Goal: Contribute content: Contribute content

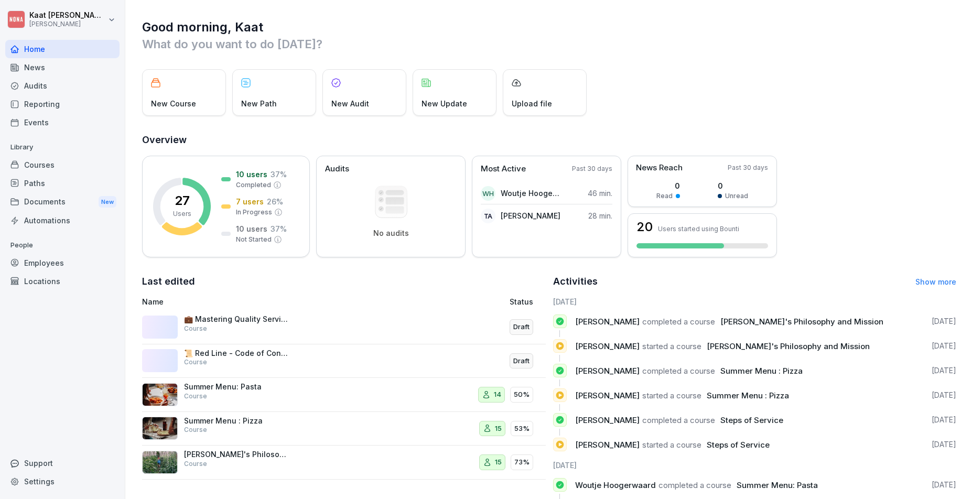
click at [241, 320] on p "💼 Mastering Quality Service and Customer Interaction" at bounding box center [236, 319] width 105 height 9
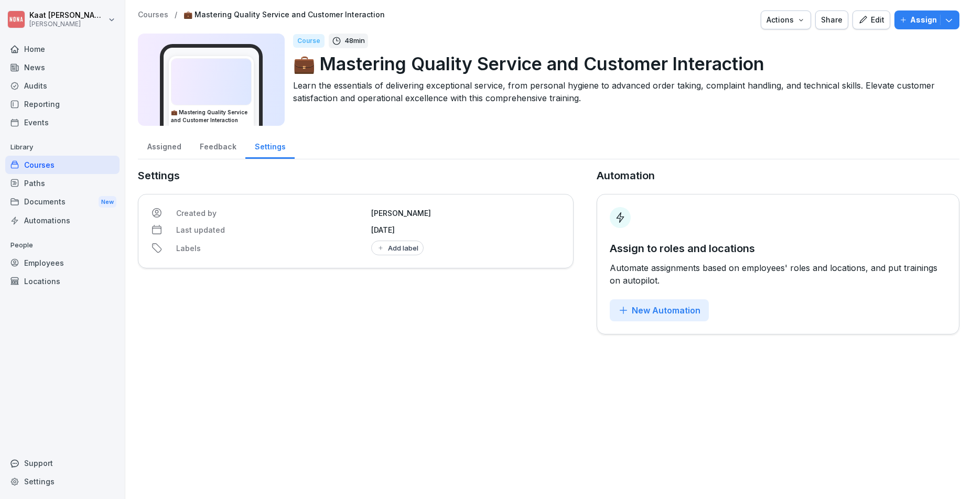
click at [884, 20] on button "Edit" at bounding box center [872, 19] width 38 height 19
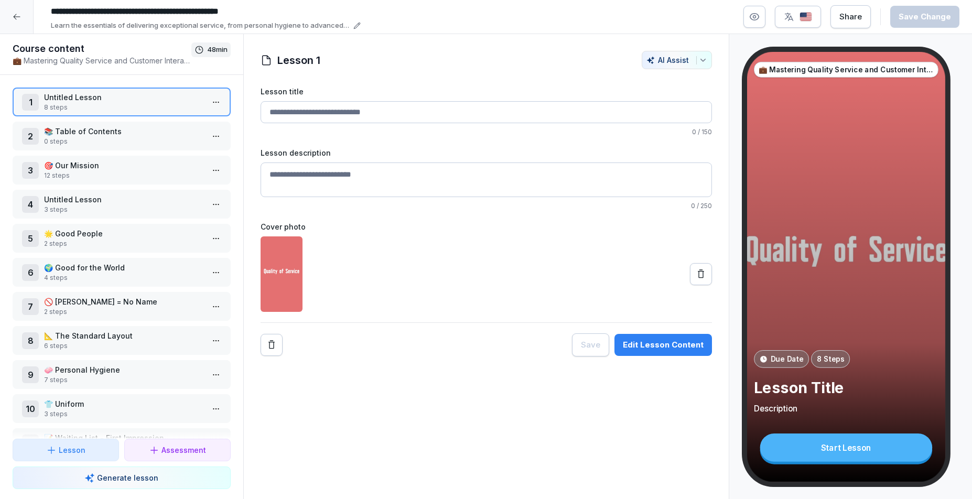
click at [117, 141] on p "0 steps" at bounding box center [123, 141] width 159 height 9
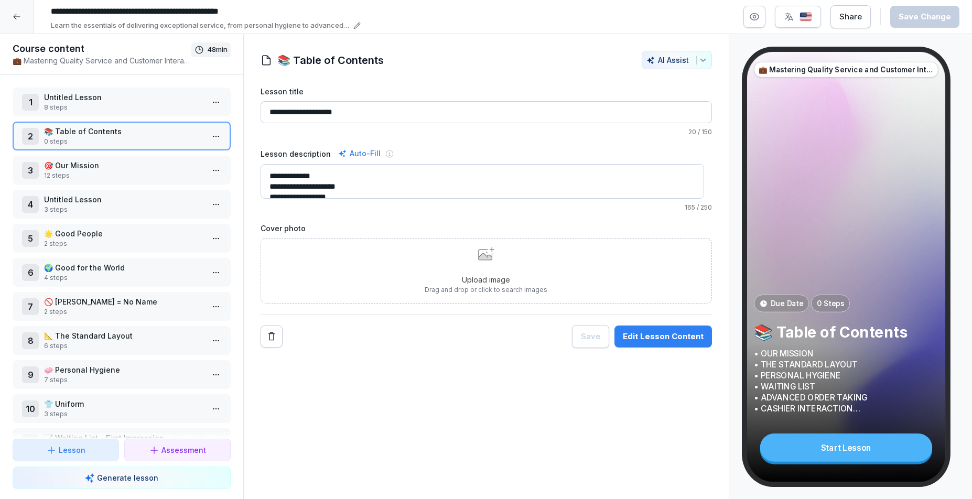
click at [405, 195] on textarea "**********" at bounding box center [483, 181] width 444 height 35
click at [327, 189] on textarea "**********" at bounding box center [483, 181] width 444 height 35
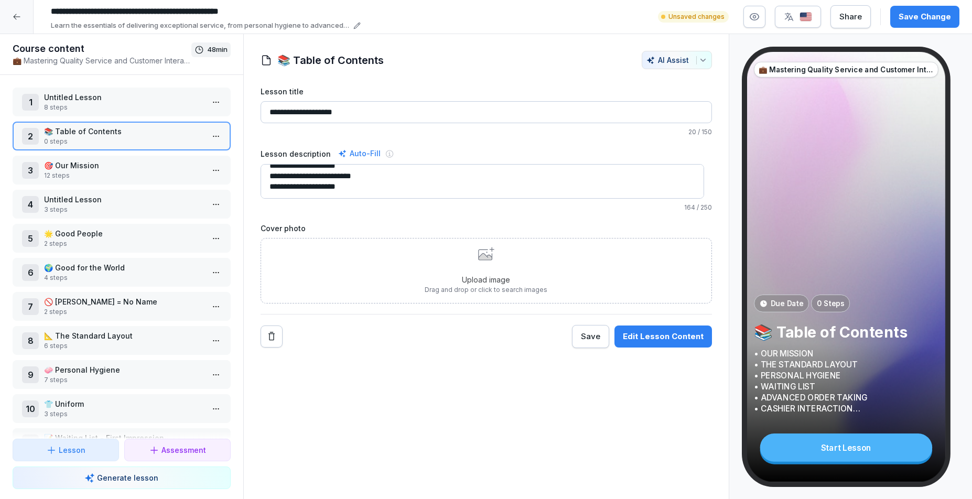
type textarea "**********"
click at [73, 108] on p "8 steps" at bounding box center [123, 107] width 159 height 9
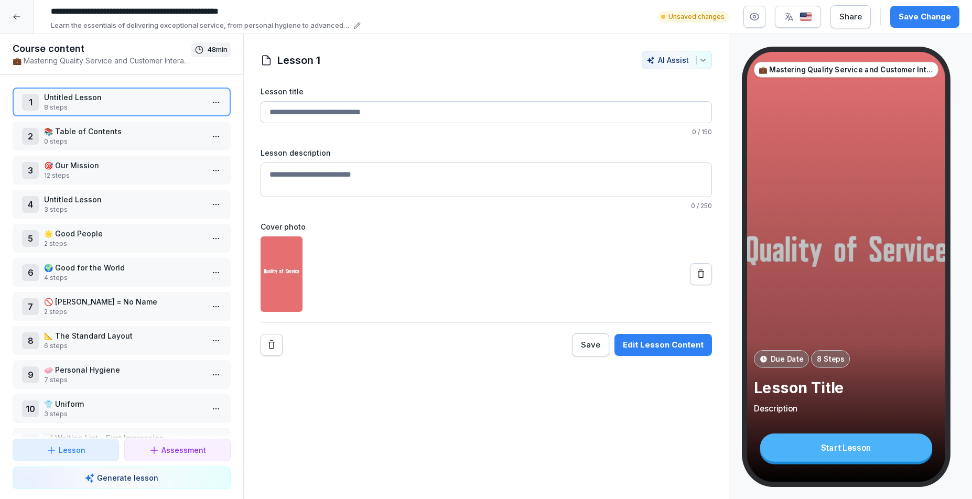
click at [647, 345] on div "Edit Lesson Content" at bounding box center [663, 345] width 81 height 12
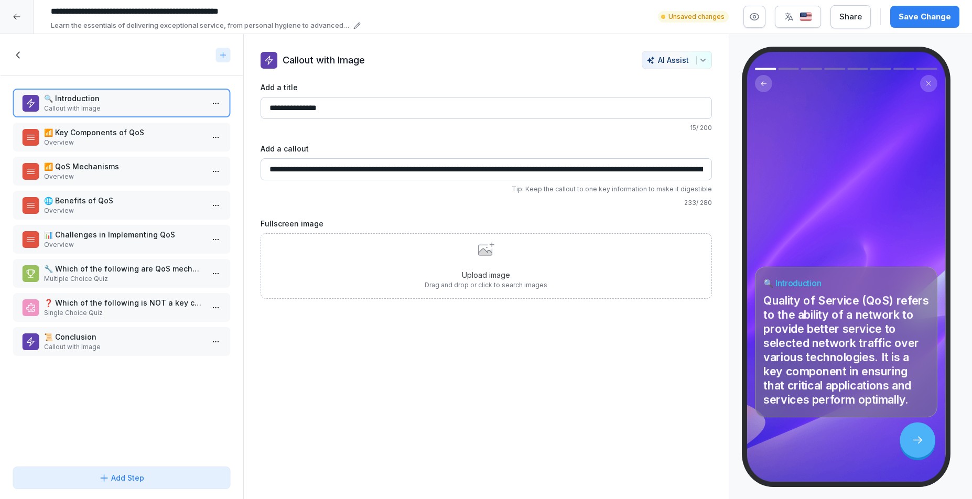
click at [141, 133] on p "📶 Key Components of QoS" at bounding box center [123, 132] width 159 height 11
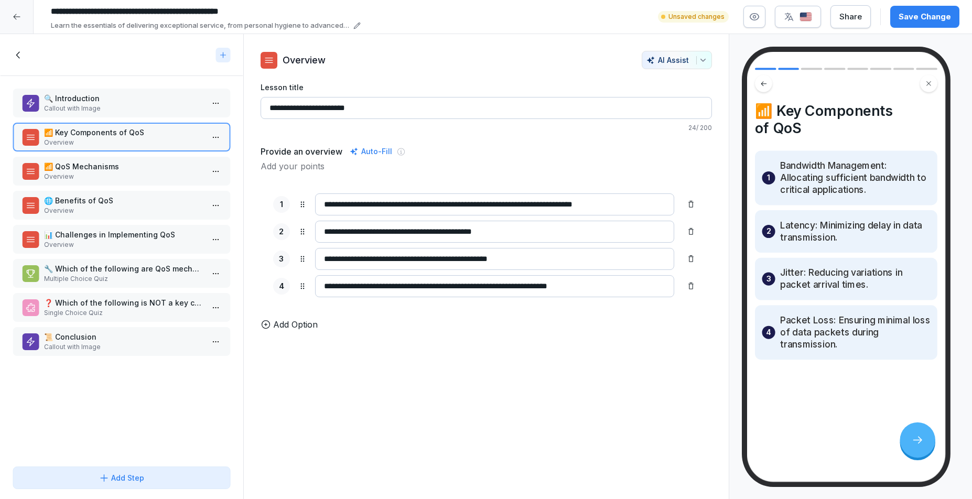
click at [124, 103] on p "🔍 Introduction" at bounding box center [123, 98] width 159 height 11
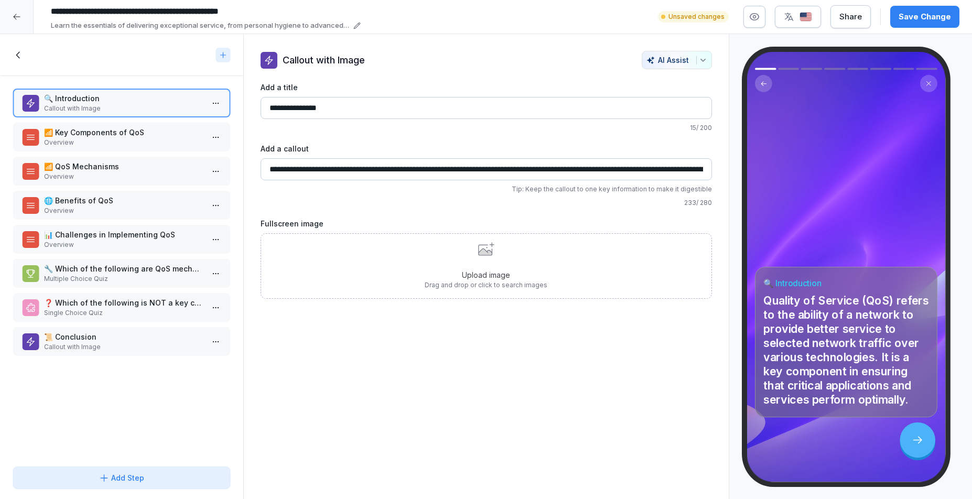
click at [493, 165] on input "**********" at bounding box center [487, 169] width 452 height 22
click at [60, 202] on p "🌐 Benefits of QoS" at bounding box center [123, 200] width 159 height 11
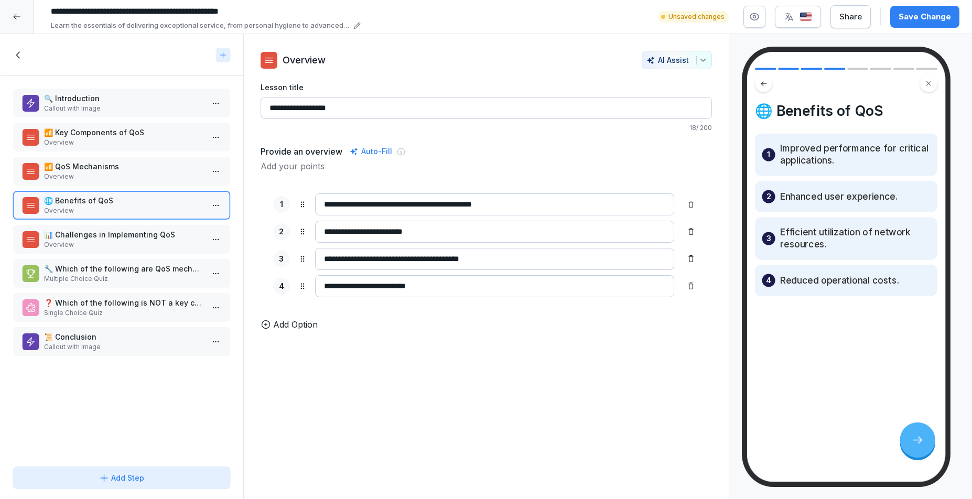
click at [58, 237] on p "📊 Challenges in Implementing QoS" at bounding box center [123, 234] width 159 height 11
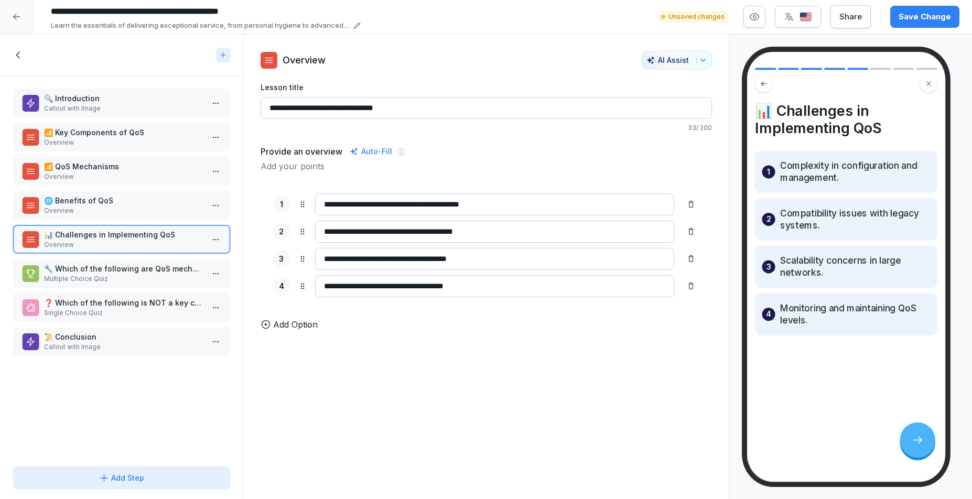
click at [93, 266] on p "🔧 Which of the following are QoS mechanisms?" at bounding box center [123, 268] width 159 height 11
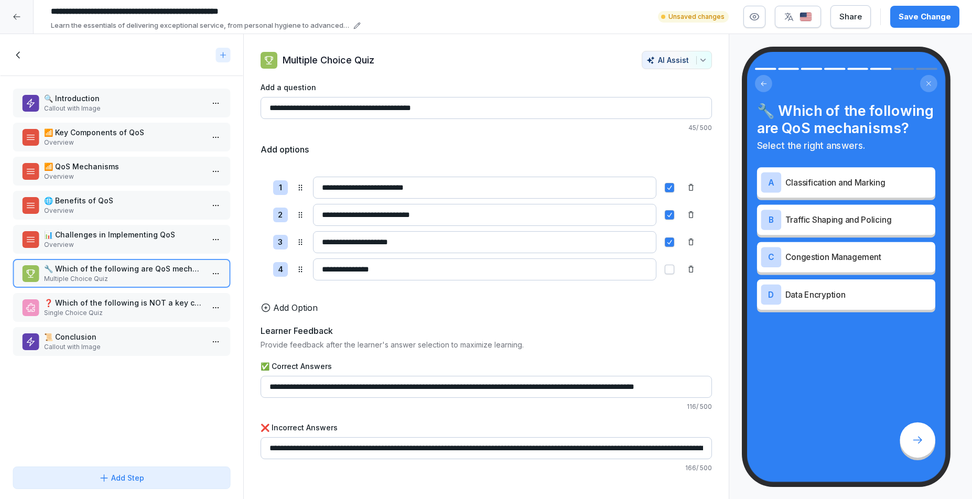
click at [91, 299] on p "❓ Which of the following is NOT a key component of Quality of Service (QoS)?" at bounding box center [123, 302] width 159 height 11
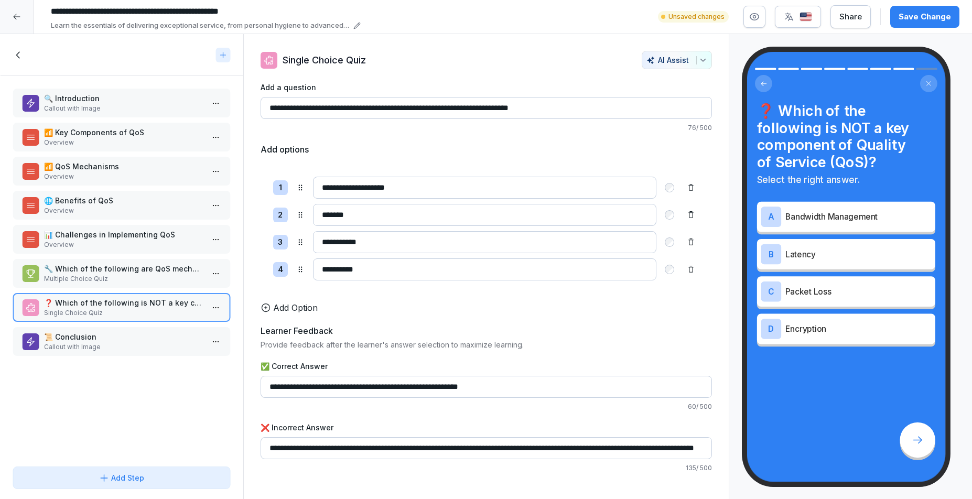
click at [90, 328] on div "📜 Conclusion Callout with Image" at bounding box center [122, 341] width 218 height 29
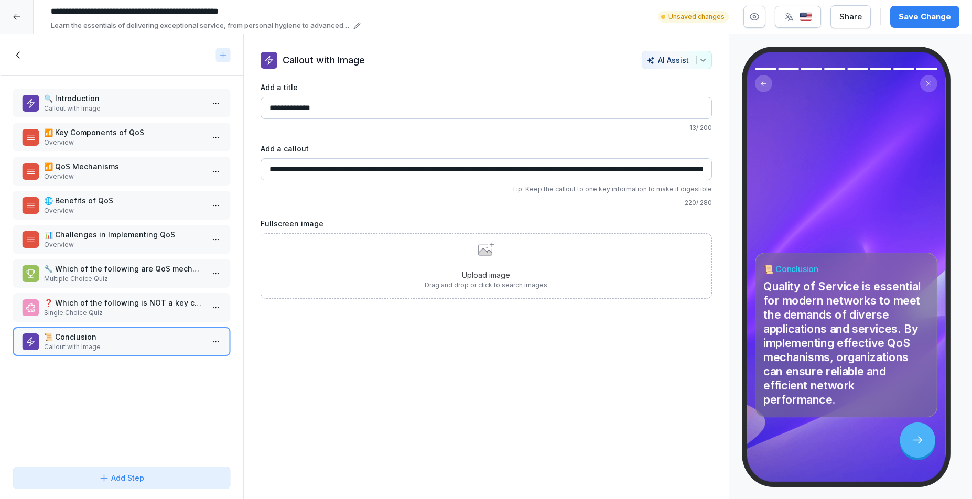
click at [115, 101] on p "🔍 Introduction" at bounding box center [123, 98] width 159 height 11
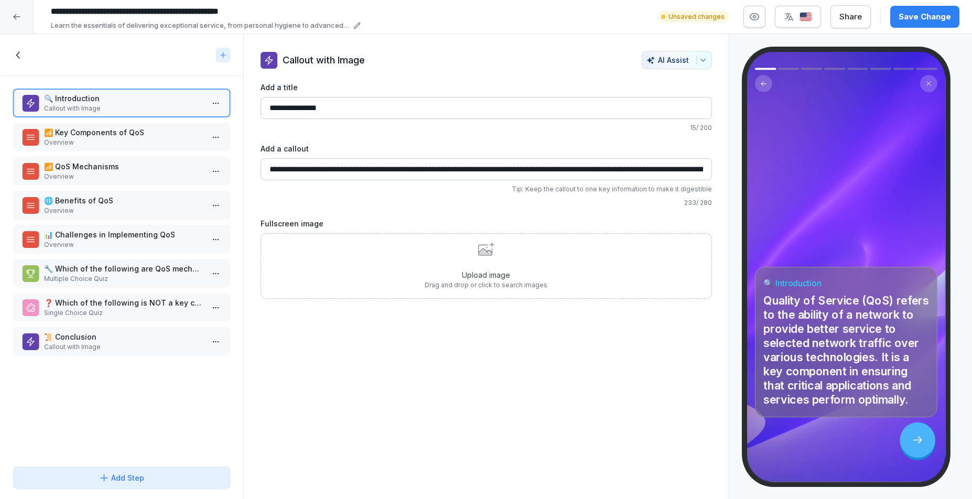
click at [20, 51] on icon at bounding box center [19, 55] width 12 height 12
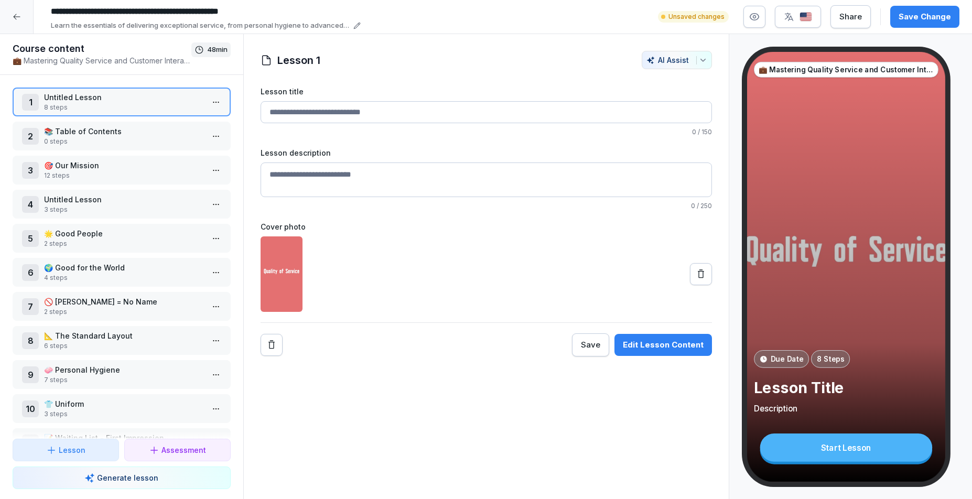
click at [212, 103] on html "**********" at bounding box center [486, 249] width 972 height 499
click at [170, 178] on div "Delete" at bounding box center [169, 180] width 89 height 19
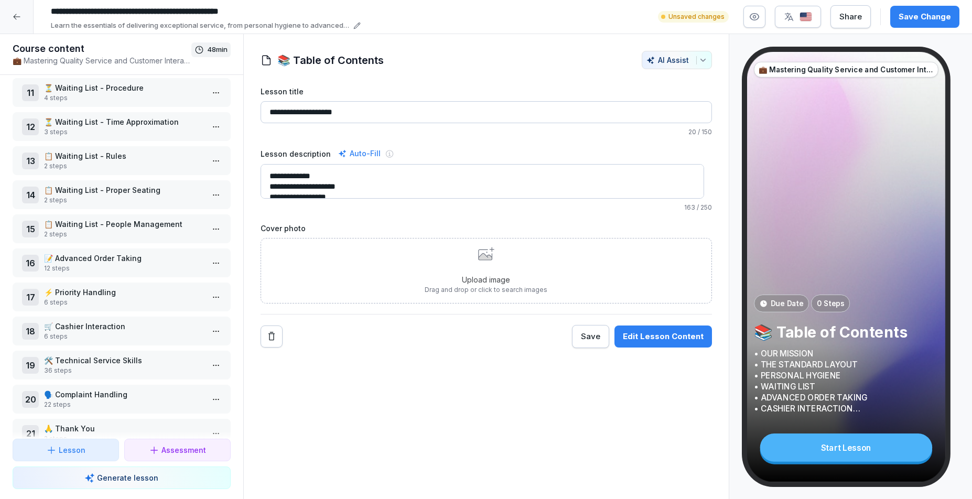
scroll to position [380, 0]
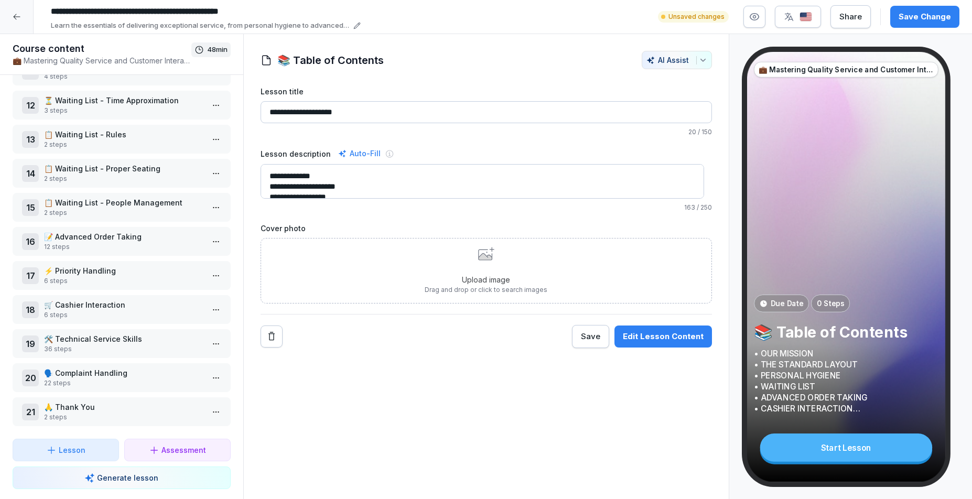
click at [84, 448] on p "Lesson" at bounding box center [72, 450] width 27 height 11
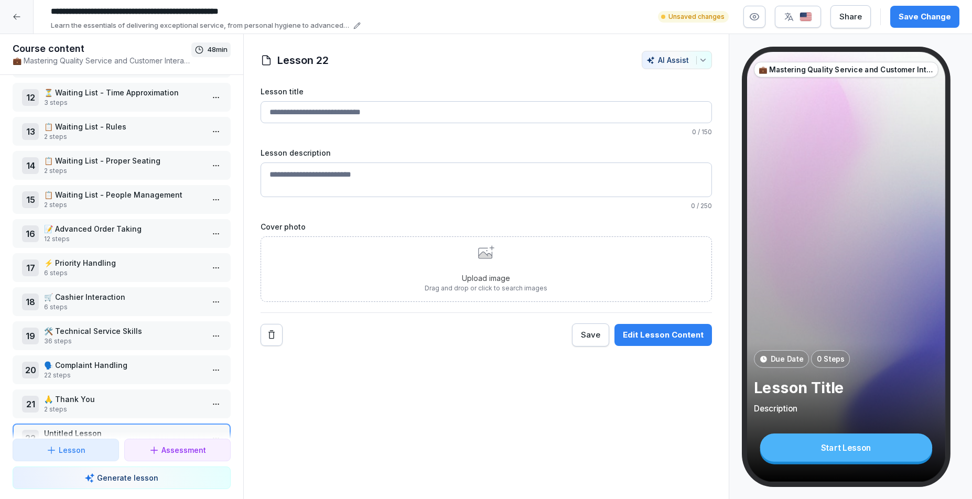
scroll to position [414, 0]
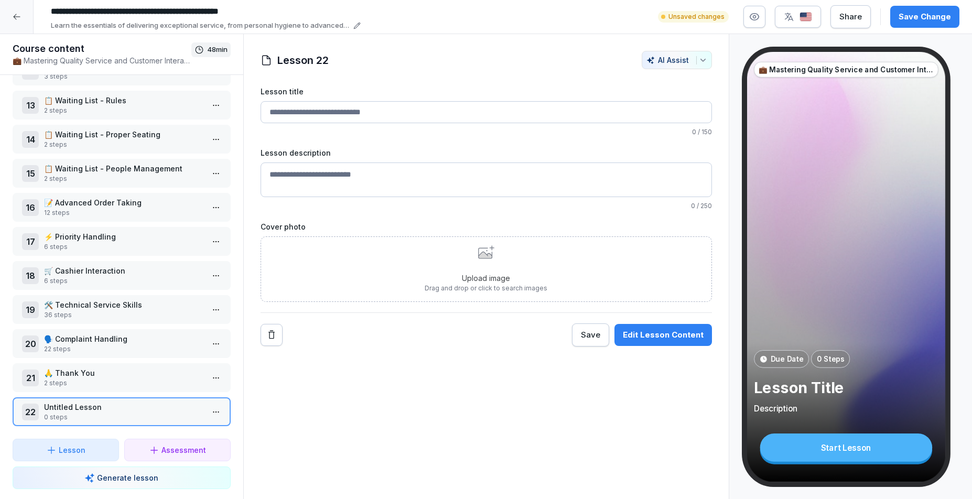
click at [343, 109] on input "Lesson title" at bounding box center [487, 112] width 452 height 22
click at [478, 252] on icon at bounding box center [486, 252] width 16 height 14
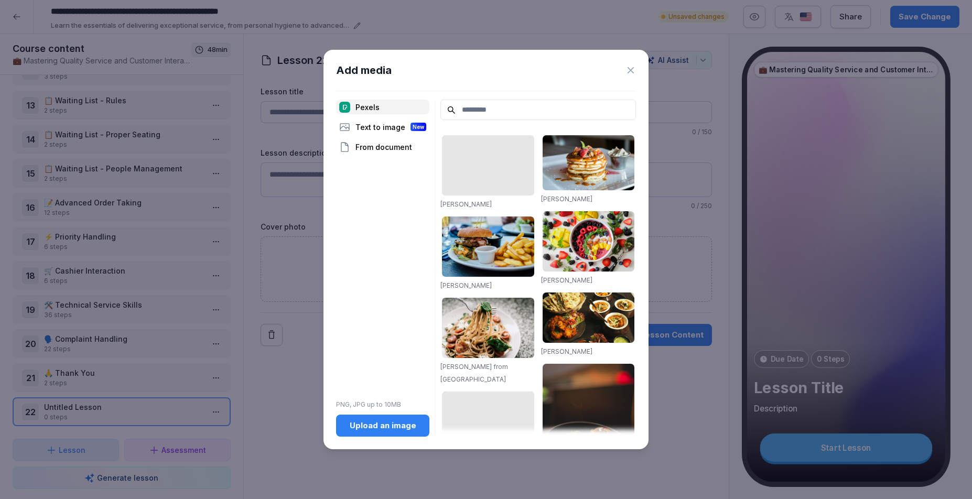
click at [378, 425] on div "Upload an image" at bounding box center [383, 426] width 77 height 12
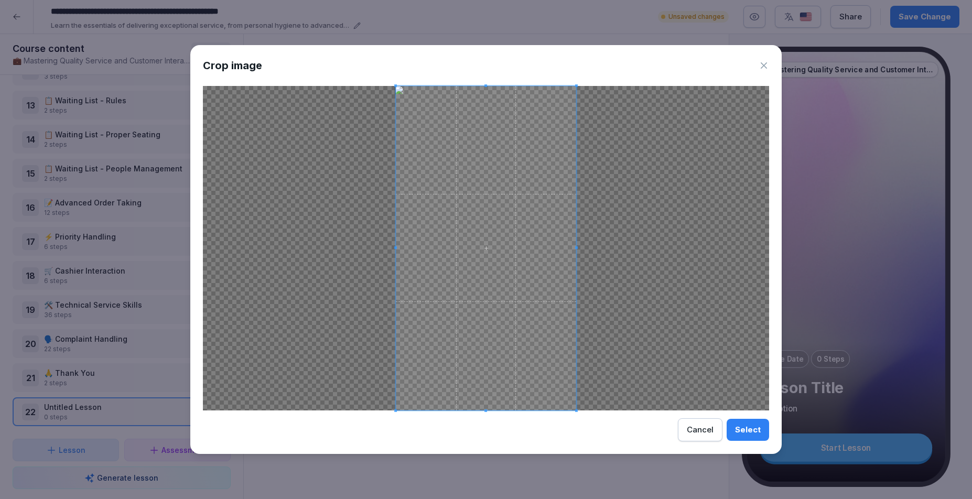
click at [745, 434] on div "Select" at bounding box center [748, 430] width 26 height 12
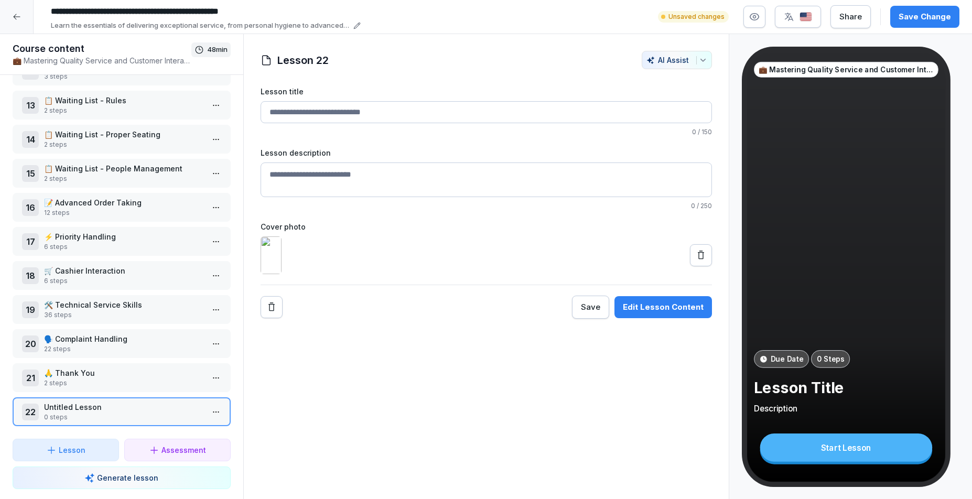
click at [445, 274] on div at bounding box center [487, 256] width 452 height 38
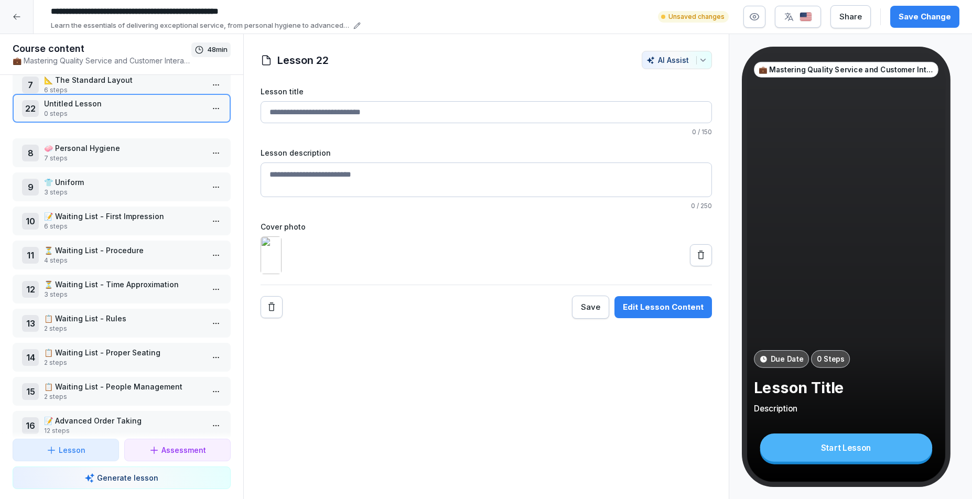
scroll to position [0, 0]
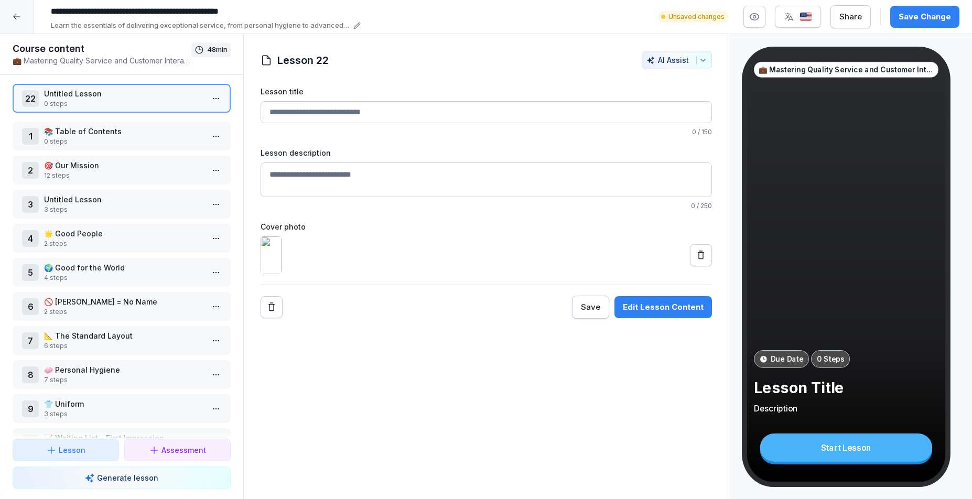
drag, startPoint x: 132, startPoint y: 401, endPoint x: 134, endPoint y: 95, distance: 305.7
click at [134, 95] on p "Untitled Lesson" at bounding box center [123, 93] width 159 height 11
click at [388, 253] on div at bounding box center [487, 256] width 452 height 38
click at [98, 118] on div "1 Untitled Lesson 0 steps 2 📚 Table of Contents 0 steps 3 🎯 Our Mission 12 step…" at bounding box center [121, 257] width 243 height 364
click at [99, 130] on p "📚 Table of Contents" at bounding box center [123, 131] width 159 height 11
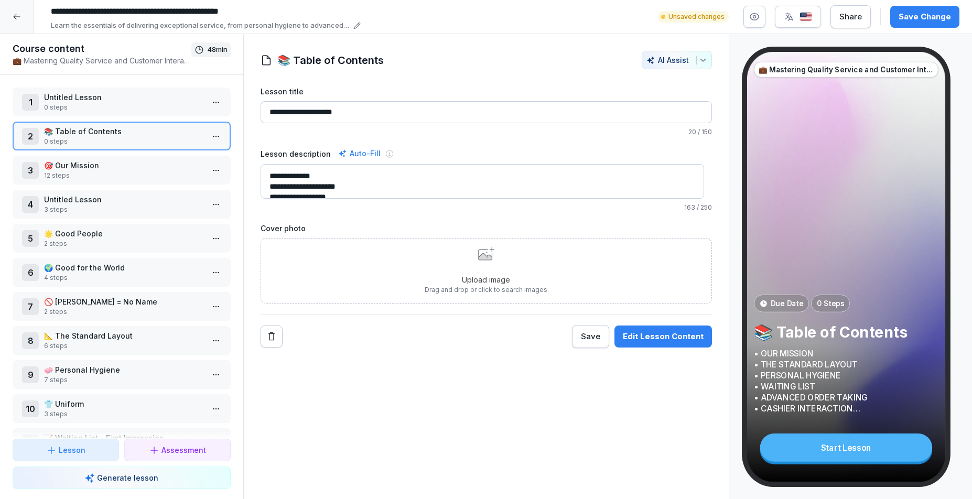
click at [924, 24] on button "Save Change" at bounding box center [924, 17] width 69 height 22
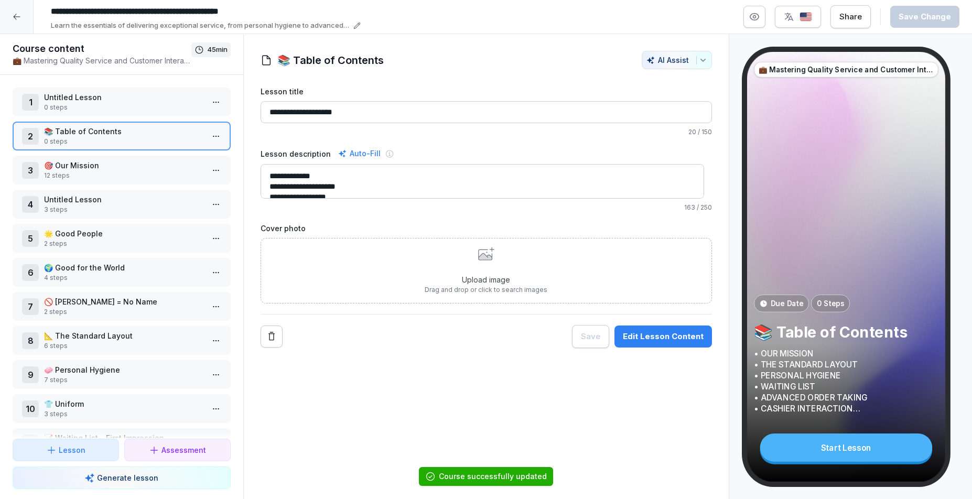
click at [152, 85] on div "1 Untitled Lesson 0 steps 2 📚 Table of Contents 0 steps 3 🎯 Our Mission 12 step…" at bounding box center [121, 257] width 243 height 364
click at [122, 89] on div "1 Untitled Lesson 0 steps" at bounding box center [122, 102] width 218 height 29
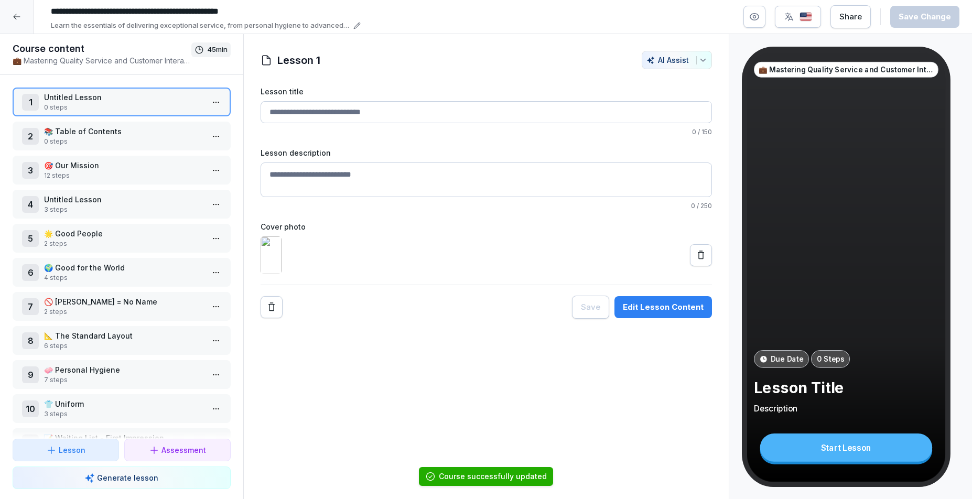
click at [105, 117] on div "1 Untitled Lesson 0 steps 2 📚 Table of Contents 0 steps 3 🎯 Our Mission 12 step…" at bounding box center [121, 257] width 243 height 364
click at [90, 126] on p "📚 Table of Contents" at bounding box center [123, 131] width 159 height 11
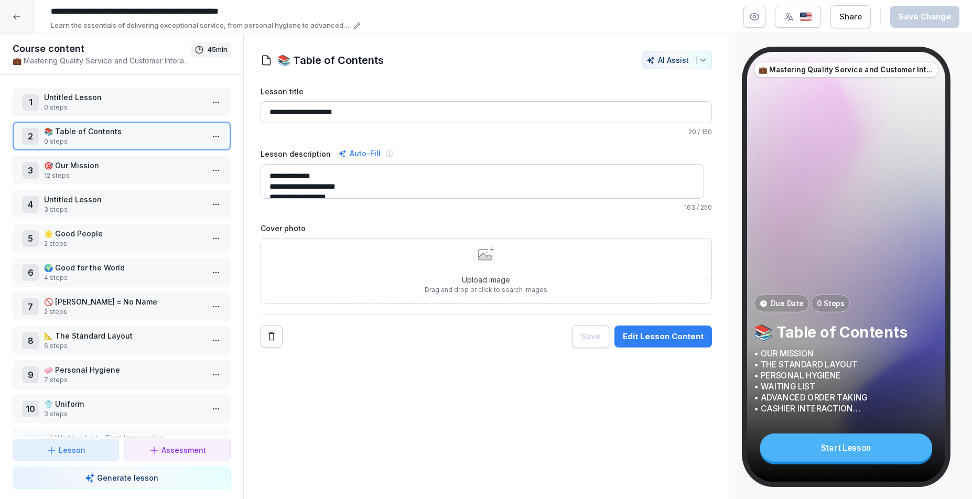
click at [446, 253] on div "Upload image Drag and drop or click to search images" at bounding box center [486, 271] width 123 height 48
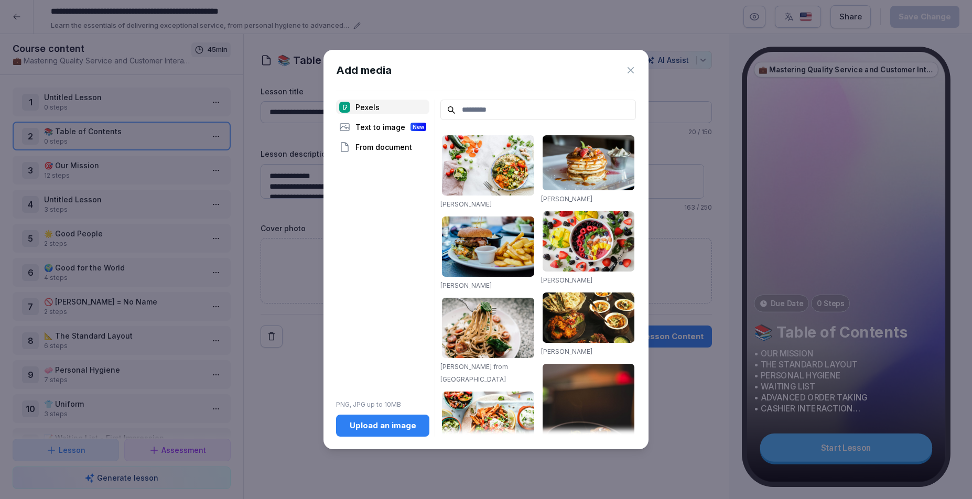
click at [396, 424] on div "Upload an image" at bounding box center [383, 426] width 77 height 12
click at [632, 70] on icon at bounding box center [631, 70] width 10 height 10
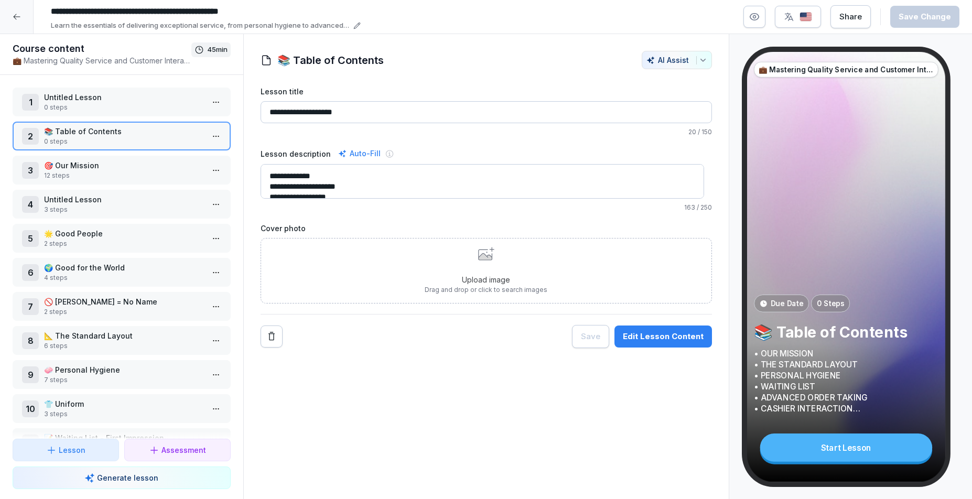
click at [425, 242] on div "Upload image Drag and drop or click to search images" at bounding box center [487, 271] width 452 height 66
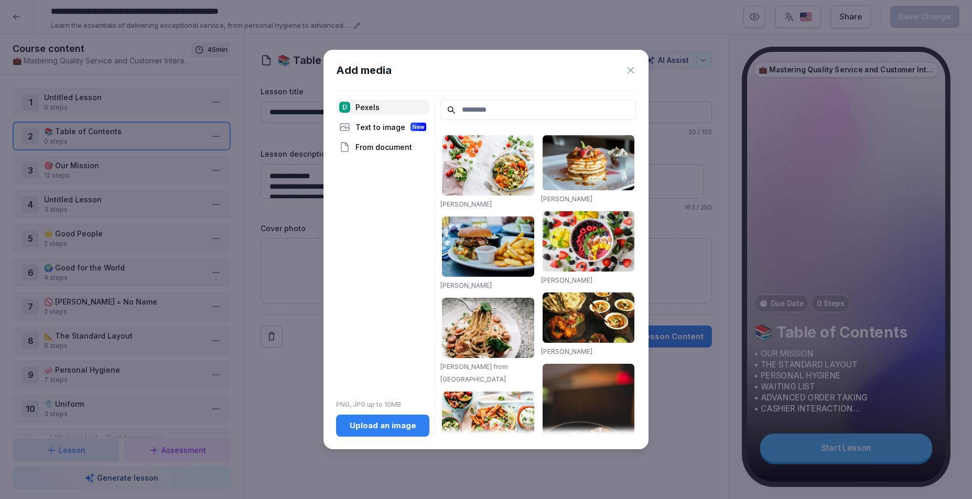
click at [635, 69] on icon at bounding box center [631, 70] width 10 height 10
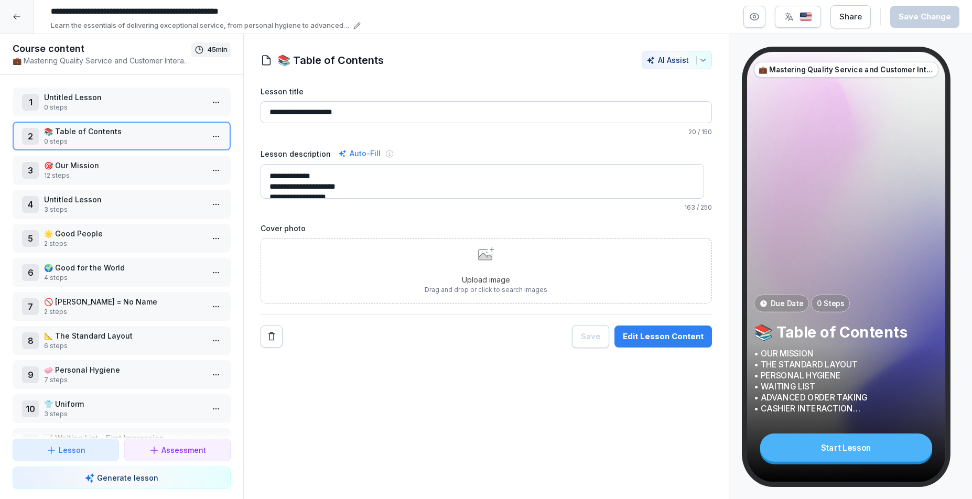
scroll to position [63, 0]
drag, startPoint x: 270, startPoint y: 174, endPoint x: 373, endPoint y: 266, distance: 138.9
click at [373, 266] on div "**********" at bounding box center [487, 217] width 452 height 262
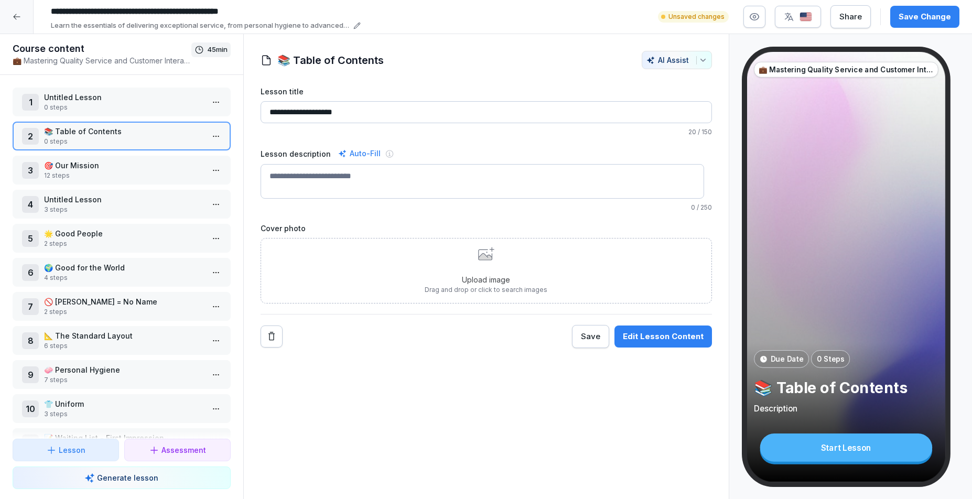
click at [471, 263] on div "Upload image Drag and drop or click to search images" at bounding box center [486, 271] width 123 height 48
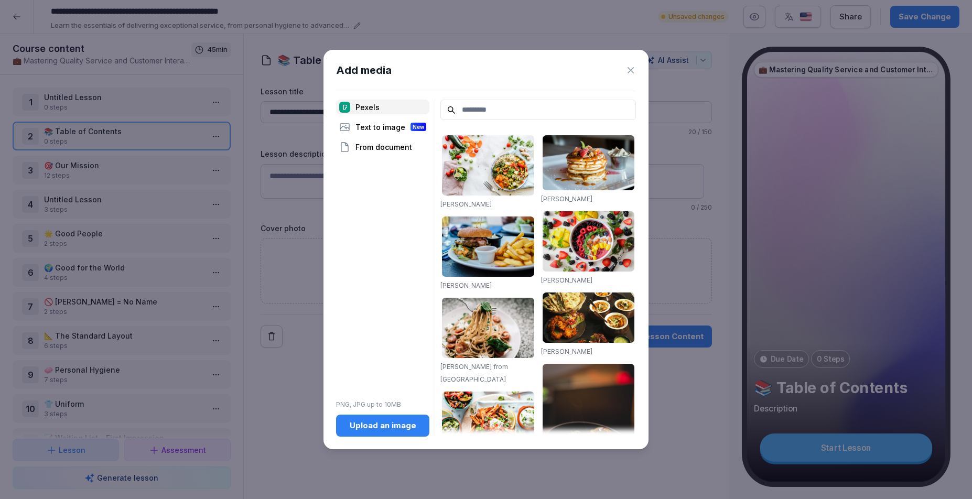
click at [378, 419] on button "Upload an image" at bounding box center [382, 426] width 93 height 22
click at [405, 425] on div "Upload an image" at bounding box center [383, 426] width 77 height 12
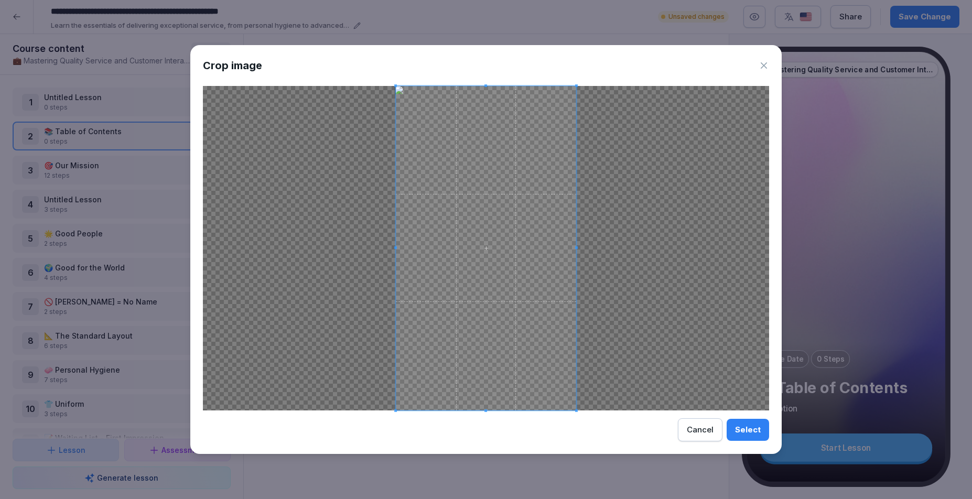
click at [757, 428] on div "Select" at bounding box center [748, 430] width 26 height 12
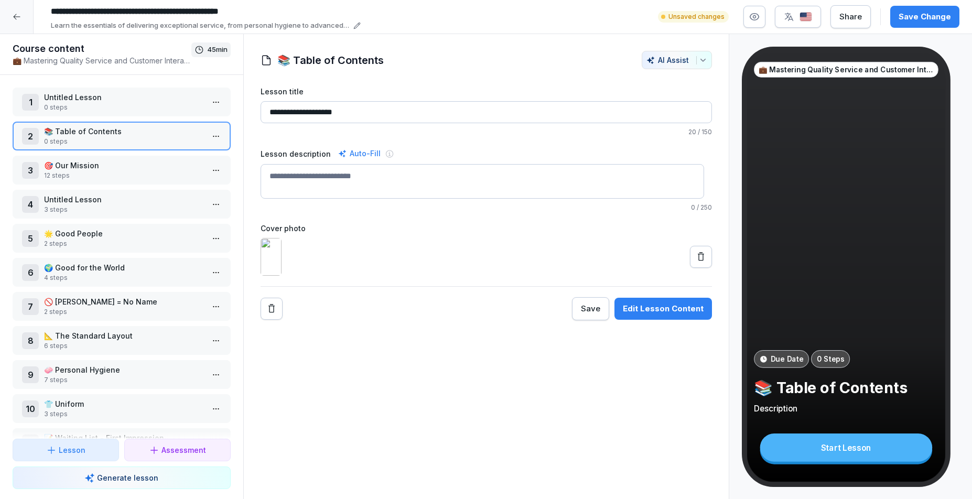
click at [367, 115] on input "**********" at bounding box center [487, 112] width 452 height 22
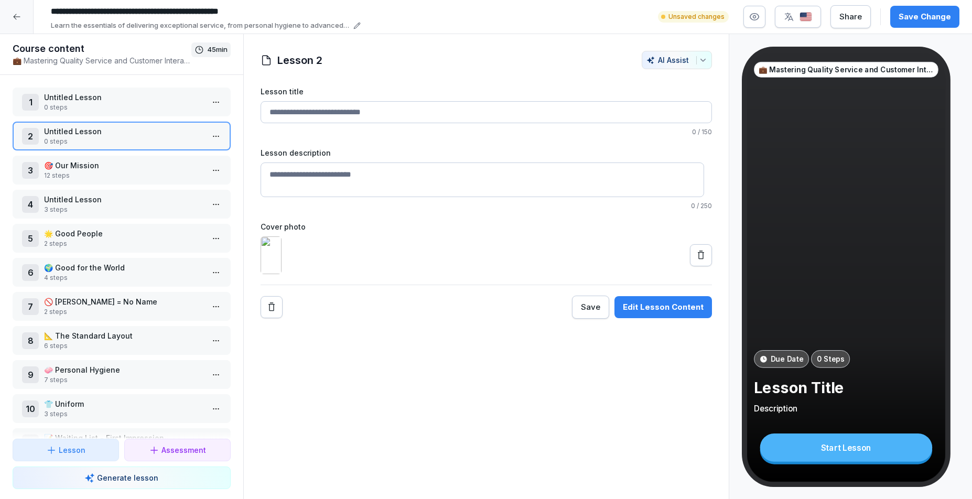
click at [504, 450] on div "Lesson 2 AI Assist Lesson title 0 / 150 Lesson description 0 / 250 Cover photo …" at bounding box center [486, 267] width 486 height 466
click at [282, 267] on img at bounding box center [271, 256] width 21 height 38
click at [674, 313] on div "Edit Lesson Content" at bounding box center [663, 308] width 81 height 12
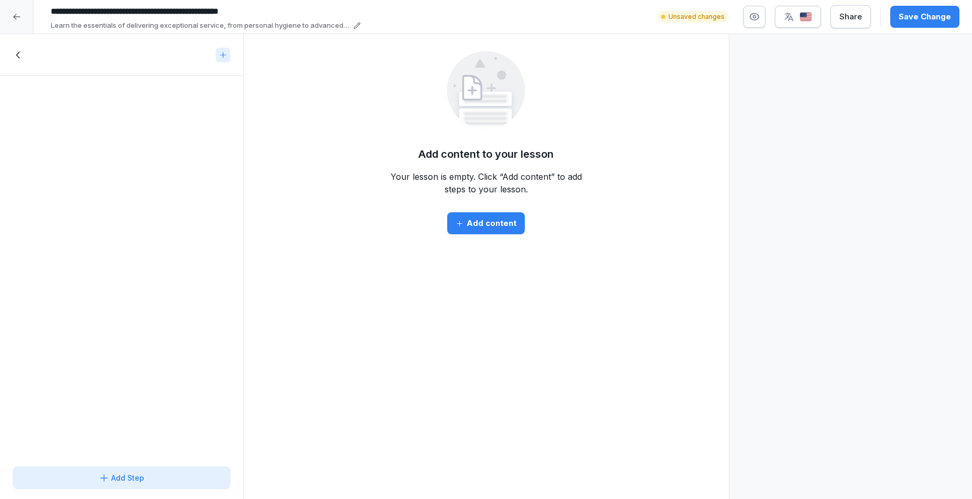
click at [17, 55] on icon at bounding box center [19, 55] width 12 height 12
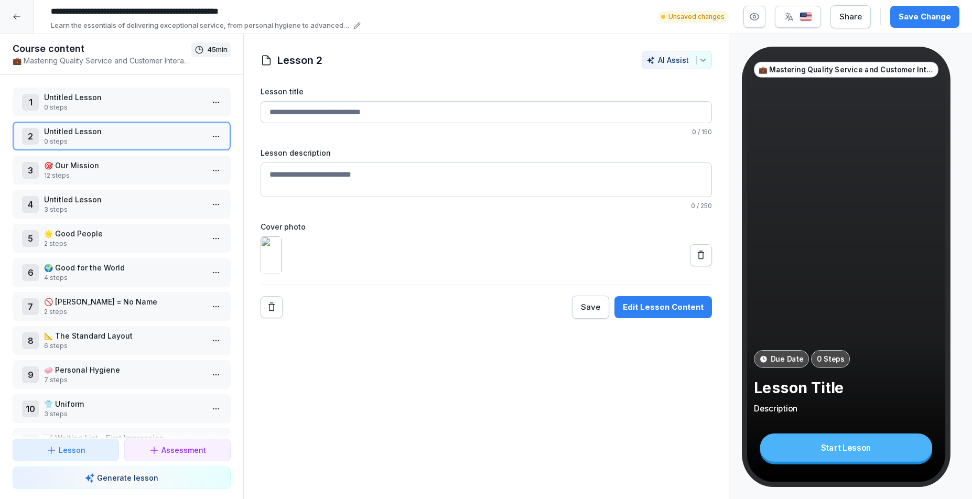
click at [114, 95] on p "Untitled Lesson" at bounding box center [123, 97] width 159 height 11
click at [112, 121] on div "1 Untitled Lesson 0 steps 2 Untitled Lesson 0 steps 3 🎯 Our Mission 12 steps 4 …" at bounding box center [121, 257] width 243 height 364
click at [118, 122] on div "2 Untitled Lesson 0 steps" at bounding box center [122, 136] width 218 height 29
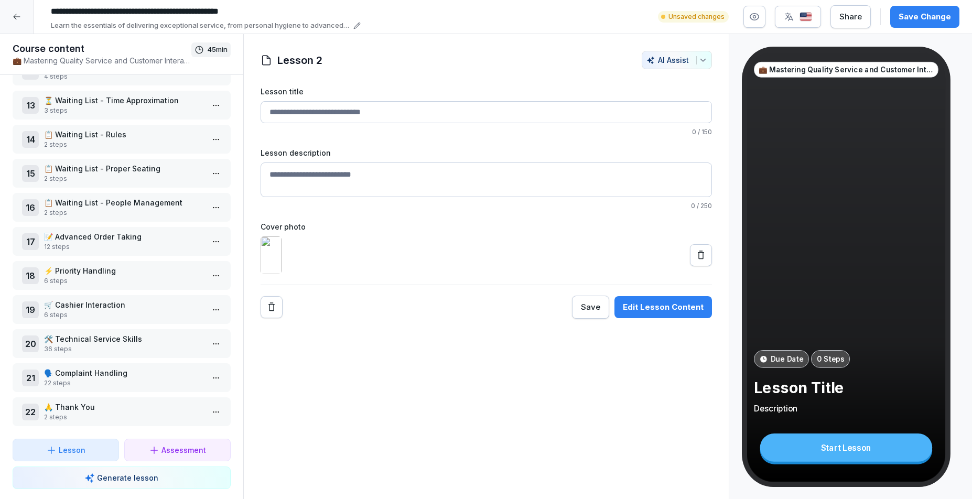
click at [77, 455] on p "Lesson" at bounding box center [72, 450] width 27 height 11
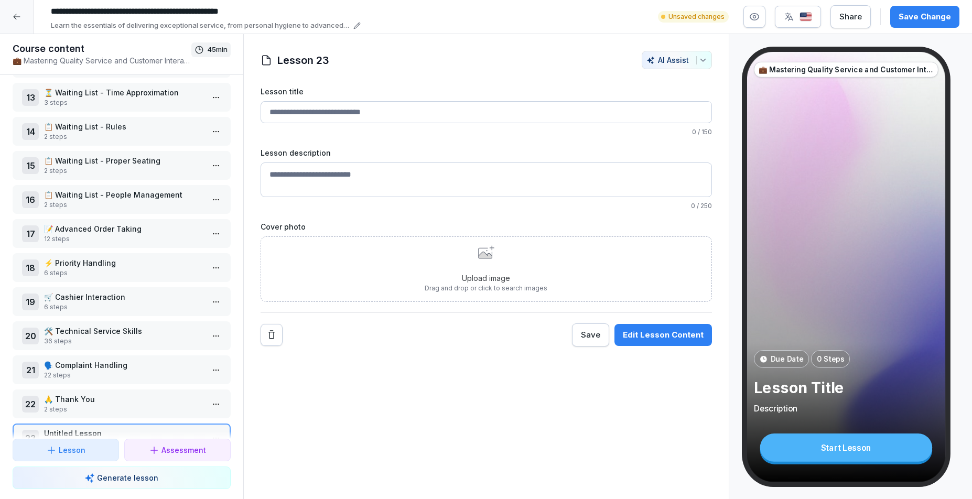
scroll to position [448, 0]
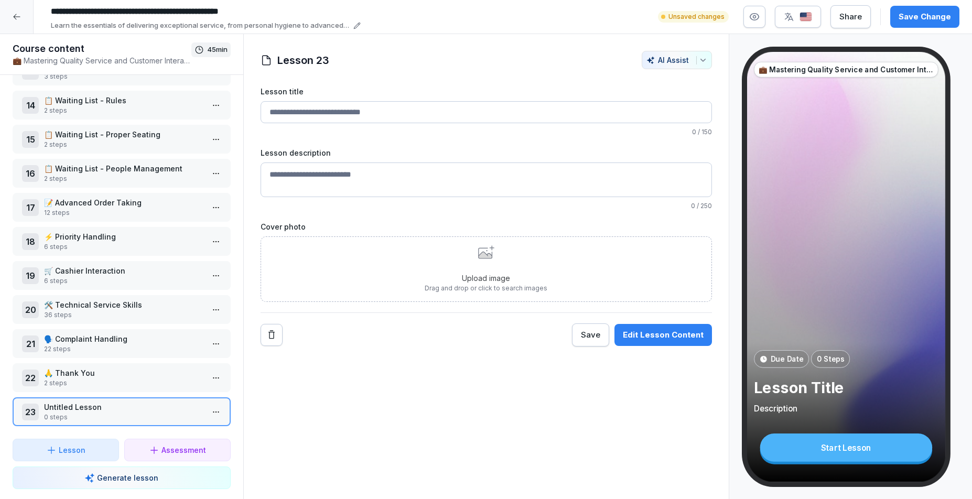
click at [205, 405] on html "**********" at bounding box center [486, 249] width 972 height 499
click at [187, 429] on div "Edit steps" at bounding box center [169, 424] width 89 height 19
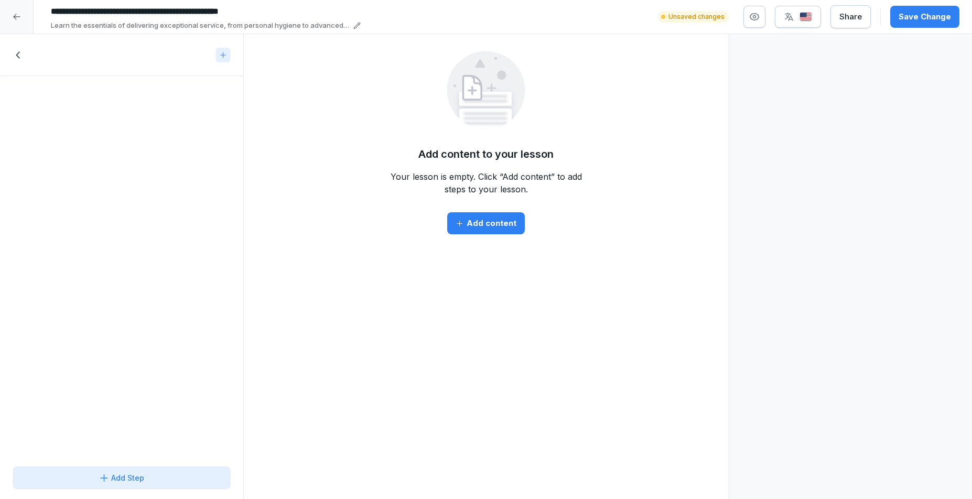
click at [15, 55] on icon at bounding box center [19, 55] width 12 height 12
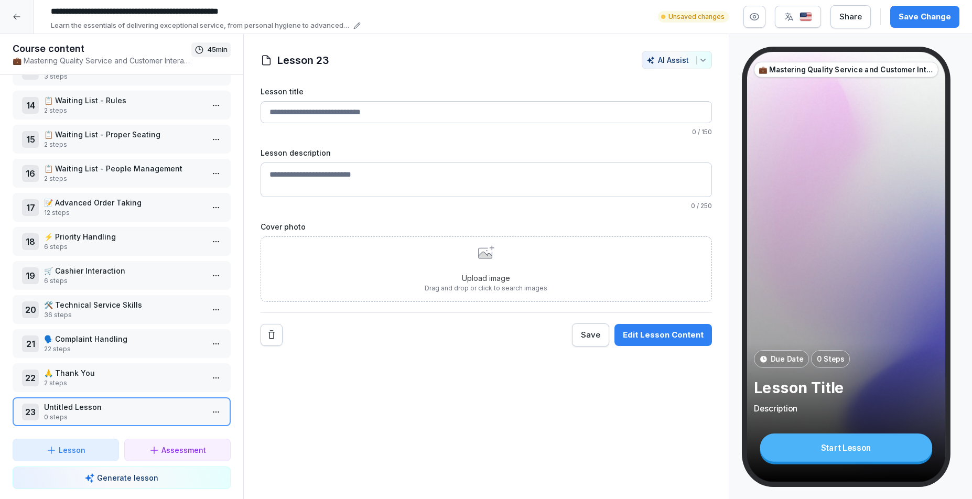
click at [209, 409] on html "**********" at bounding box center [486, 249] width 972 height 499
click at [163, 490] on div "Delete" at bounding box center [169, 483] width 89 height 19
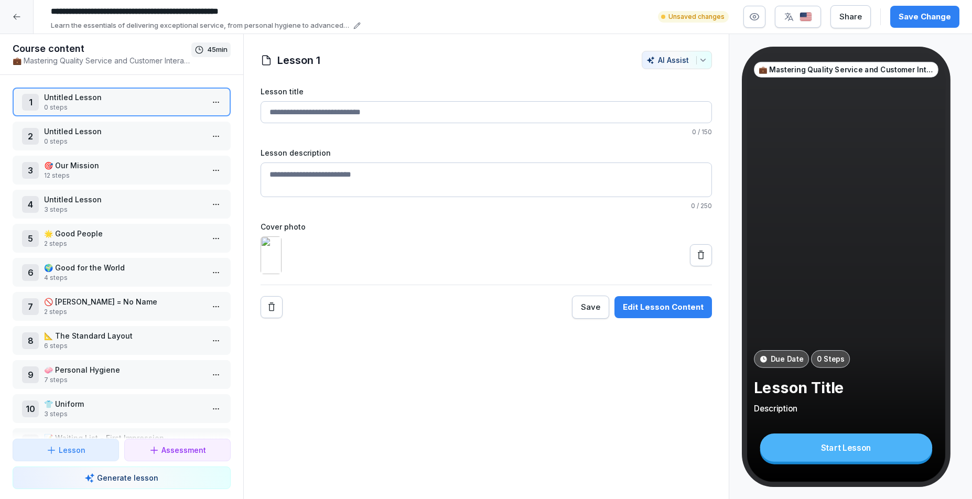
scroll to position [414, 0]
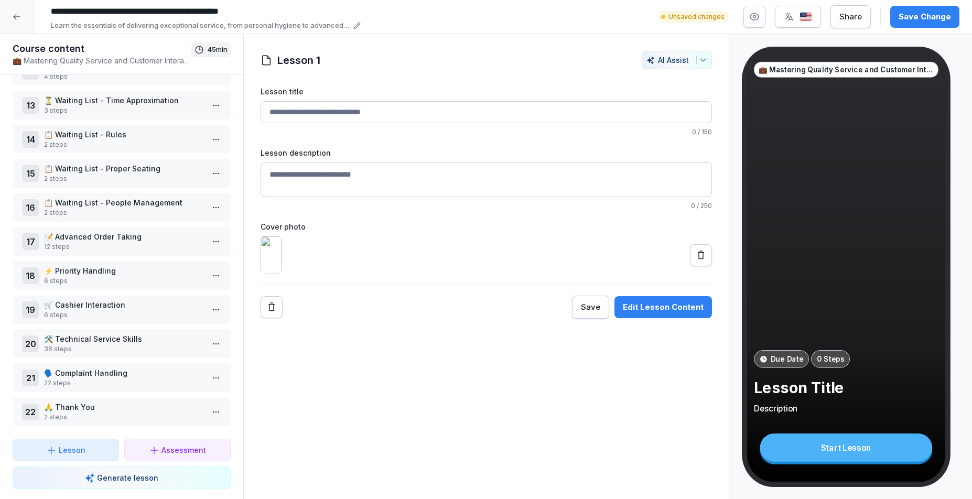
click at [76, 459] on button "Lesson" at bounding box center [66, 450] width 106 height 23
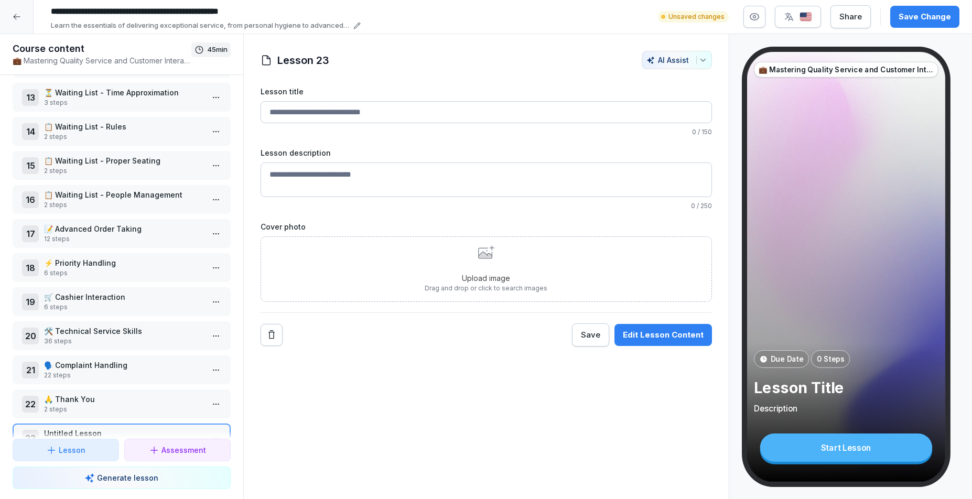
scroll to position [448, 0]
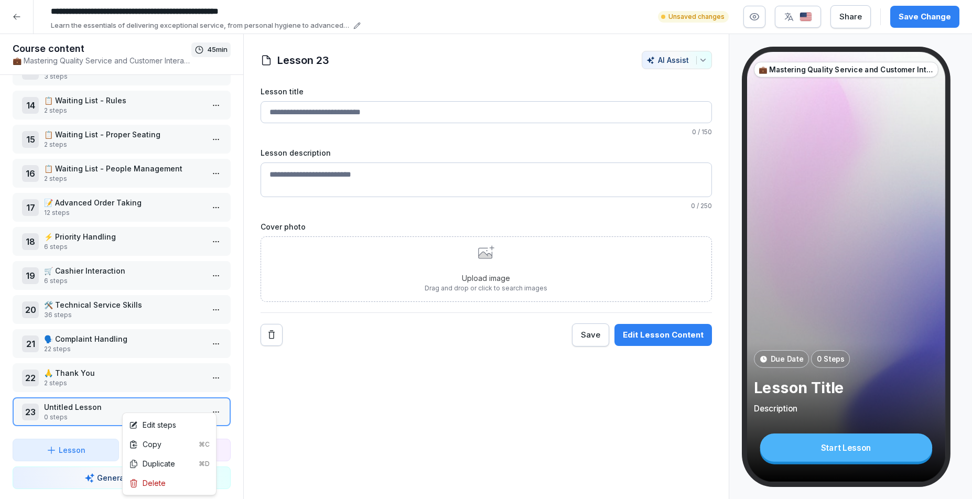
click at [212, 404] on html "**********" at bounding box center [486, 249] width 972 height 499
click at [162, 484] on div "Delete" at bounding box center [147, 483] width 37 height 11
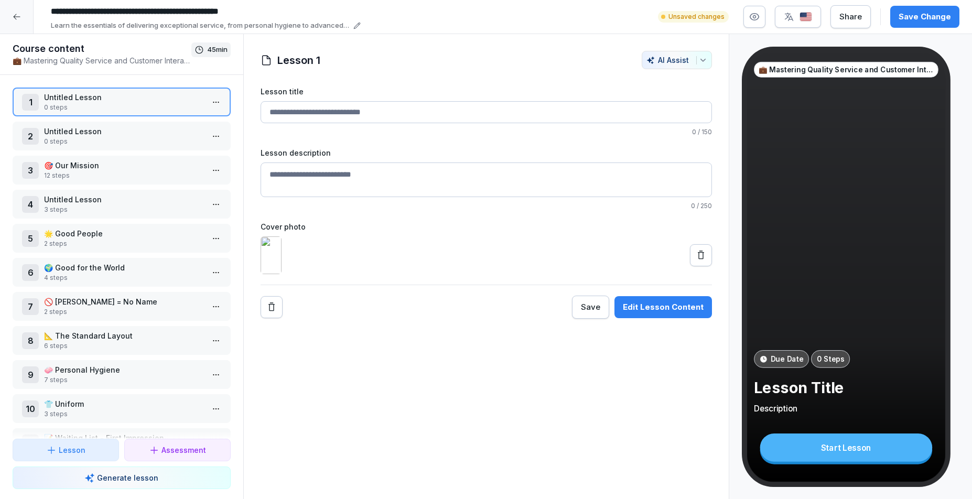
click at [212, 103] on html "**********" at bounding box center [486, 249] width 972 height 499
click at [670, 288] on html "**********" at bounding box center [486, 249] width 972 height 499
click at [663, 313] on div "Edit Lesson Content" at bounding box center [663, 308] width 81 height 12
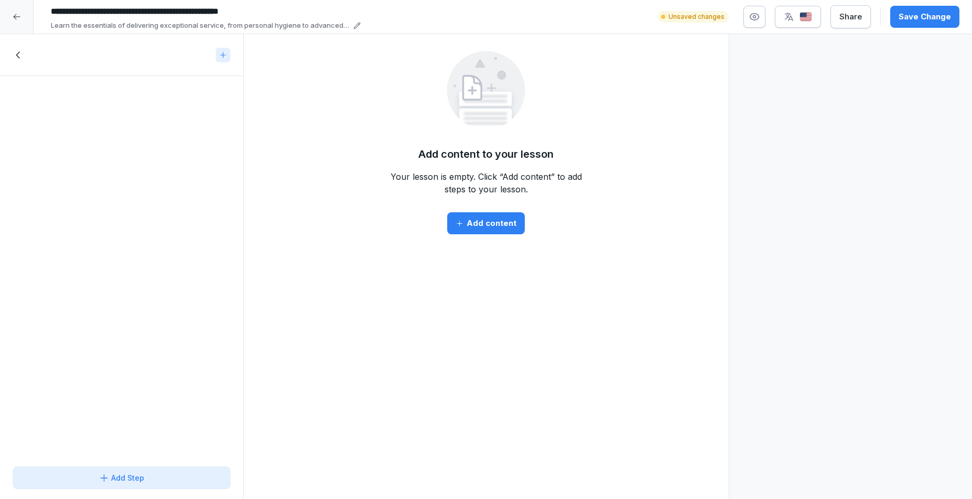
click at [463, 228] on div "Add content" at bounding box center [486, 224] width 61 height 12
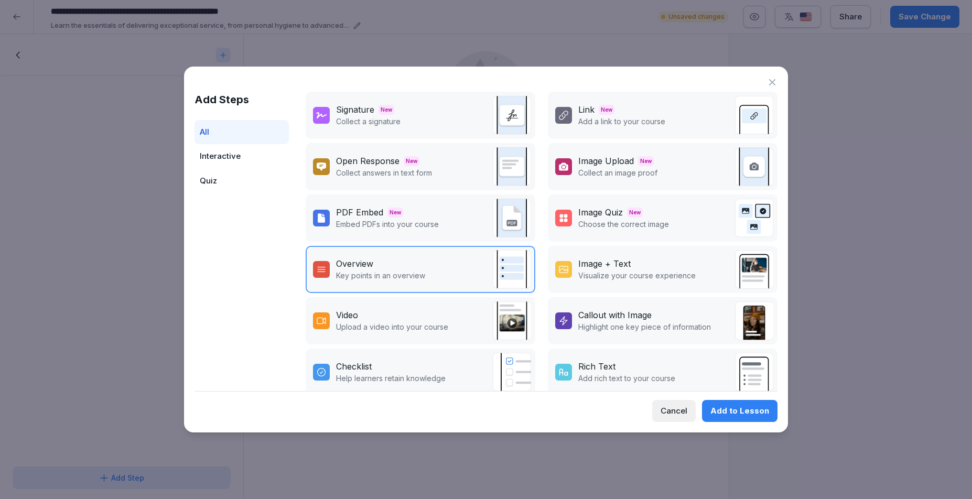
click at [677, 413] on div "Cancel" at bounding box center [674, 411] width 27 height 12
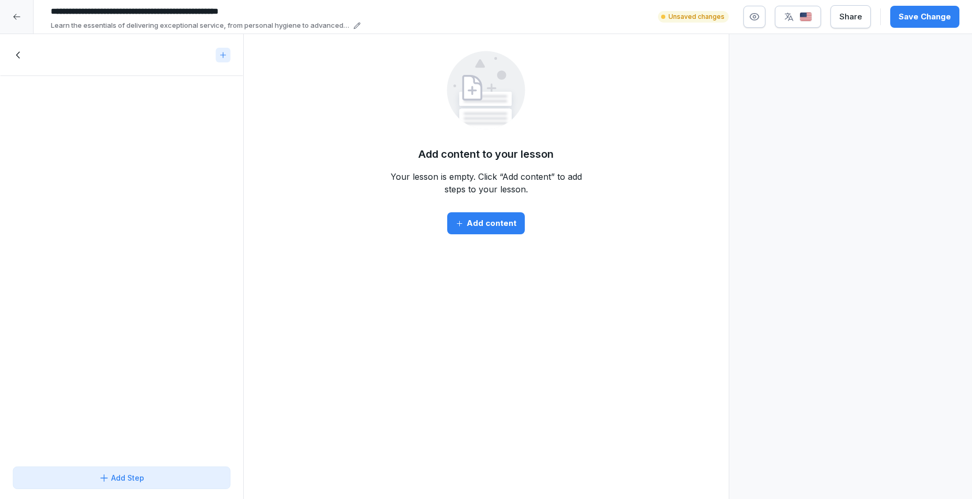
click at [20, 56] on icon at bounding box center [19, 55] width 12 height 12
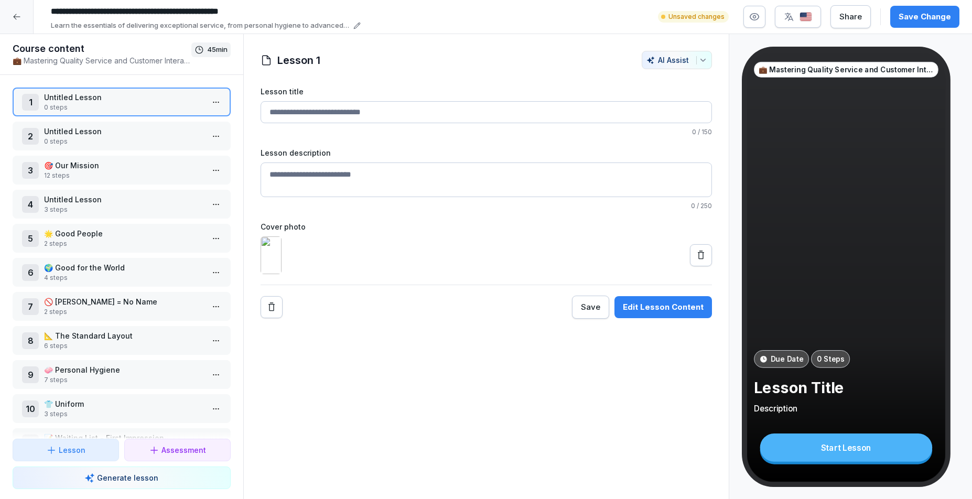
click at [323, 114] on input "Lesson title" at bounding box center [487, 112] width 452 height 22
click at [342, 184] on textarea "Lesson description" at bounding box center [487, 180] width 452 height 35
click at [285, 110] on input "Lesson title" at bounding box center [487, 112] width 452 height 22
click at [672, 318] on button "Edit Lesson Content" at bounding box center [664, 307] width 98 height 22
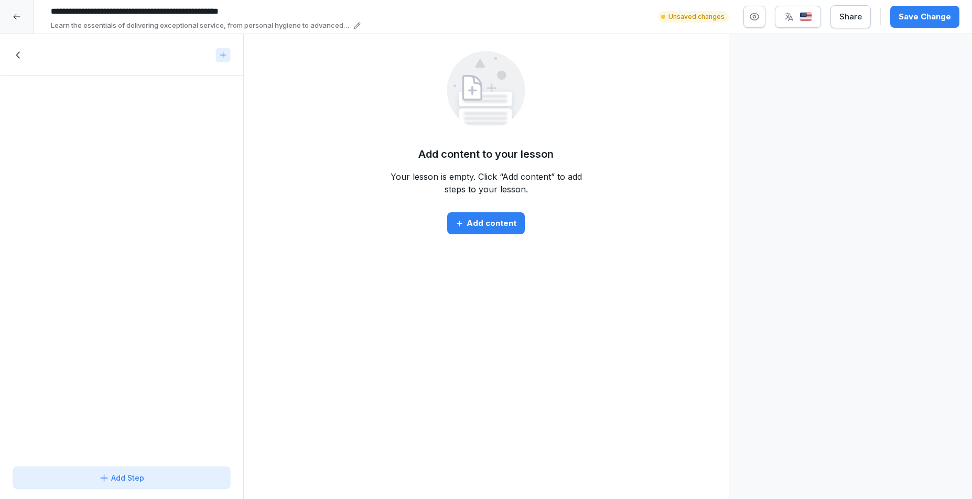
click at [505, 228] on div "Add content" at bounding box center [486, 224] width 61 height 12
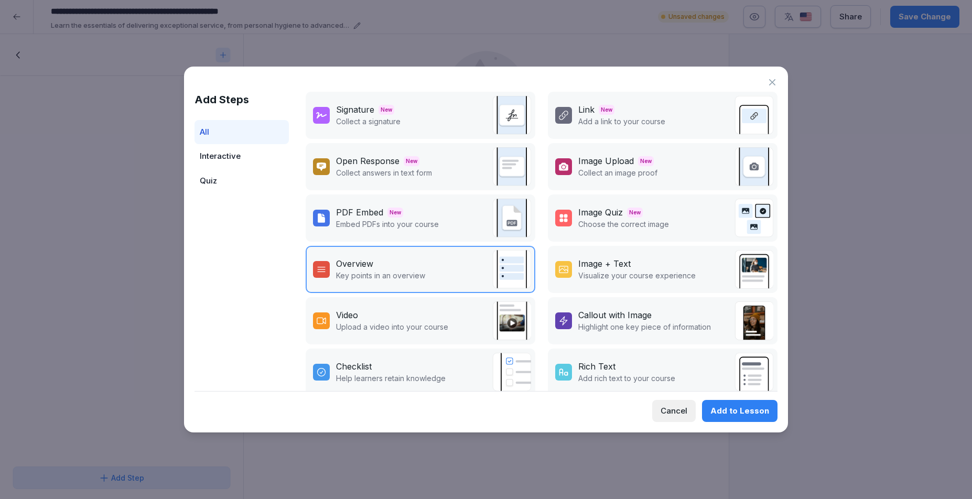
click at [659, 173] on div "Image Upload New Collect an image proof" at bounding box center [663, 166] width 230 height 47
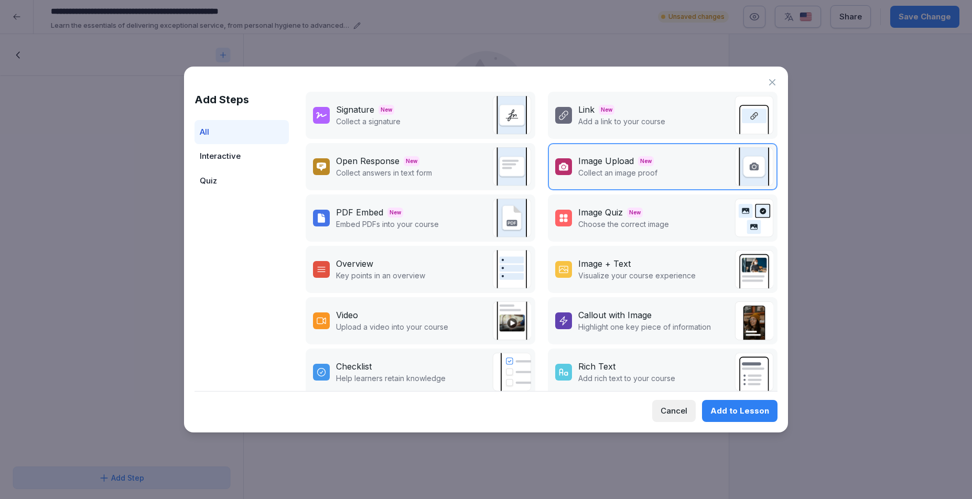
click at [757, 410] on div "Add to Lesson" at bounding box center [740, 411] width 59 height 12
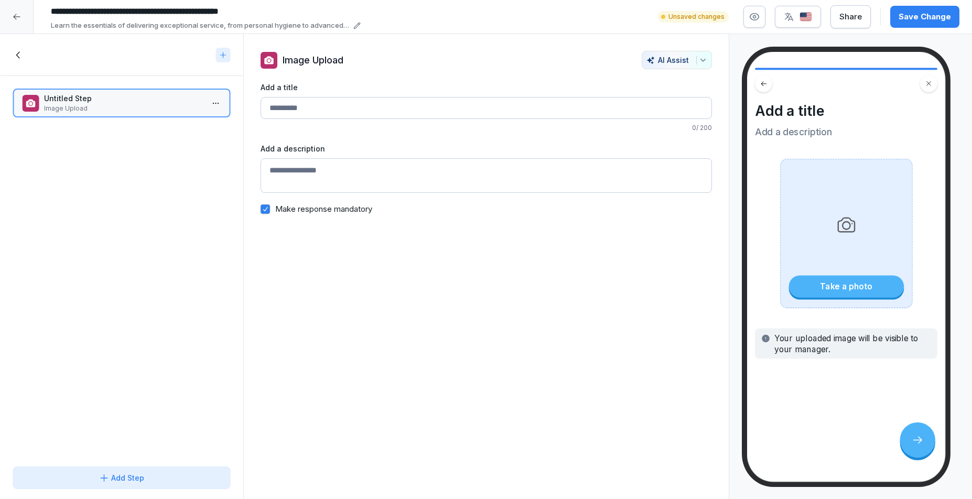
click at [302, 176] on textarea "Add a description" at bounding box center [487, 175] width 452 height 35
click at [651, 105] on input "Add a title" at bounding box center [487, 108] width 452 height 22
click at [935, 308] on div "Take a photo" at bounding box center [846, 233] width 182 height 149
click at [874, 294] on div "Take a photo" at bounding box center [846, 286] width 115 height 22
click at [207, 106] on html "**********" at bounding box center [486, 249] width 972 height 499
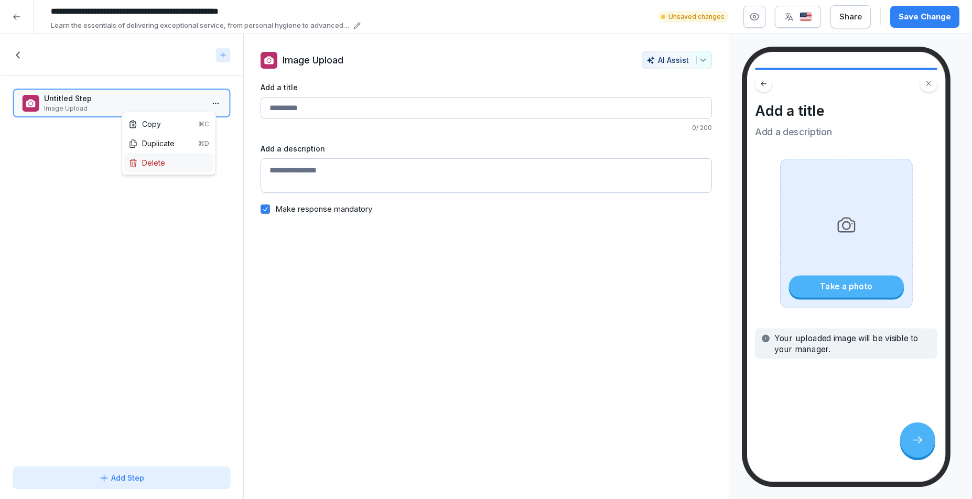
click at [168, 163] on div "Delete" at bounding box center [168, 162] width 89 height 19
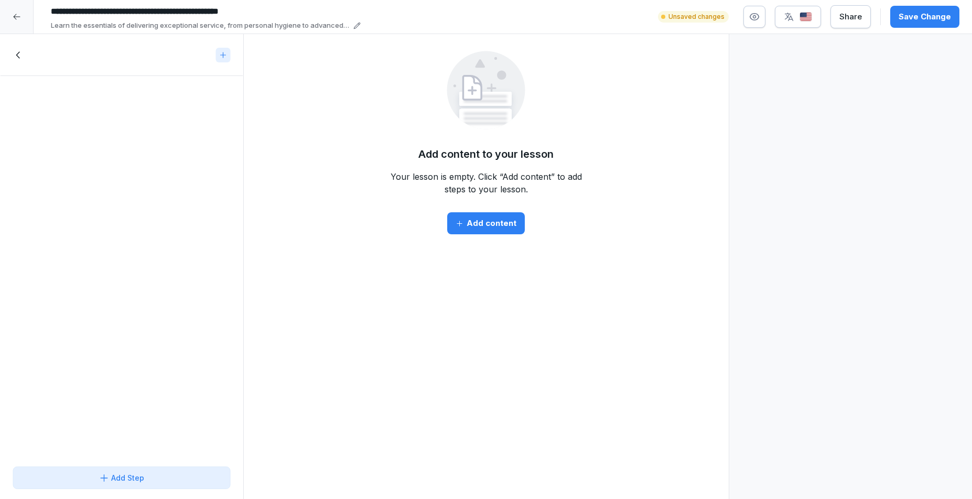
click at [469, 221] on div "Add content" at bounding box center [486, 224] width 61 height 12
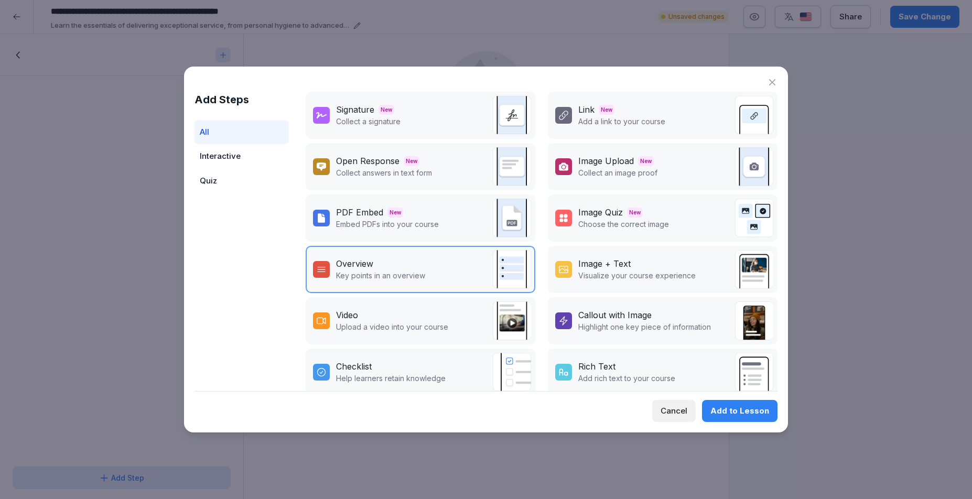
click at [684, 271] on p "Visualize your course experience" at bounding box center [636, 275] width 117 height 11
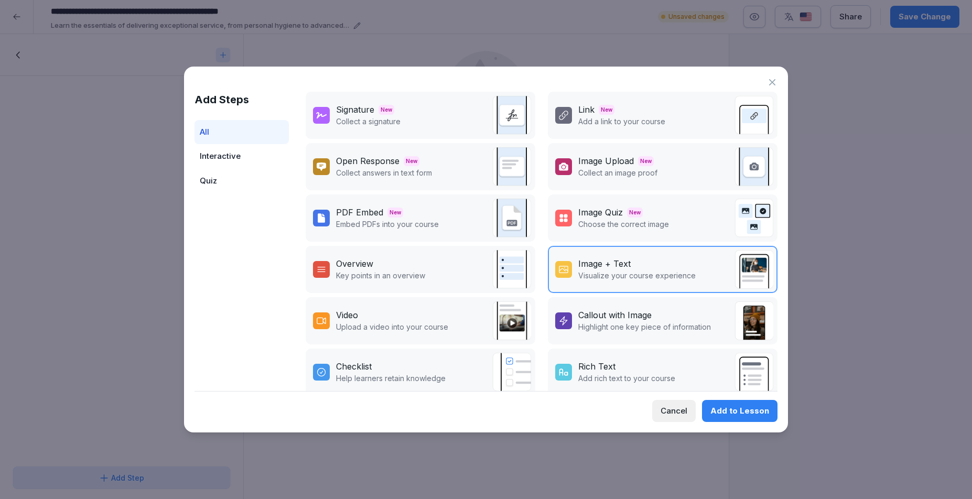
click at [758, 417] on button "Add to Lesson" at bounding box center [740, 411] width 76 height 22
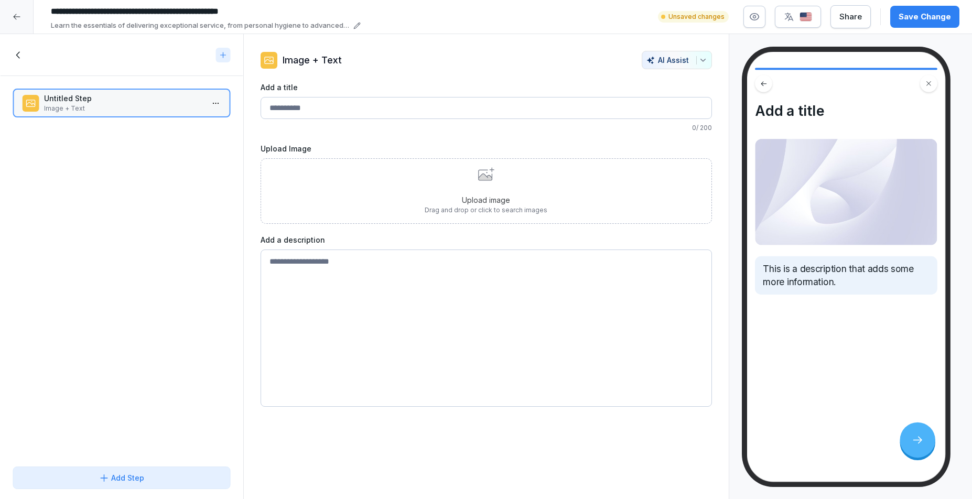
click at [450, 190] on div "Upload image Drag and drop or click to search images" at bounding box center [486, 191] width 123 height 48
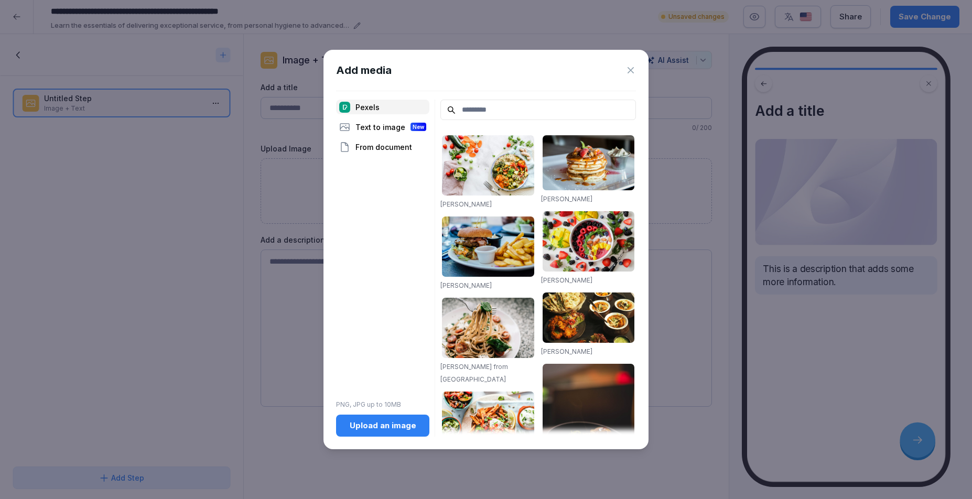
click at [396, 432] on button "Upload an image" at bounding box center [382, 426] width 93 height 22
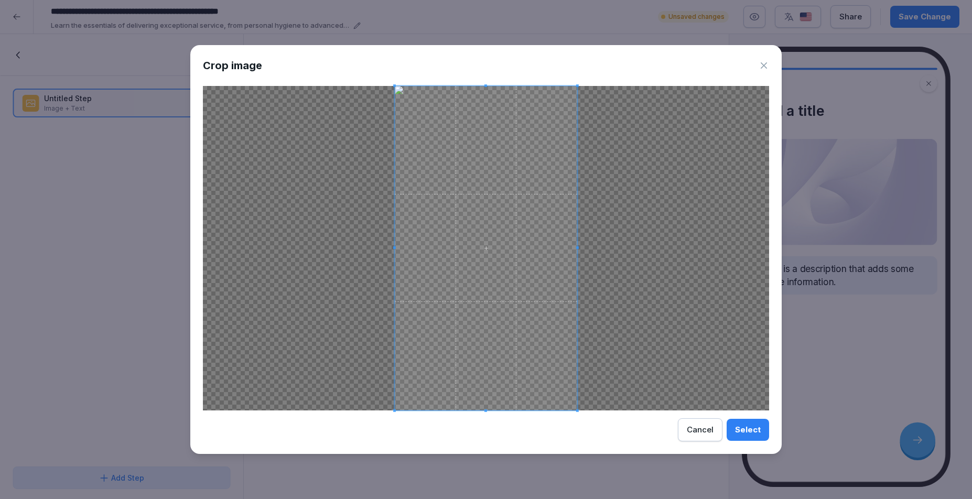
click at [751, 428] on div "Select" at bounding box center [748, 430] width 26 height 12
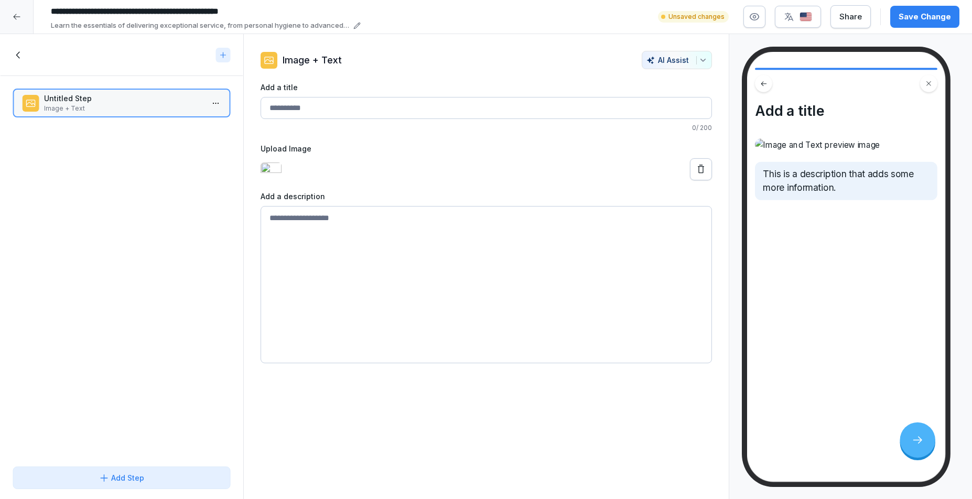
scroll to position [99, 0]
click at [402, 337] on textarea at bounding box center [487, 284] width 452 height 157
click at [512, 180] on div at bounding box center [487, 169] width 452 height 22
click at [221, 55] on icon at bounding box center [222, 54] width 5 height 5
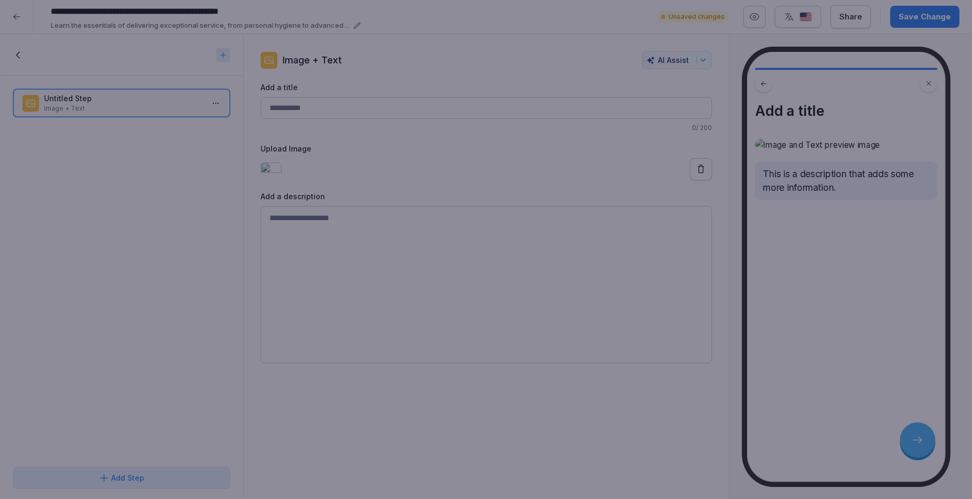
click at [896, 267] on div at bounding box center [486, 249] width 972 height 499
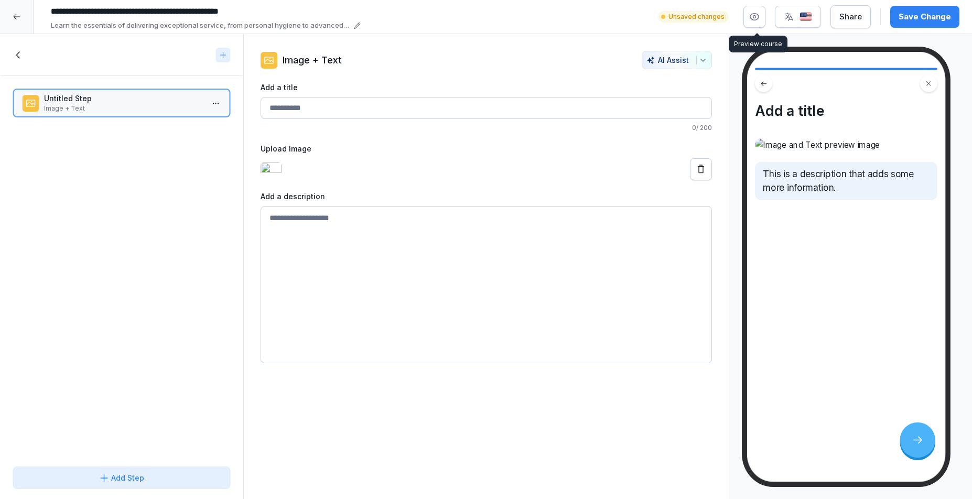
click at [759, 18] on icon "button" at bounding box center [754, 17] width 10 height 10
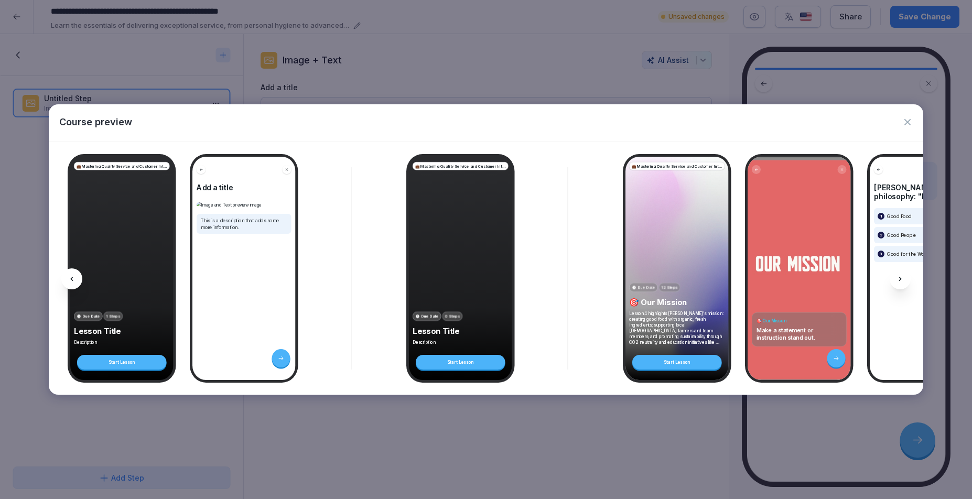
scroll to position [78, 0]
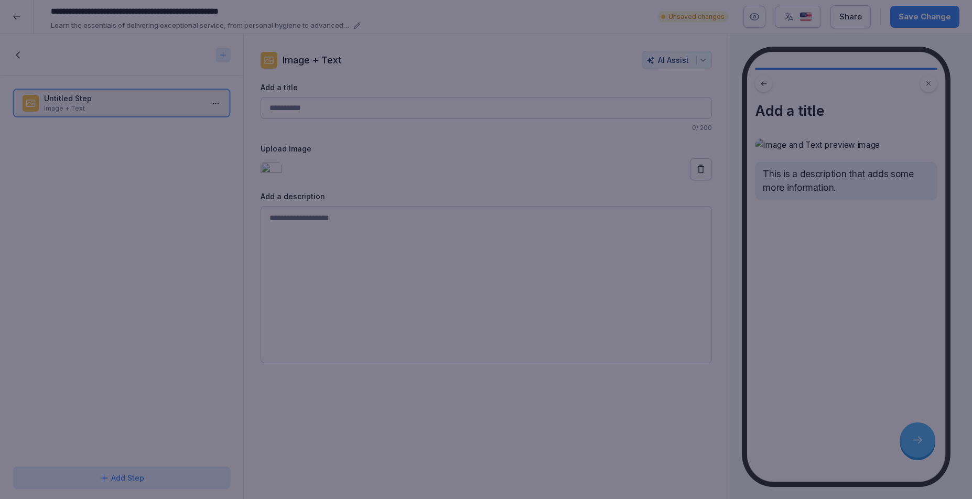
click at [645, 29] on div at bounding box center [486, 249] width 972 height 499
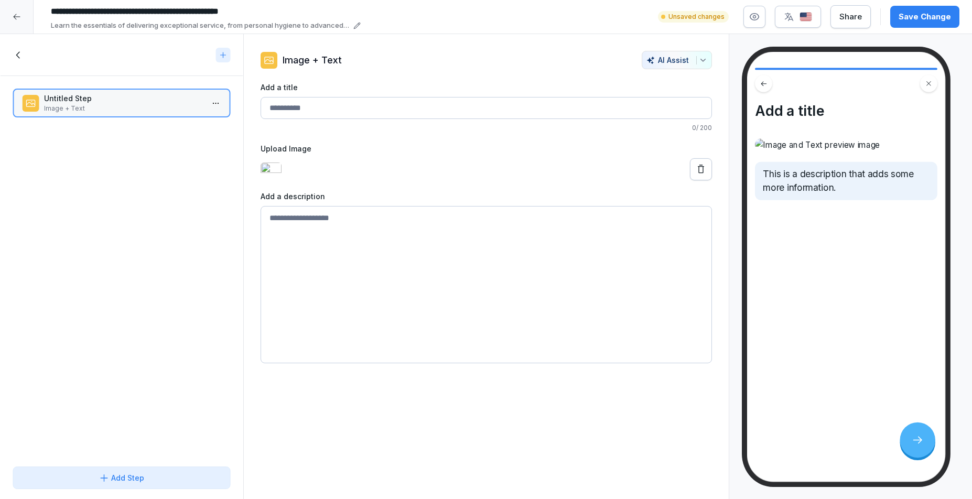
click at [337, 272] on textarea at bounding box center [487, 284] width 452 height 157
drag, startPoint x: 366, startPoint y: 271, endPoint x: 266, endPoint y: 277, distance: 100.3
click at [266, 277] on textarea at bounding box center [487, 284] width 452 height 157
drag, startPoint x: 364, startPoint y: 432, endPoint x: 364, endPoint y: 441, distance: 8.9
click at [220, 54] on icon at bounding box center [223, 55] width 8 height 8
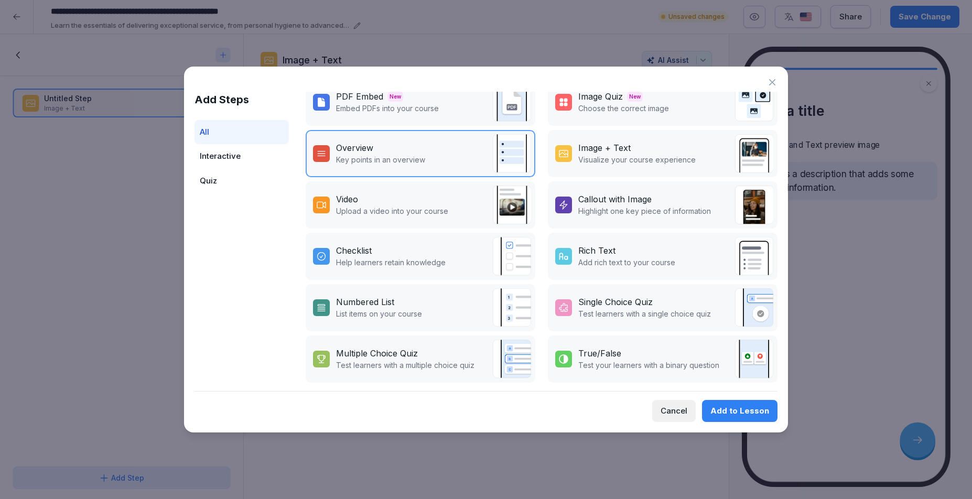
scroll to position [0, 0]
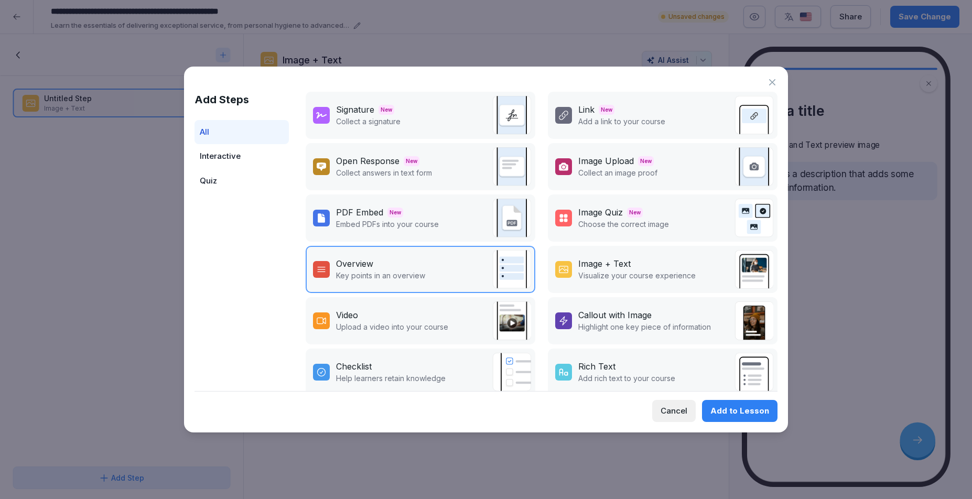
click at [770, 83] on icon at bounding box center [772, 82] width 10 height 10
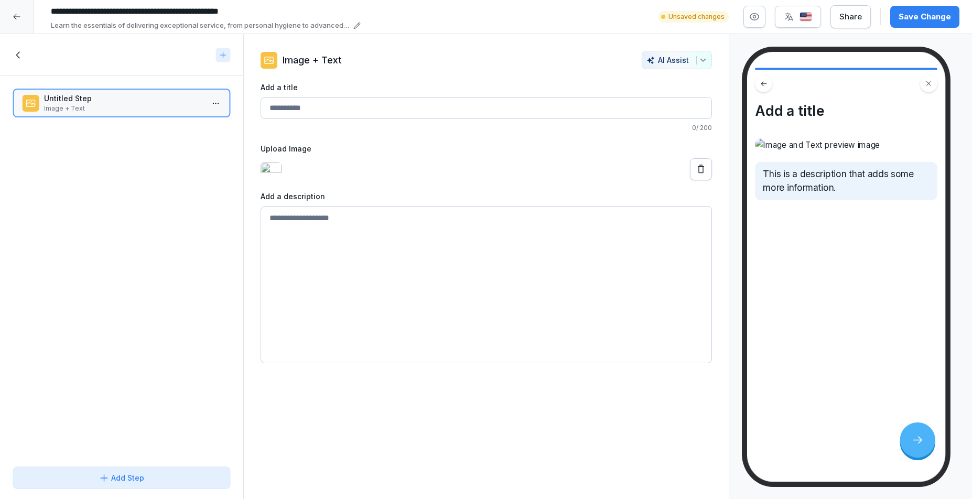
click at [306, 103] on input "Add a title" at bounding box center [487, 108] width 452 height 22
click at [470, 162] on div at bounding box center [487, 169] width 452 height 22
click at [456, 180] on div at bounding box center [487, 169] width 452 height 22
click at [756, 16] on icon "button" at bounding box center [755, 17] width 3 height 3
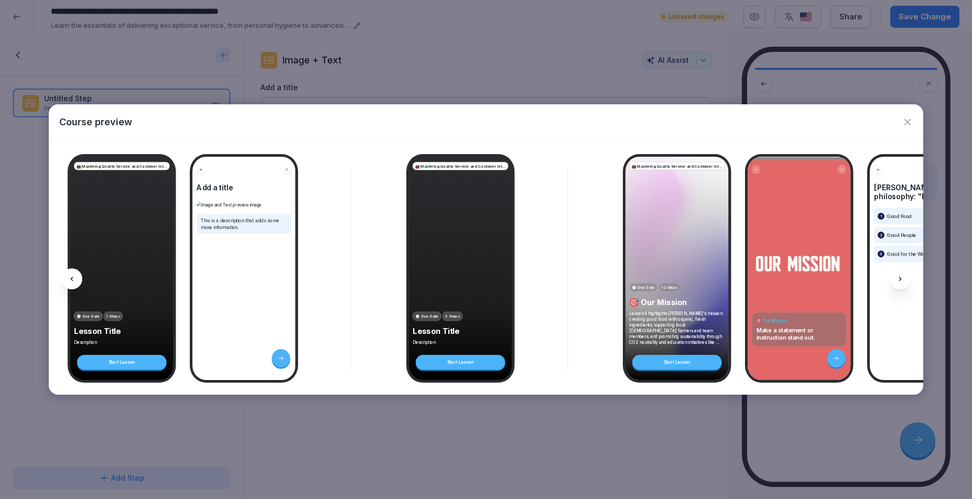
scroll to position [78, 0]
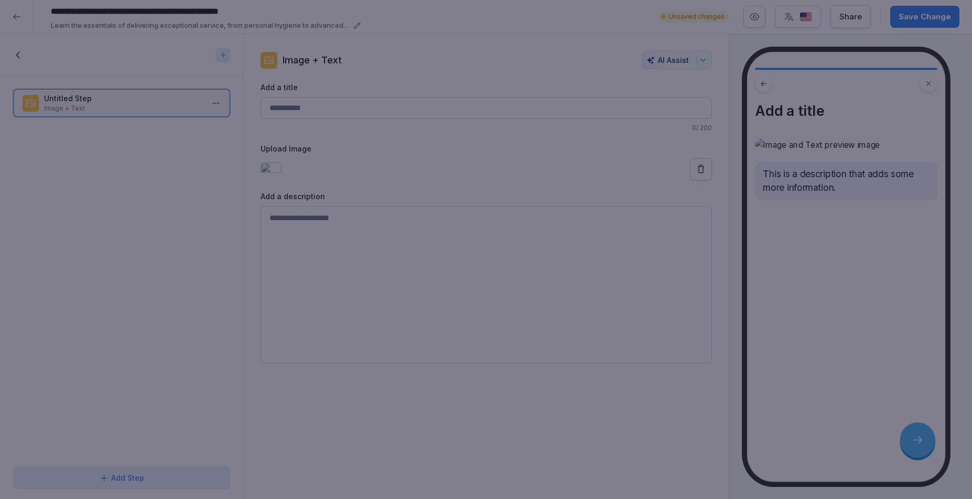
click at [571, 34] on div at bounding box center [486, 249] width 972 height 499
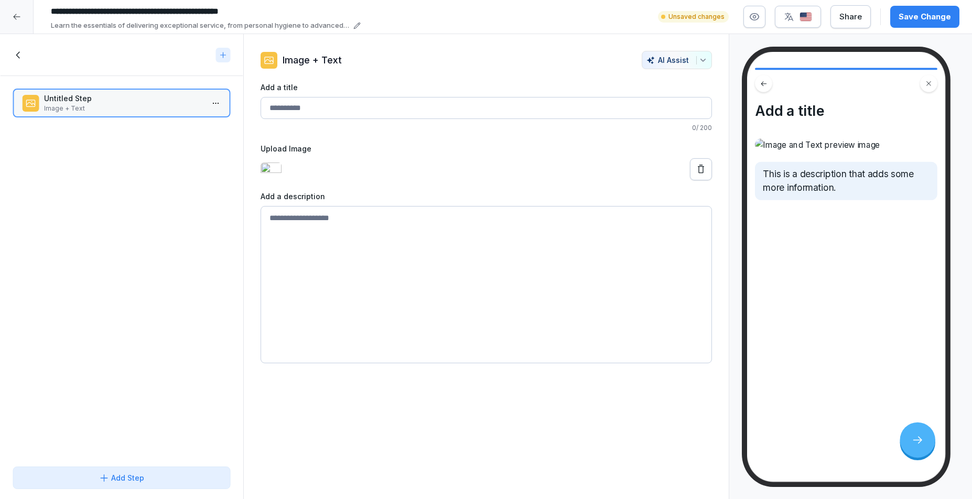
click at [941, 18] on div "Save Change" at bounding box center [925, 17] width 52 height 12
click at [23, 54] on icon at bounding box center [19, 55] width 12 height 12
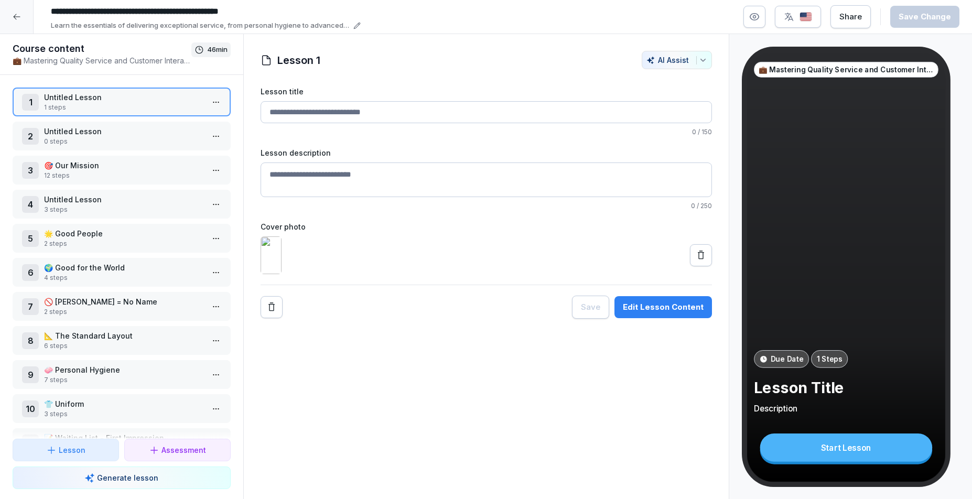
click at [22, 16] on div at bounding box center [17, 17] width 34 height 34
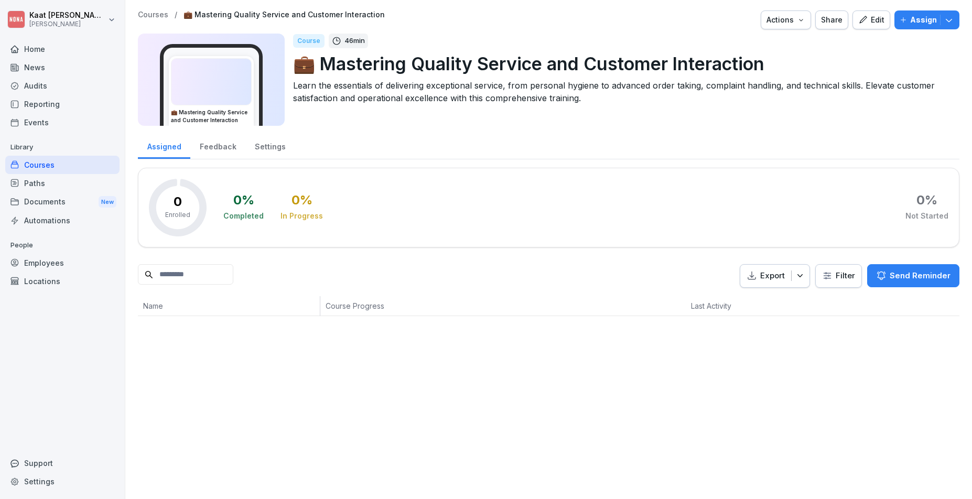
click at [920, 22] on p "Assign" at bounding box center [923, 20] width 27 height 12
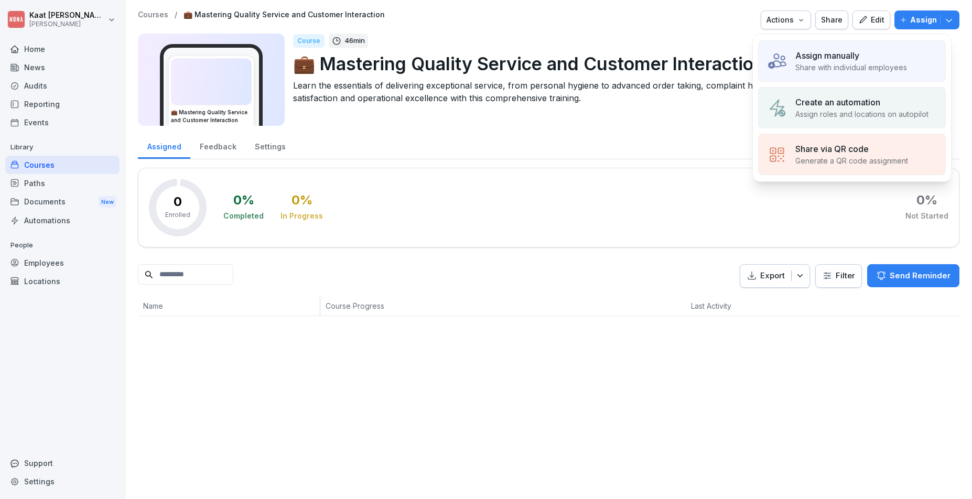
click at [871, 64] on p "Share with individual employees" at bounding box center [852, 67] width 112 height 11
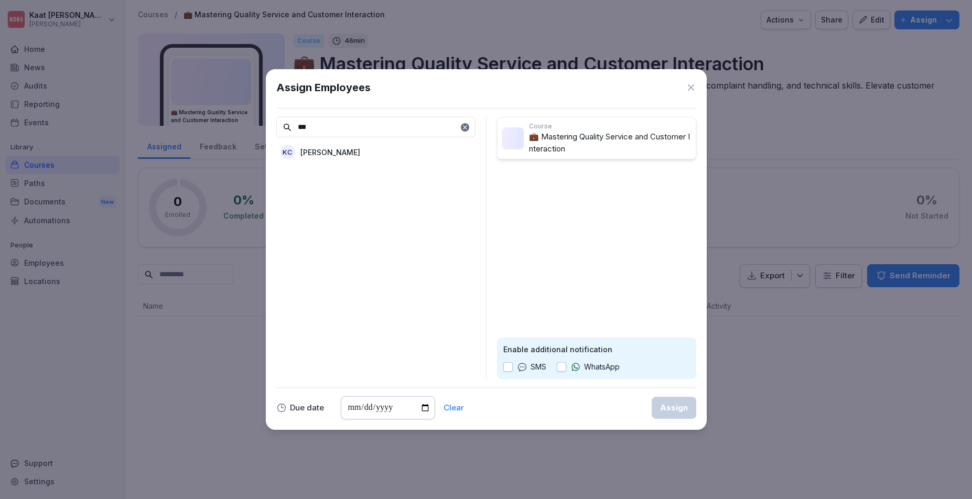
type input "***"
click at [351, 147] on p "[PERSON_NAME]" at bounding box center [330, 152] width 60 height 11
click at [667, 412] on div "Assign" at bounding box center [674, 408] width 28 height 12
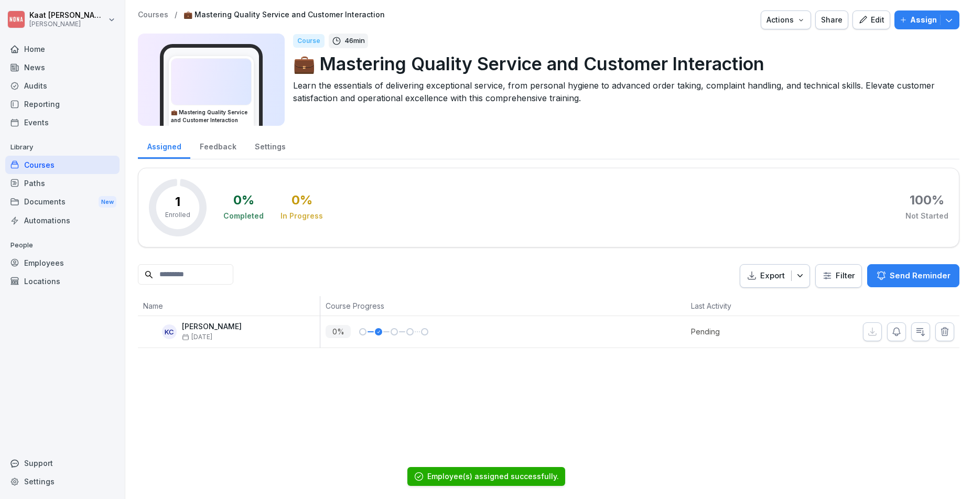
click at [242, 336] on p "[DATE]" at bounding box center [212, 337] width 60 height 7
click at [205, 320] on div "[PERSON_NAME] [DATE]" at bounding box center [229, 331] width 182 height 31
click at [859, 23] on icon "button" at bounding box center [862, 19] width 9 height 9
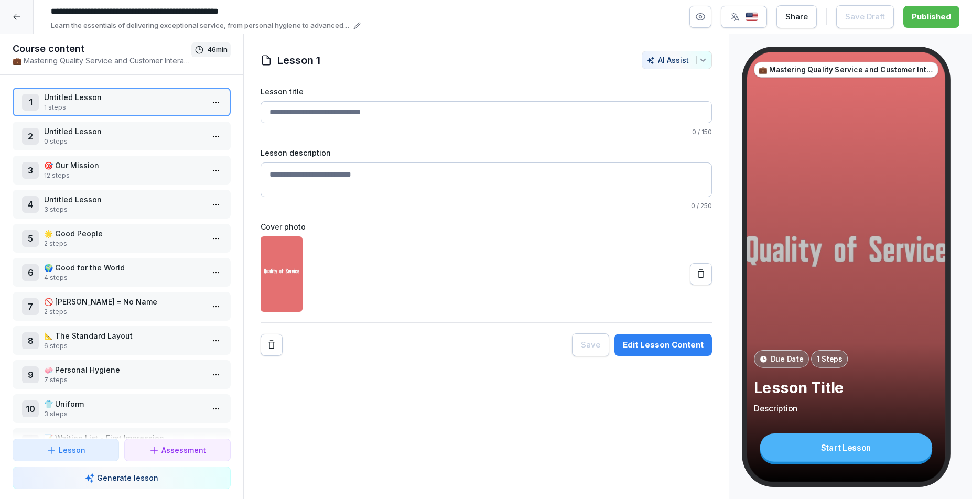
click at [83, 50] on h1 "Course content" at bounding box center [102, 48] width 179 height 13
click at [83, 60] on p "💼 Mastering Quality Service and Customer Interaction" at bounding box center [102, 60] width 179 height 11
click at [138, 60] on p "💼 Mastering Quality Service and Customer Interaction" at bounding box center [102, 60] width 179 height 11
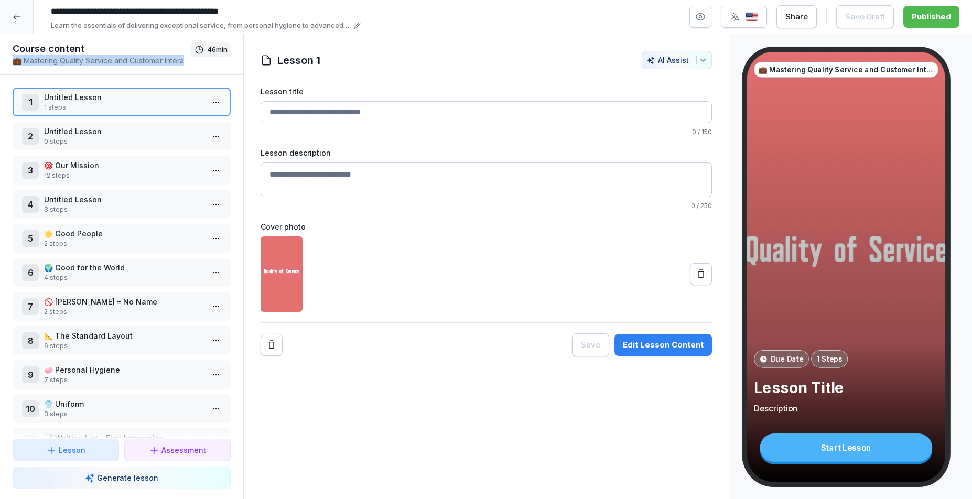
click at [99, 68] on div "Course content 💼 Mastering Quality Service and Customer Interaction 46 min" at bounding box center [121, 54] width 243 height 41
click at [99, 60] on p "💼 Mastering Quality Service and Customer Interaction" at bounding box center [102, 60] width 179 height 11
click at [66, 62] on p "💼 Mastering Quality Service and Customer Interaction" at bounding box center [102, 60] width 179 height 11
click at [60, 62] on p "💼 Mastering Quality Service and Customer Interaction" at bounding box center [102, 60] width 179 height 11
click at [22, 22] on div at bounding box center [17, 17] width 34 height 34
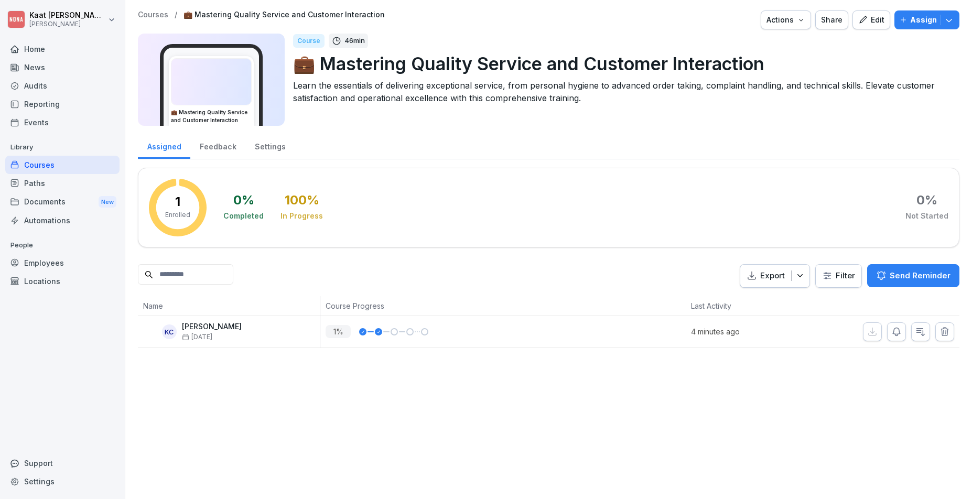
click at [367, 64] on p "💼 Mastering Quality Service and Customer Interaction" at bounding box center [622, 63] width 658 height 27
drag, startPoint x: 856, startPoint y: 23, endPoint x: 853, endPoint y: 28, distance: 6.4
click at [858, 23] on icon "button" at bounding box center [862, 19] width 9 height 9
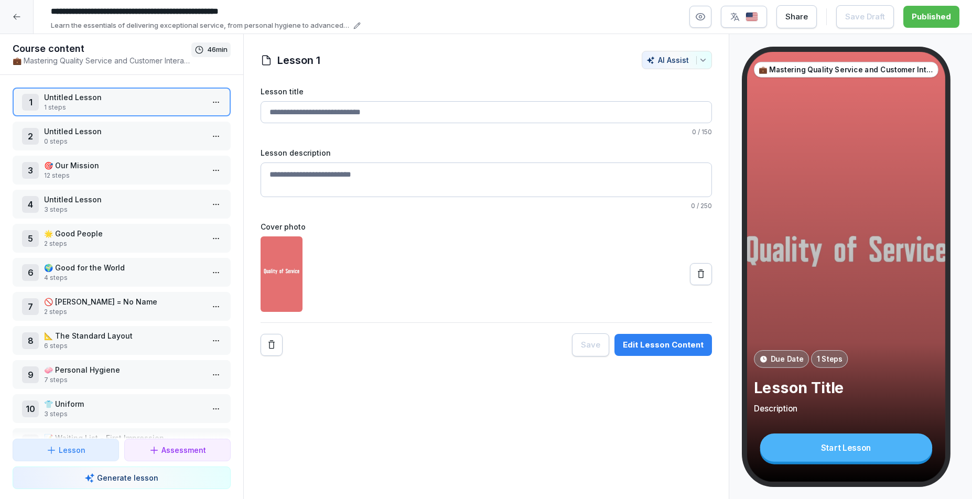
click at [310, 23] on p "Learn the essentials of delivering exceptional service, from personal hygiene t…" at bounding box center [200, 25] width 299 height 10
click at [360, 23] on icon at bounding box center [356, 25] width 7 height 7
click at [359, 26] on icon at bounding box center [356, 25] width 7 height 7
drag, startPoint x: 58, startPoint y: 62, endPoint x: 76, endPoint y: 67, distance: 19.0
click at [76, 67] on textarea "**********" at bounding box center [118, 76] width 131 height 45
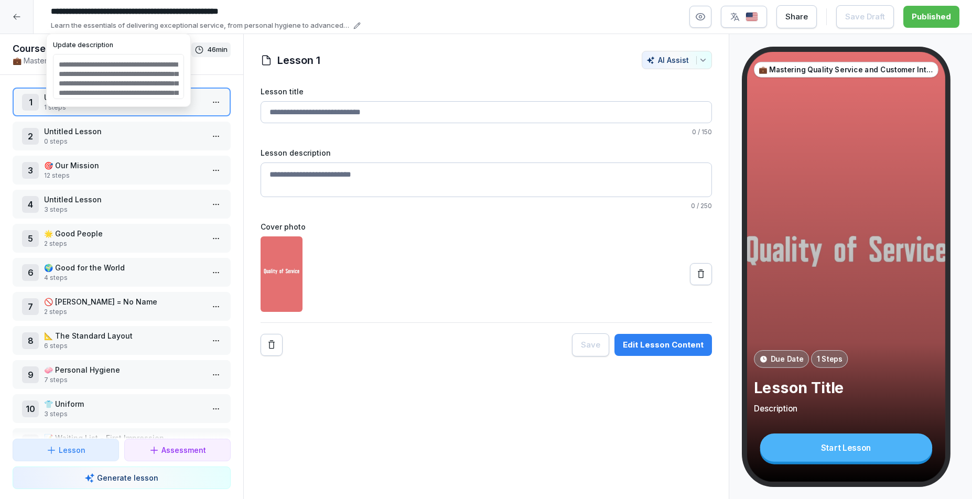
scroll to position [51, 0]
click at [211, 75] on div "1 Untitled Lesson 1 steps 2 Untitled Lesson 0 steps 3 🎯 Our Mission 12 steps 4 …" at bounding box center [121, 257] width 243 height 364
click at [302, 259] on img at bounding box center [282, 275] width 42 height 76
click at [283, 268] on img at bounding box center [282, 275] width 42 height 76
click at [693, 346] on div "Edit Lesson Content" at bounding box center [663, 345] width 81 height 12
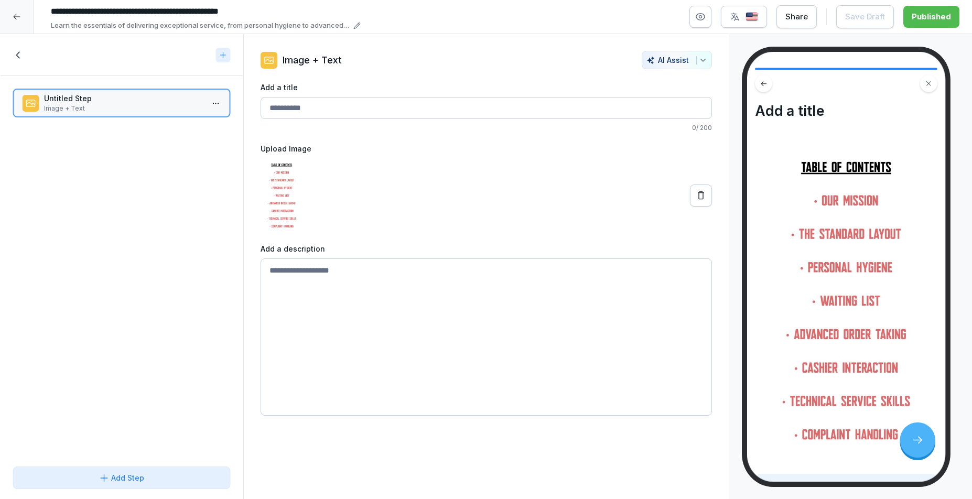
click at [25, 52] on div at bounding box center [112, 55] width 199 height 12
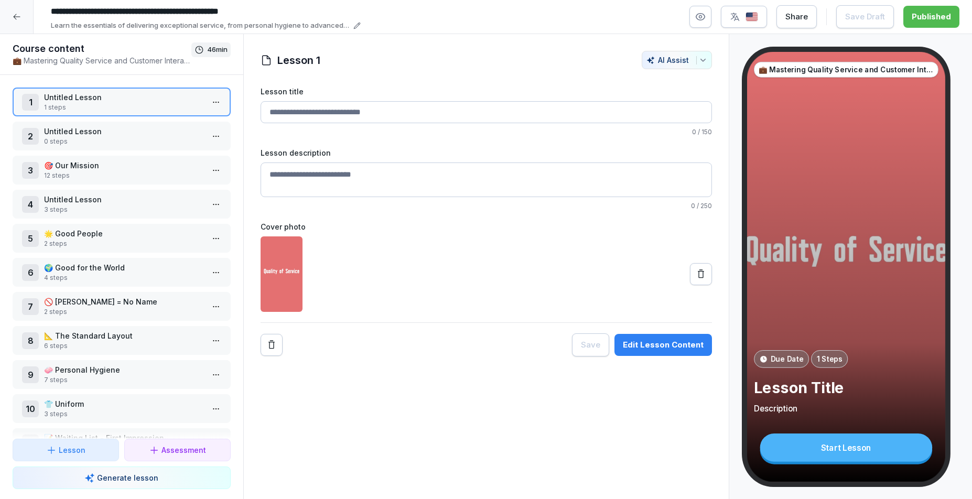
click at [255, 241] on div "Lesson 1 AI Assist Lesson title 0 / 150 Lesson description 0 / 250 Cover photo …" at bounding box center [486, 204] width 485 height 306
click at [276, 248] on img at bounding box center [282, 275] width 42 height 76
click at [690, 281] on button at bounding box center [701, 274] width 22 height 22
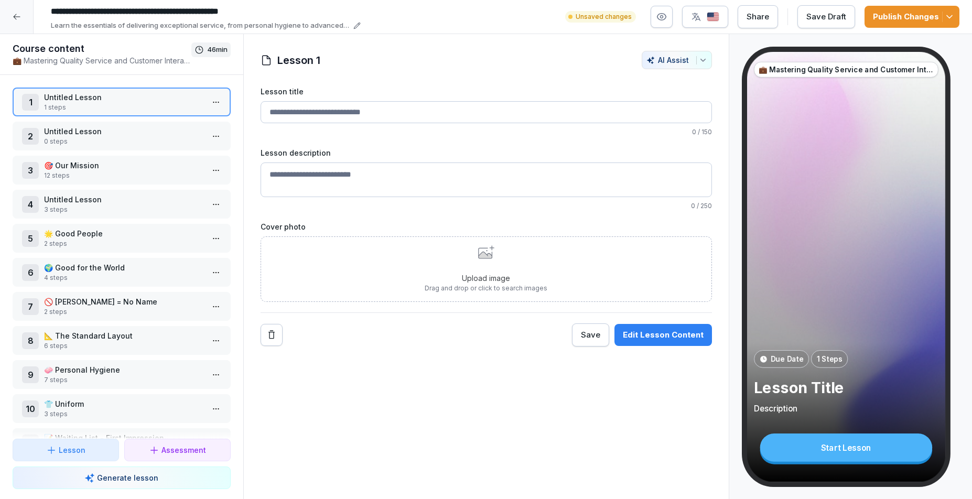
click at [425, 272] on div "Upload image Drag and drop or click to search images" at bounding box center [486, 269] width 123 height 48
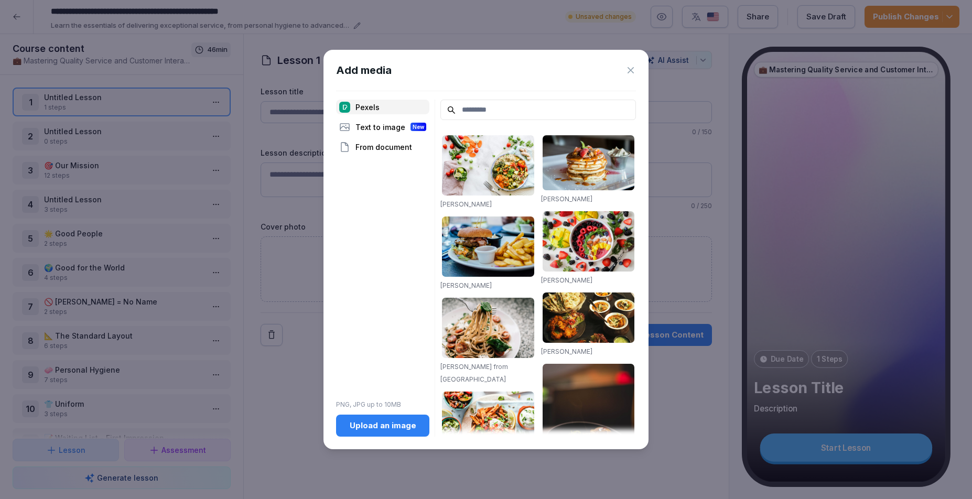
click at [402, 434] on button "Upload an image" at bounding box center [382, 426] width 93 height 22
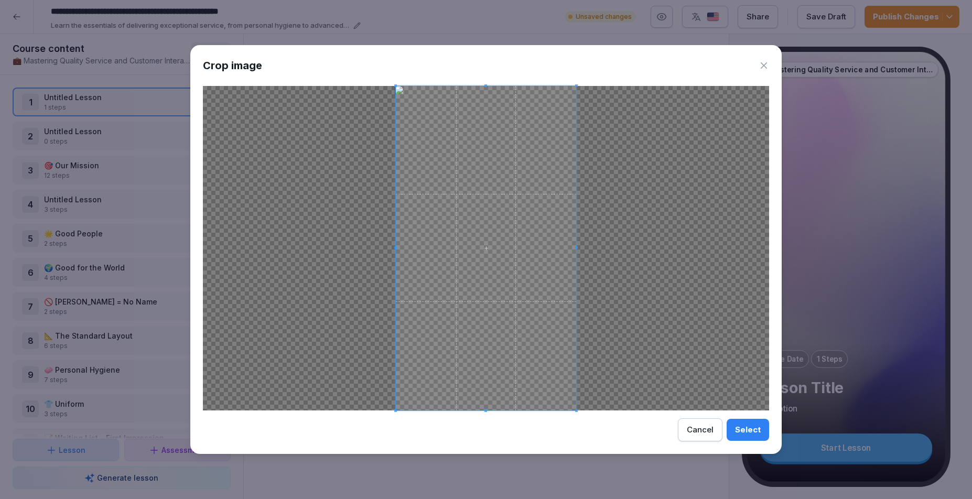
click at [763, 434] on button "Select" at bounding box center [748, 430] width 42 height 22
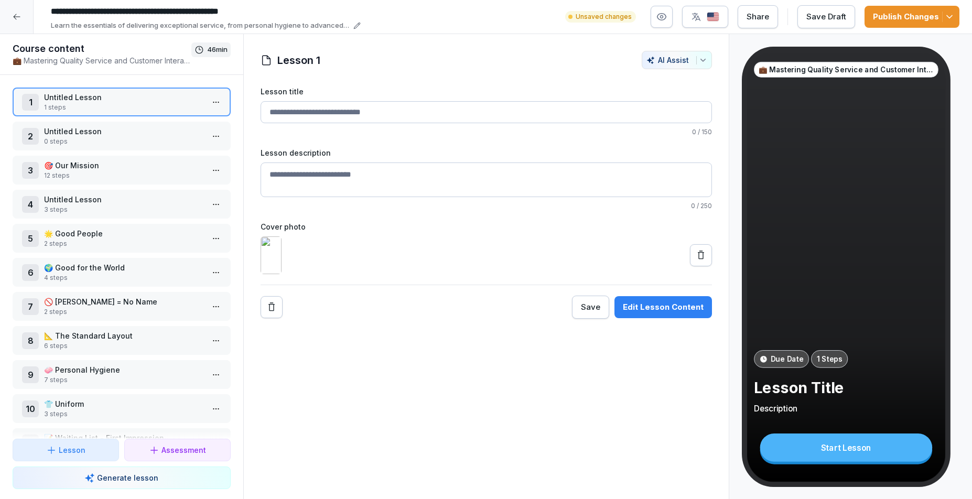
click at [846, 22] on div "Save Draft" at bounding box center [827, 17] width 40 height 12
click at [138, 137] on p "0 steps" at bounding box center [123, 141] width 159 height 9
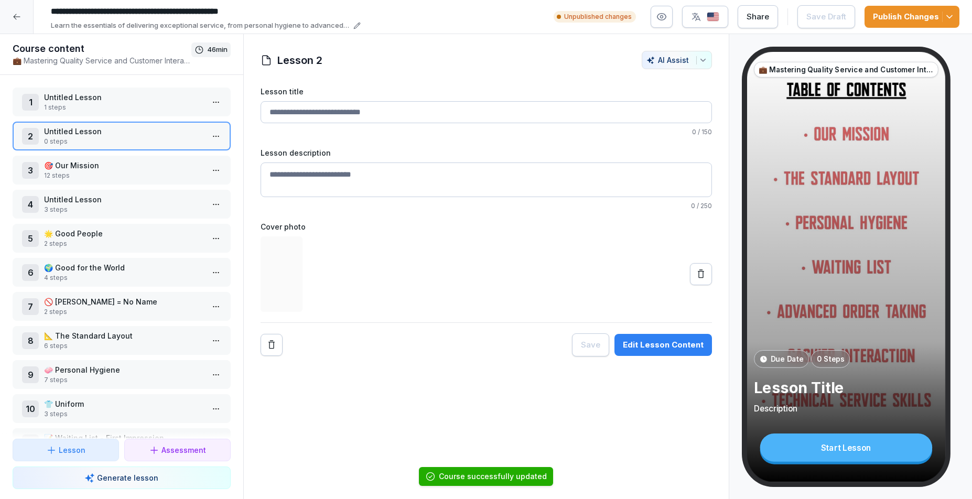
click at [141, 98] on p "Untitled Lesson" at bounding box center [123, 97] width 159 height 11
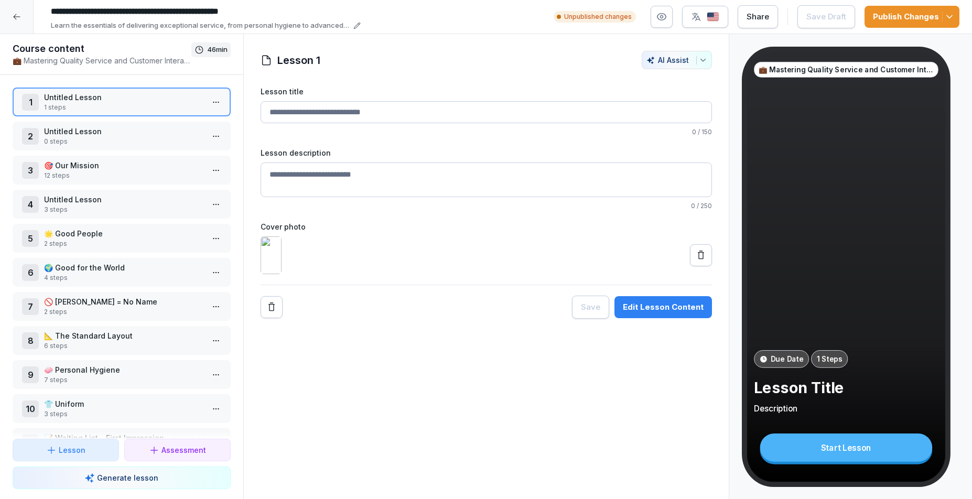
click at [109, 128] on p "Untitled Lesson" at bounding box center [123, 131] width 159 height 11
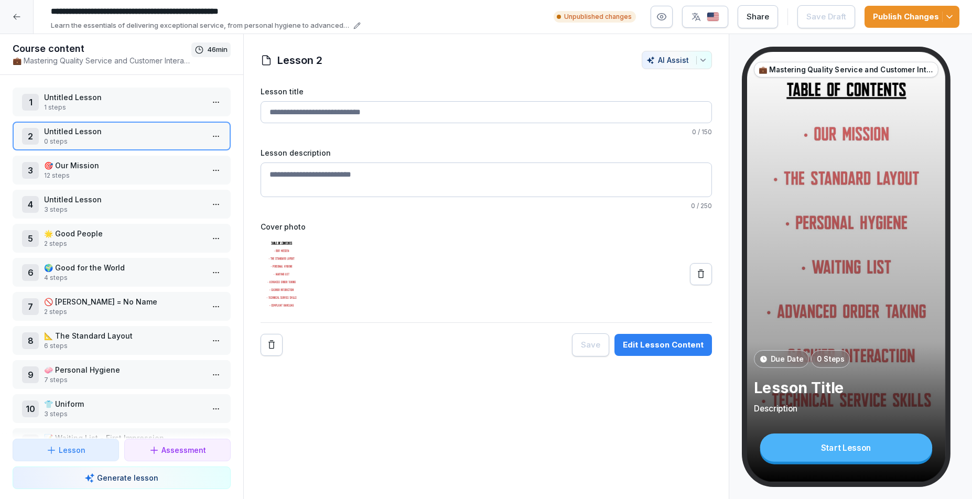
click at [131, 98] on p "Untitled Lesson" at bounding box center [123, 97] width 159 height 11
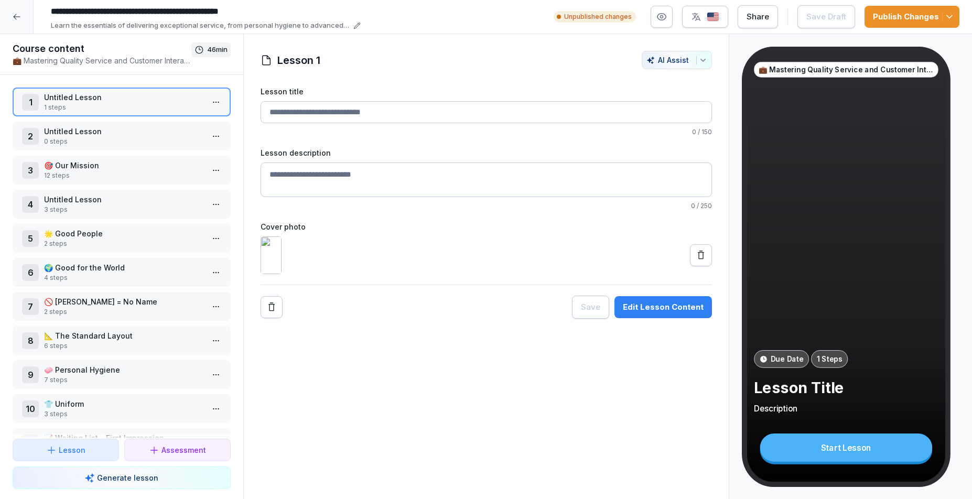
click at [358, 173] on textarea "Lesson description" at bounding box center [487, 180] width 452 height 35
click at [646, 318] on button "Edit Lesson Content" at bounding box center [664, 307] width 98 height 22
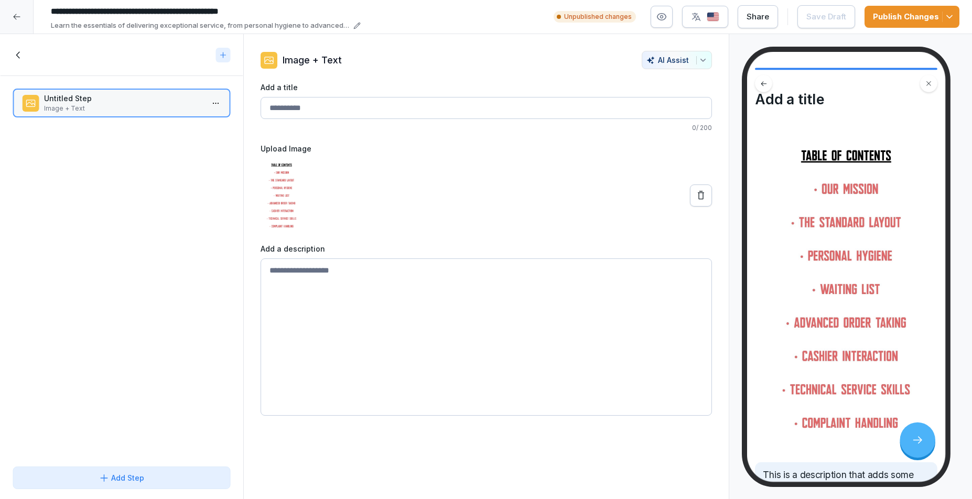
scroll to position [30, 0]
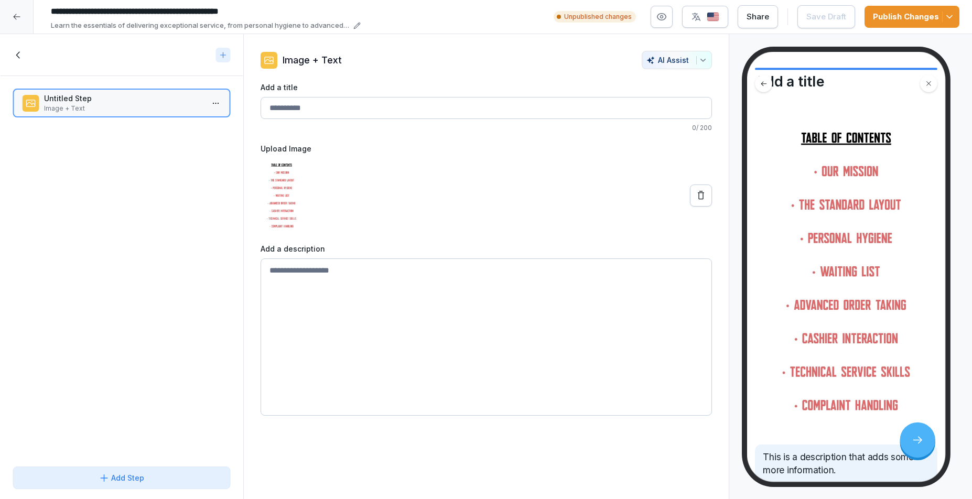
click at [387, 260] on textarea at bounding box center [487, 337] width 452 height 157
click at [281, 180] on img at bounding box center [282, 195] width 42 height 74
click at [696, 196] on icon at bounding box center [701, 195] width 10 height 10
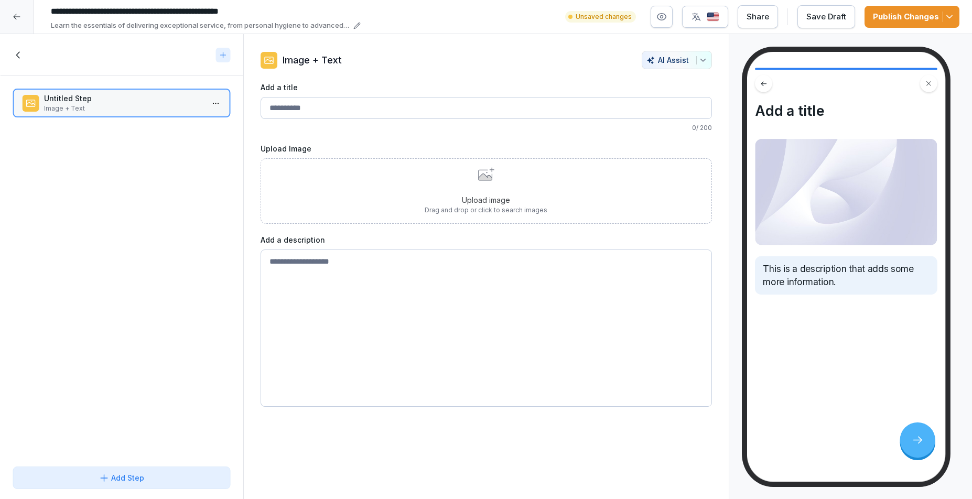
scroll to position [0, 0]
click at [363, 192] on div "Upload image Drag and drop or click to search images" at bounding box center [487, 191] width 452 height 66
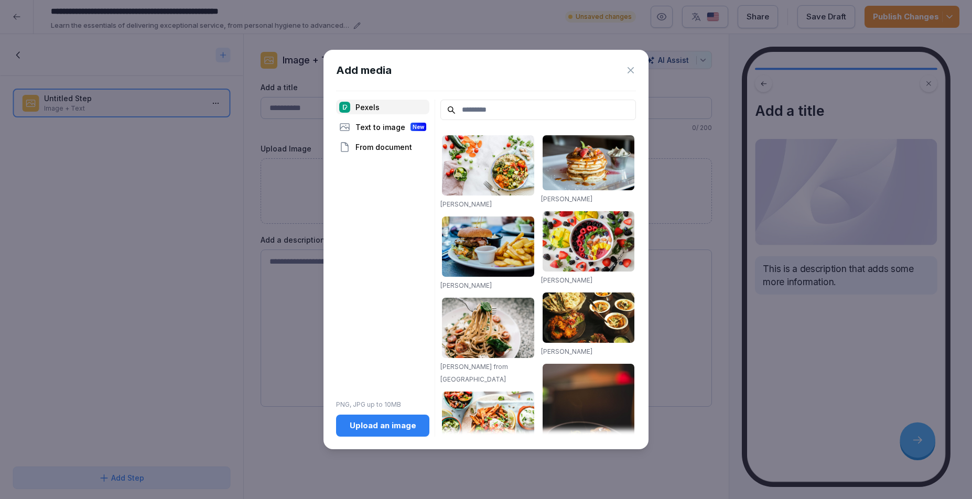
click at [390, 424] on div "Upload an image" at bounding box center [383, 426] width 77 height 12
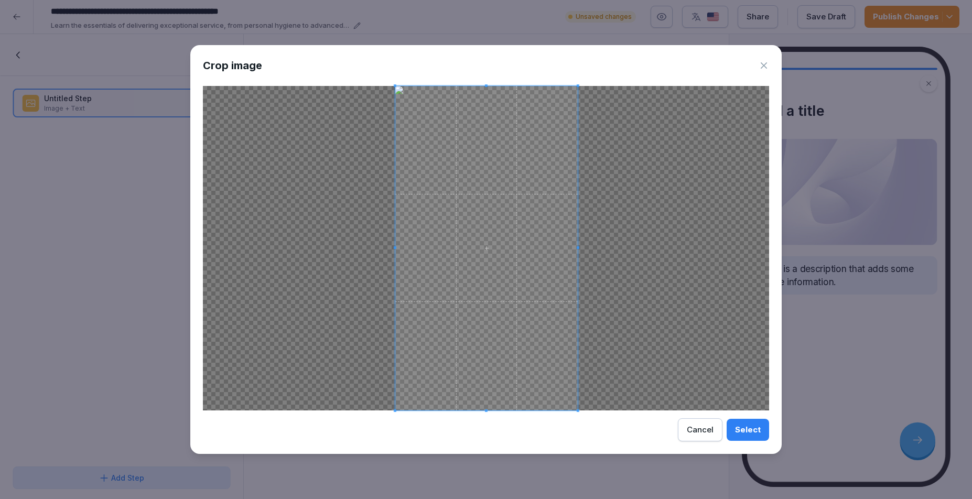
click at [534, 281] on span at bounding box center [486, 248] width 182 height 325
click at [757, 425] on div "Select" at bounding box center [748, 430] width 26 height 12
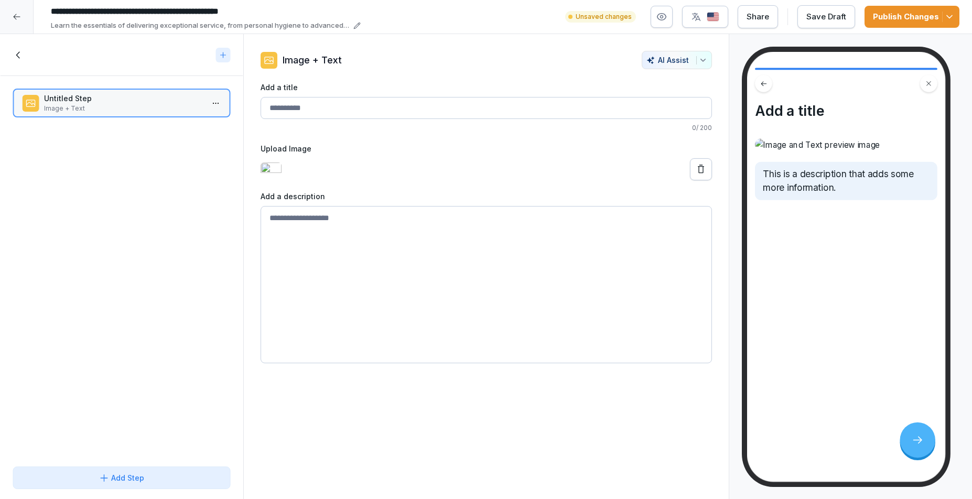
click at [533, 332] on textarea at bounding box center [487, 284] width 452 height 157
click at [281, 176] on img at bounding box center [271, 170] width 21 height 14
click at [600, 173] on div at bounding box center [487, 169] width 452 height 22
click at [842, 20] on div "Save Draft" at bounding box center [827, 17] width 40 height 12
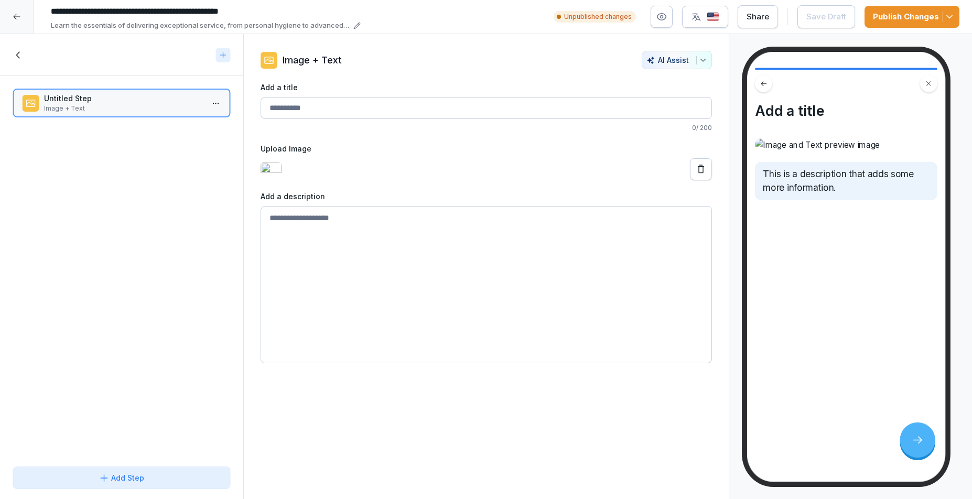
click at [17, 56] on icon at bounding box center [18, 54] width 4 height 7
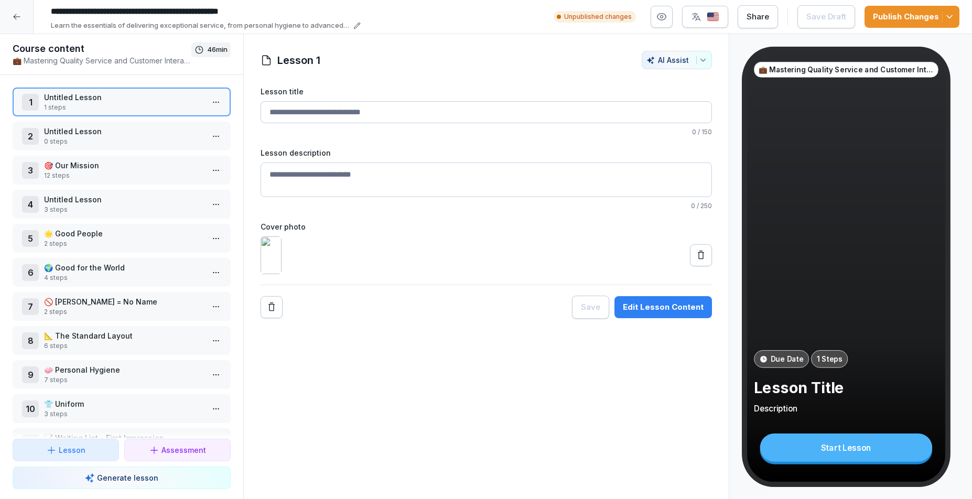
click at [162, 147] on div "2 Untitled Lesson 0 steps" at bounding box center [122, 136] width 218 height 29
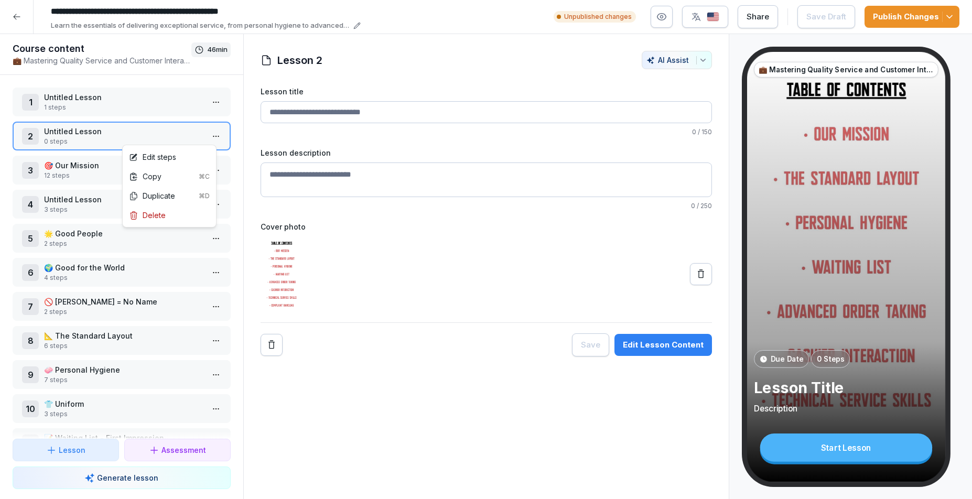
click at [208, 136] on html "**********" at bounding box center [486, 249] width 972 height 499
click at [157, 212] on div "Delete" at bounding box center [147, 215] width 37 height 11
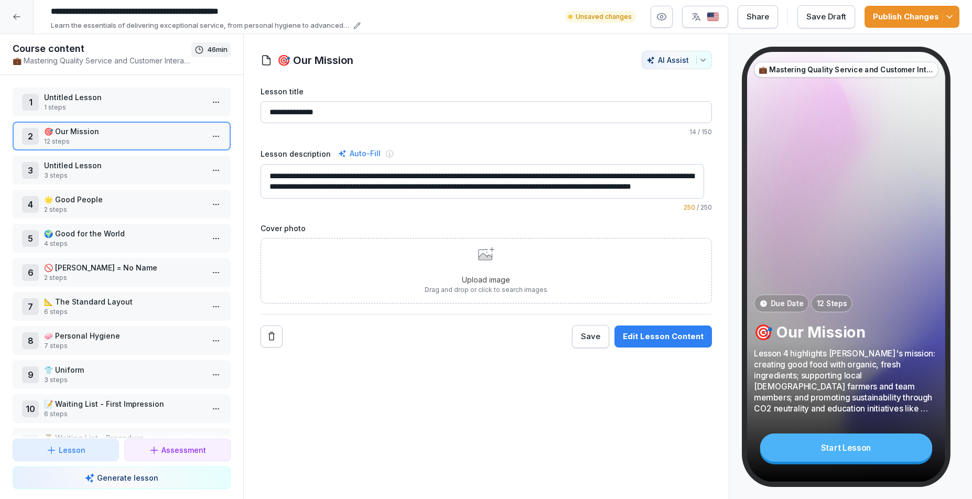
click at [117, 102] on p "Untitled Lesson" at bounding box center [123, 97] width 159 height 11
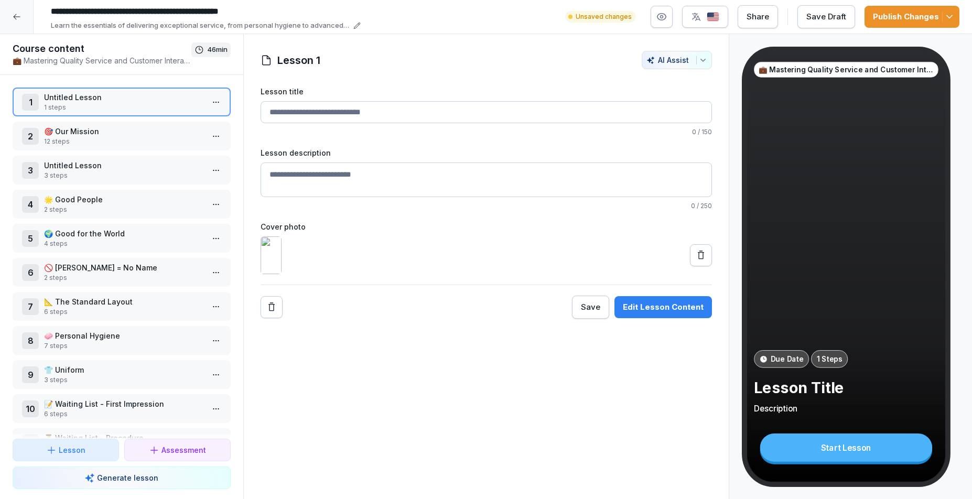
click at [113, 139] on p "12 steps" at bounding box center [123, 141] width 159 height 9
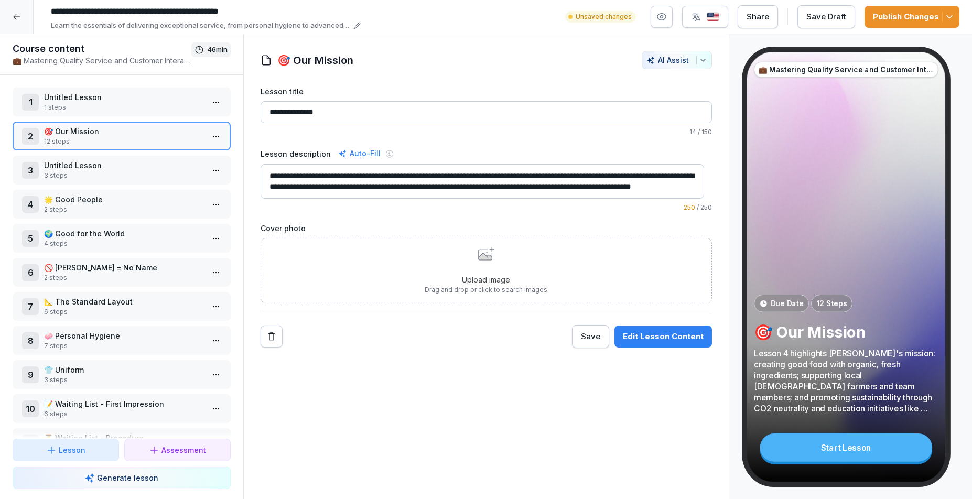
click at [673, 349] on div "**********" at bounding box center [486, 267] width 486 height 466
click at [673, 338] on div "Edit Lesson Content" at bounding box center [663, 337] width 81 height 12
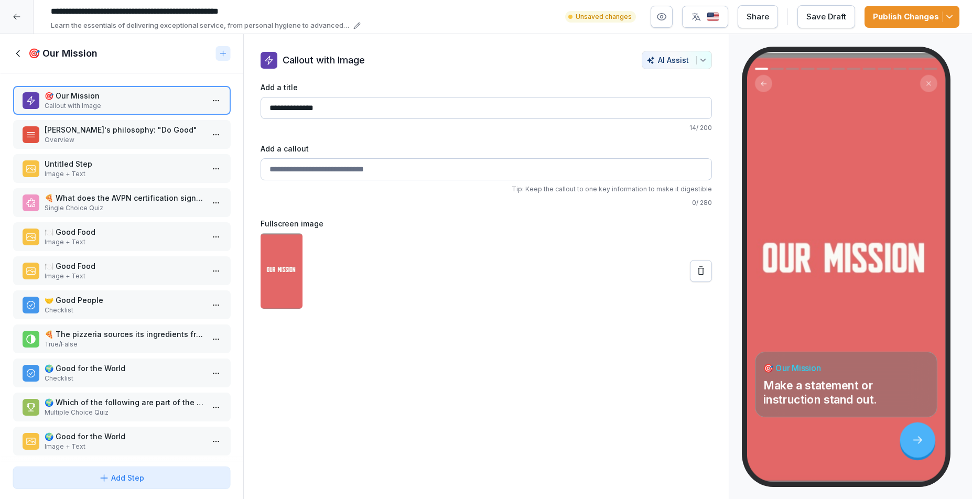
click at [63, 133] on p "[PERSON_NAME]'s philosophy: "Do Good"" at bounding box center [123, 129] width 159 height 11
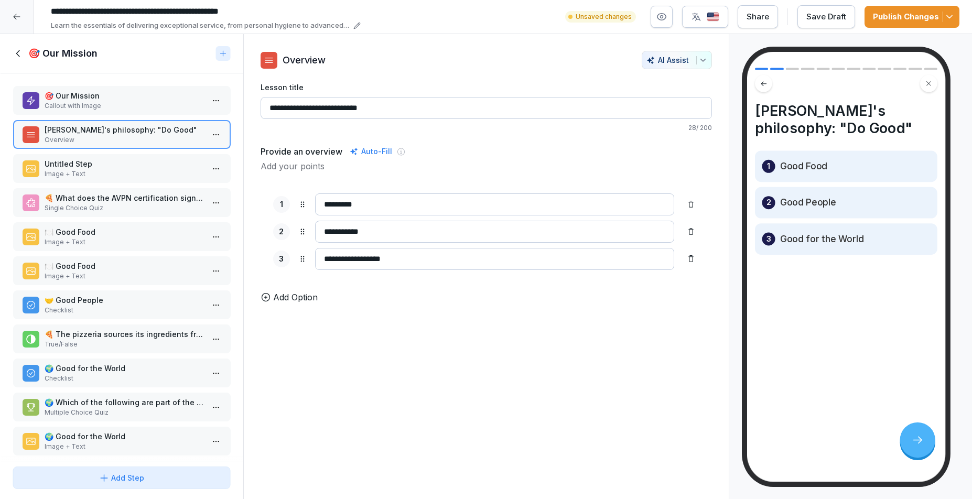
click at [94, 175] on p "Image + Text" at bounding box center [123, 173] width 159 height 9
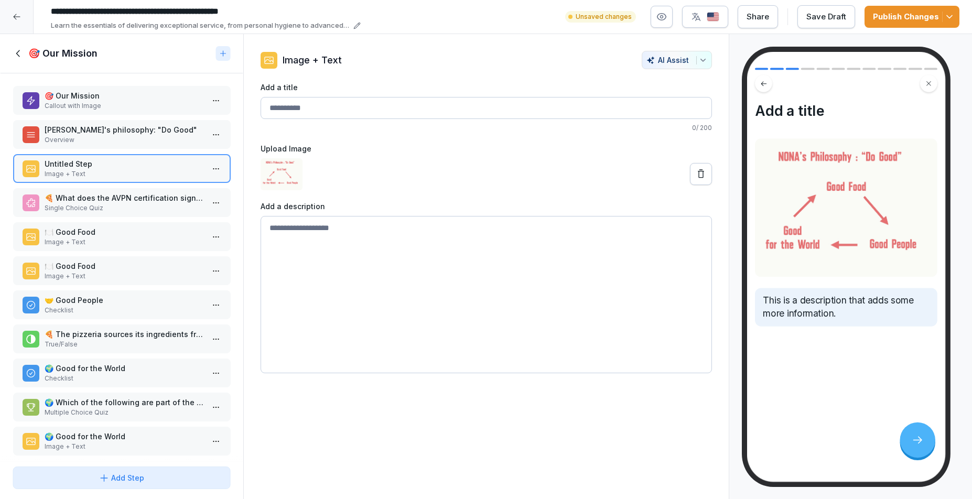
click at [106, 210] on p "Single Choice Quiz" at bounding box center [123, 207] width 159 height 9
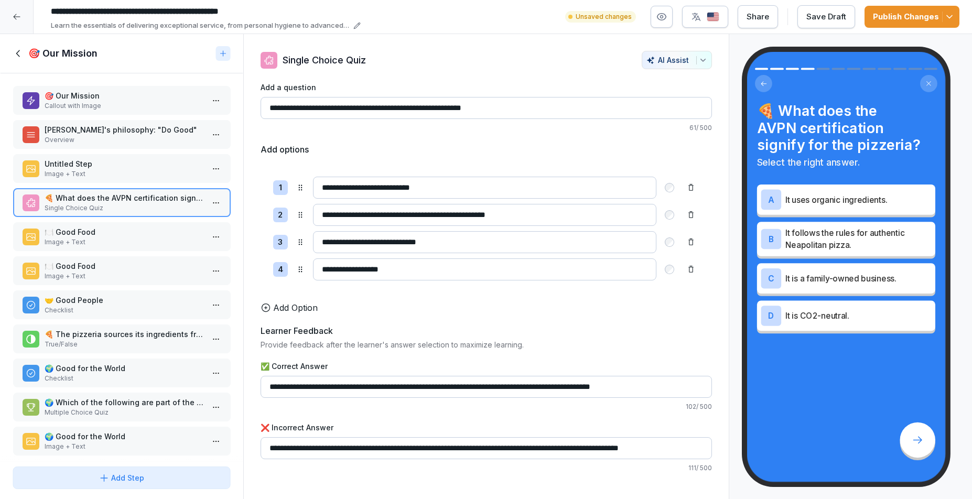
click at [99, 234] on p "🍽️ Good Food" at bounding box center [123, 232] width 159 height 11
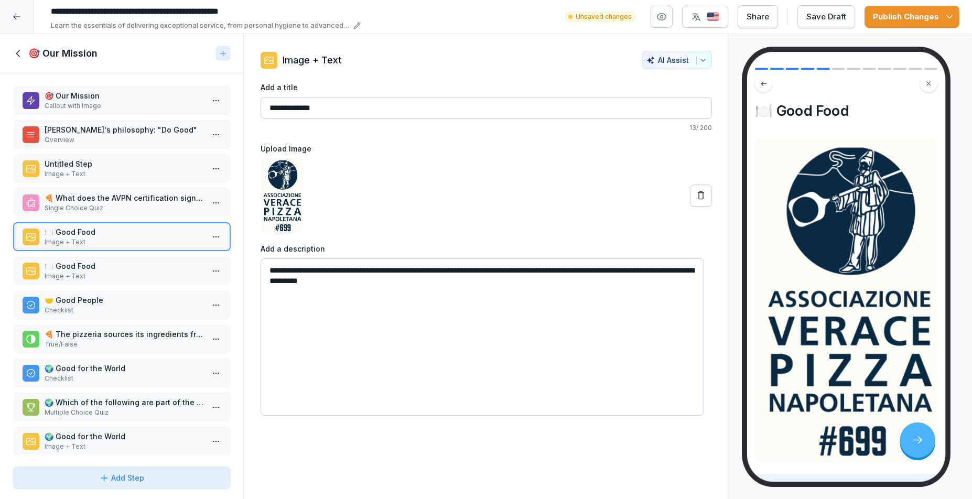
click at [91, 269] on p "🍽️ Good Food" at bounding box center [123, 266] width 159 height 11
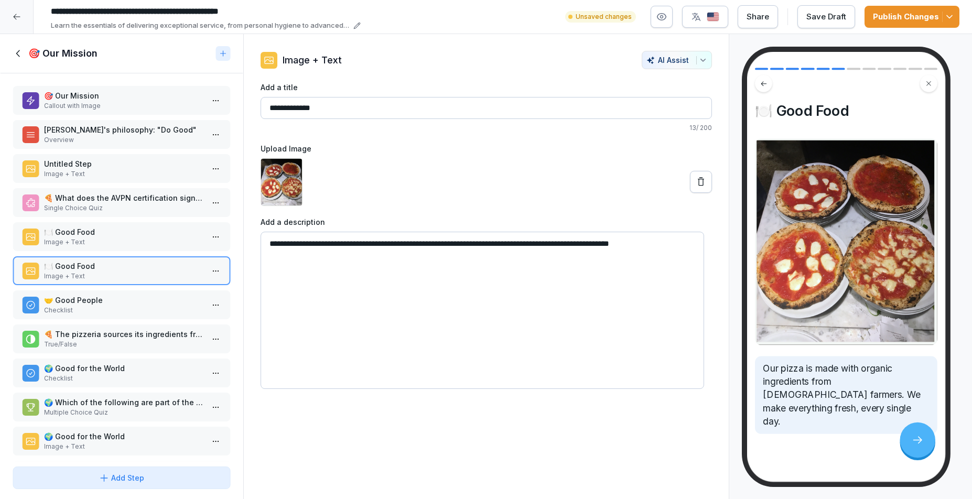
click at [80, 295] on div "🤝 Good People Checklist" at bounding box center [122, 305] width 218 height 29
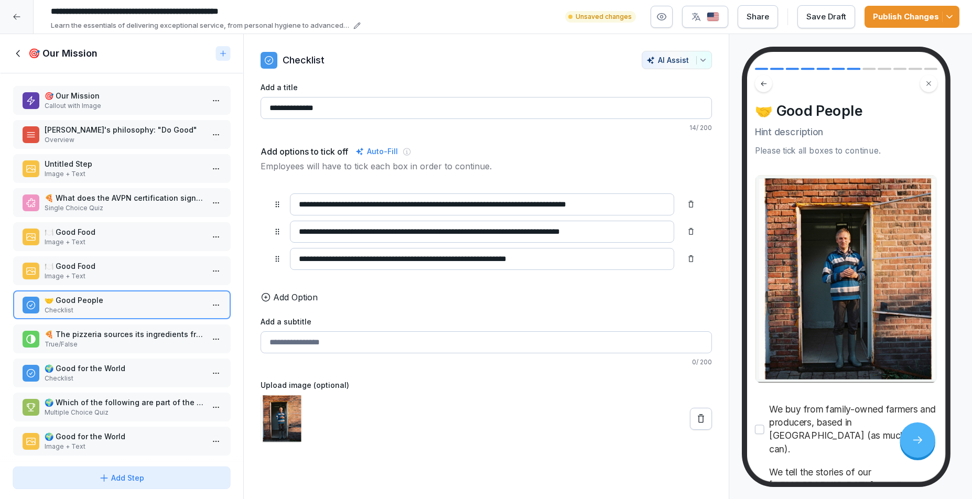
click at [75, 334] on p "🍕 The pizzeria sources its ingredients from Belgian family-owned farmers whenev…" at bounding box center [123, 334] width 159 height 11
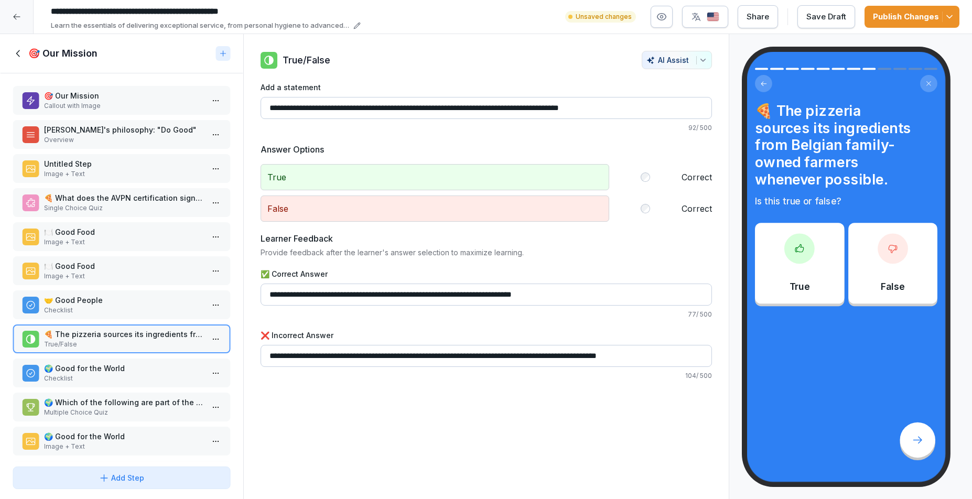
click at [77, 370] on p "🌍 Good for the World" at bounding box center [123, 368] width 159 height 11
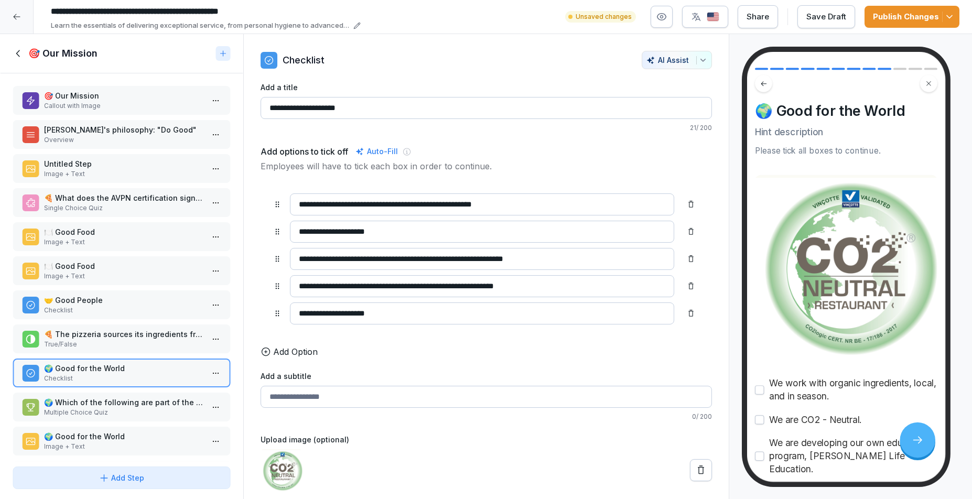
scroll to position [50, 0]
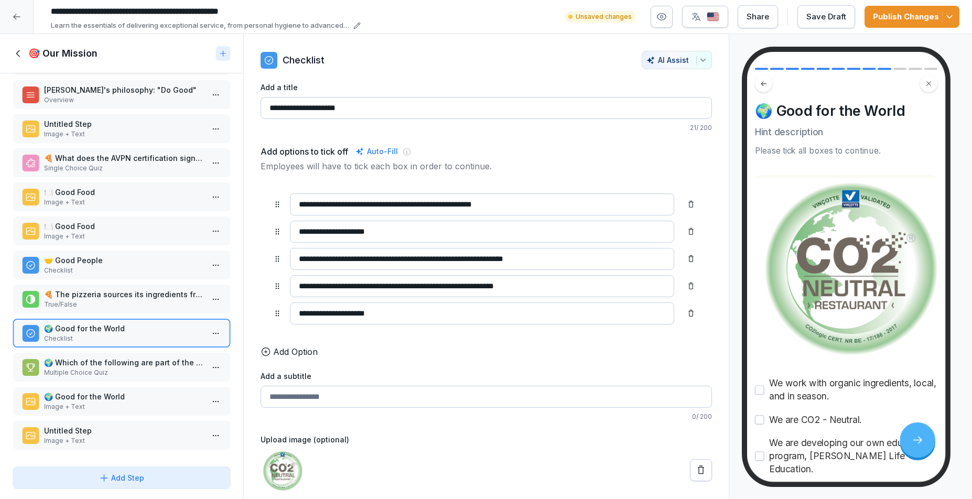
click at [83, 357] on p "🌍 Which of the following are part of the 'Good for the World' mission?" at bounding box center [123, 362] width 159 height 11
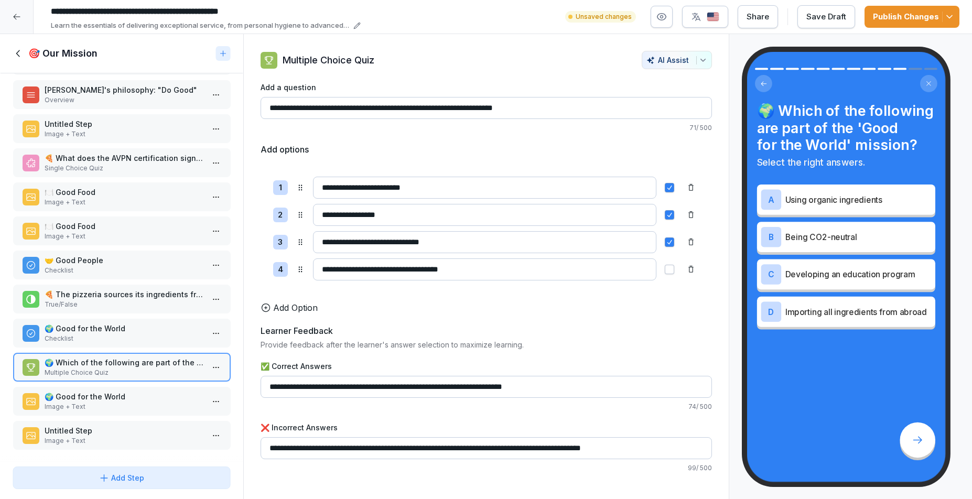
click at [87, 391] on p "🌍 Good for the World" at bounding box center [123, 396] width 159 height 11
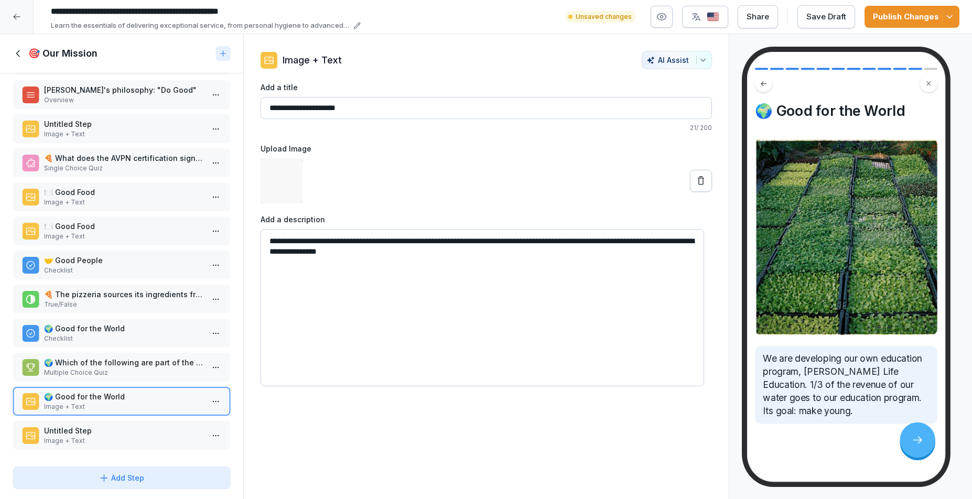
scroll to position [8, 0]
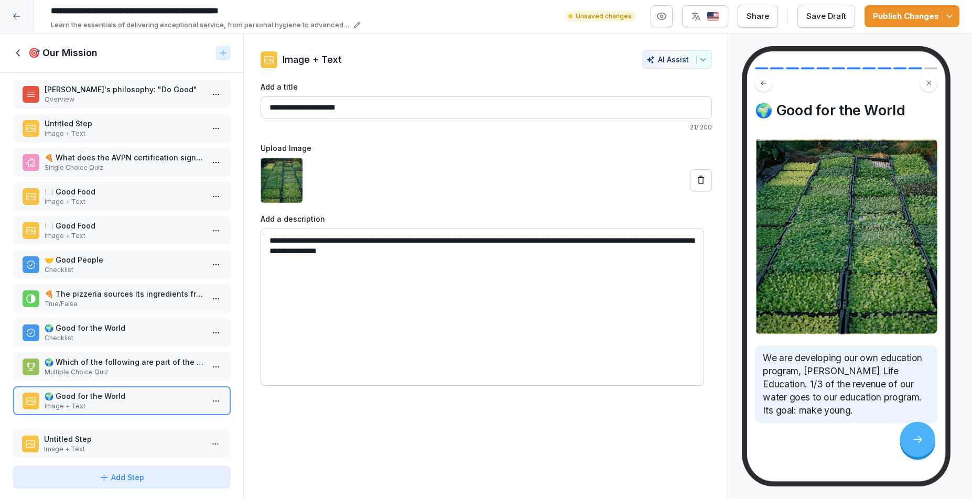
click at [50, 434] on p "Untitled Step" at bounding box center [123, 439] width 159 height 11
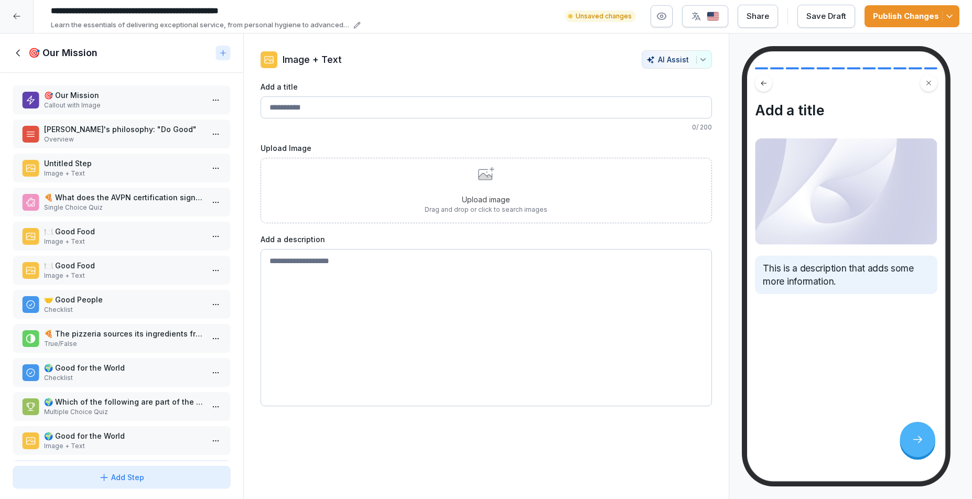
click at [90, 101] on p "Callout with Image" at bounding box center [123, 105] width 159 height 9
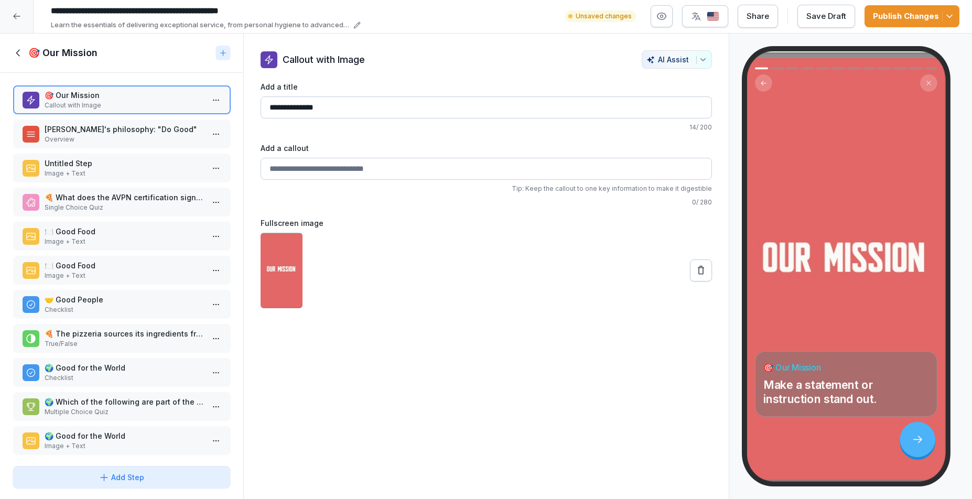
click at [121, 128] on p "[PERSON_NAME]'s philosophy: "Do Good"" at bounding box center [123, 129] width 159 height 11
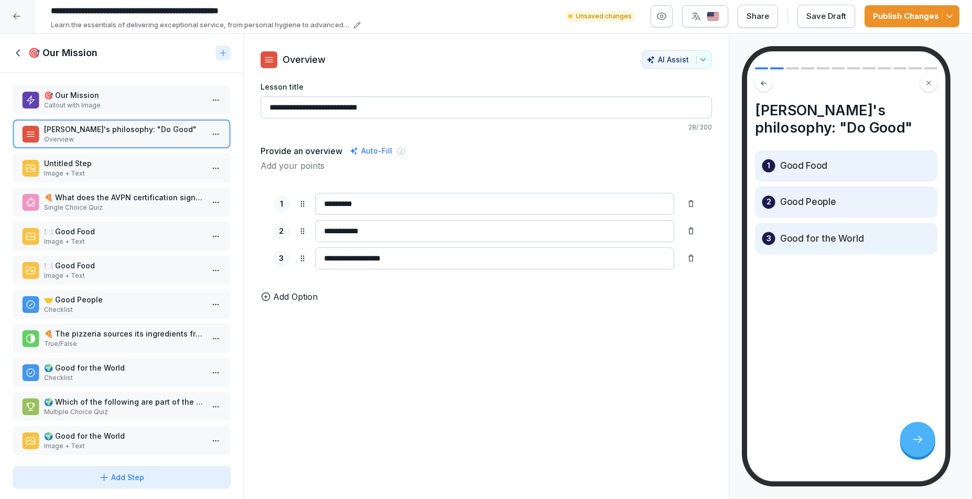
click at [115, 101] on p "Callout with Image" at bounding box center [123, 105] width 159 height 9
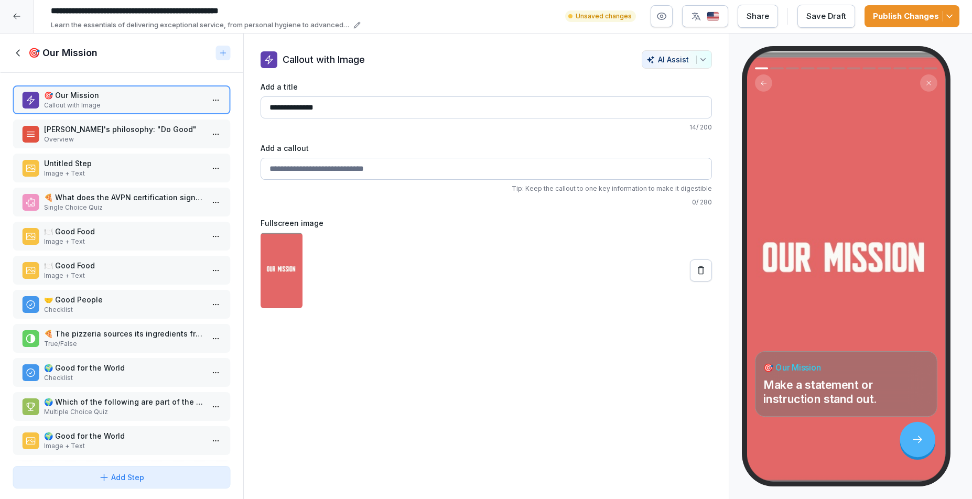
click at [19, 47] on icon at bounding box center [19, 53] width 12 height 12
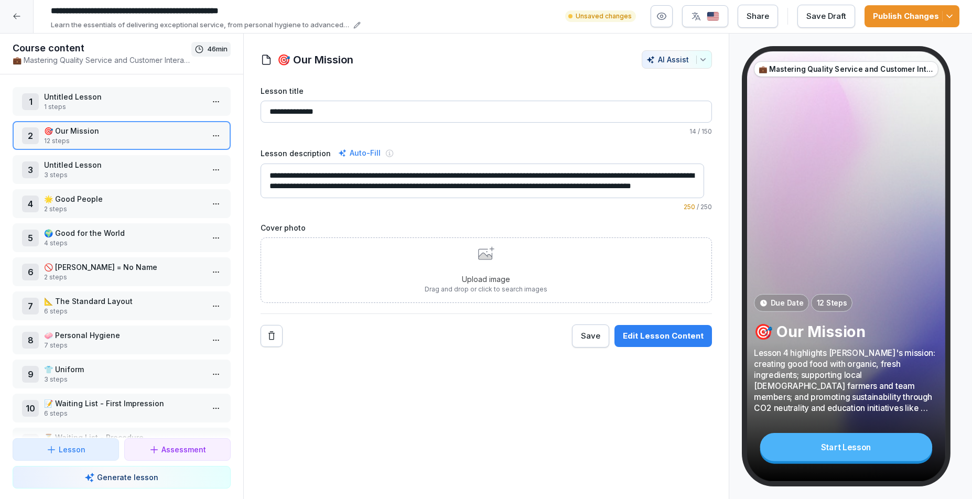
click at [112, 127] on p "🎯 Our Mission" at bounding box center [123, 130] width 159 height 11
click at [207, 130] on html "**********" at bounding box center [486, 249] width 972 height 499
click at [141, 129] on html "**********" at bounding box center [486, 249] width 972 height 499
click at [645, 335] on div "Edit Lesson Content" at bounding box center [663, 337] width 81 height 12
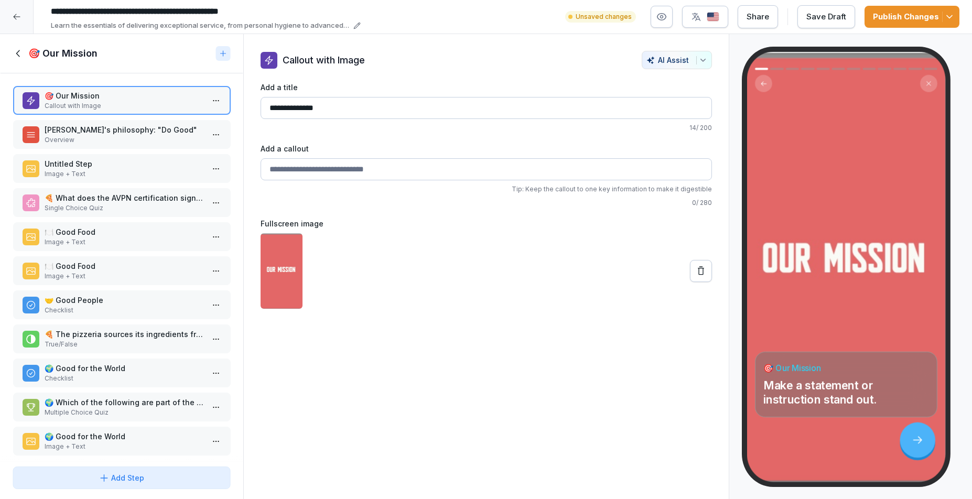
click at [117, 135] on p "[PERSON_NAME]'s philosophy: "Do Good"" at bounding box center [123, 129] width 159 height 11
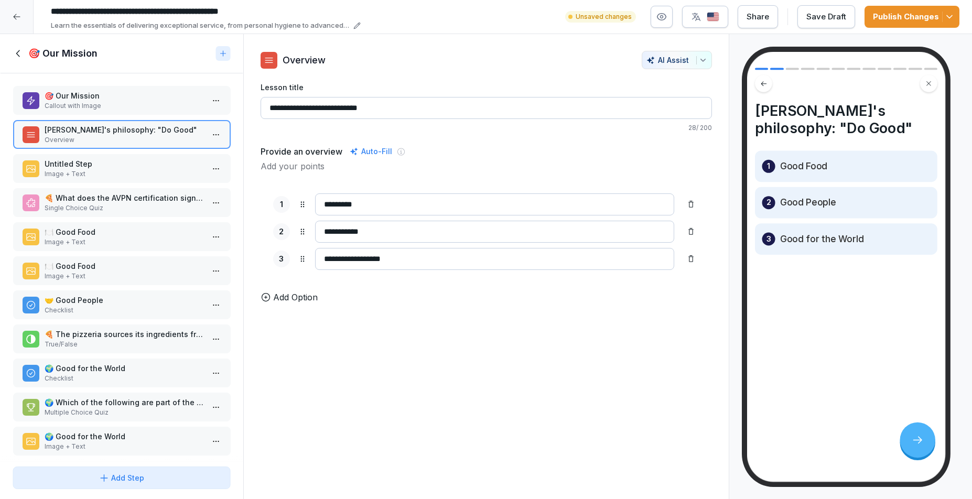
click at [104, 99] on p "🎯 Our Mission" at bounding box center [123, 95] width 159 height 11
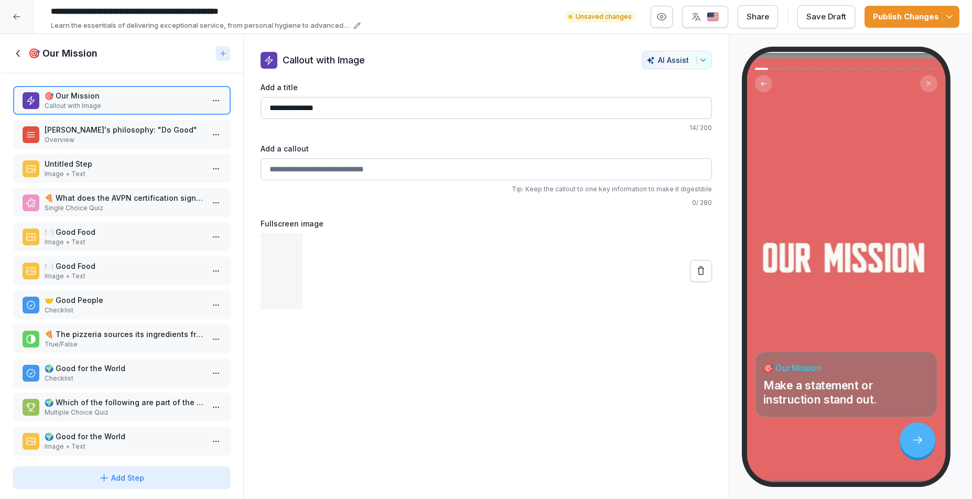
click at [87, 135] on p "[PERSON_NAME]'s philosophy: "Do Good"" at bounding box center [123, 129] width 159 height 11
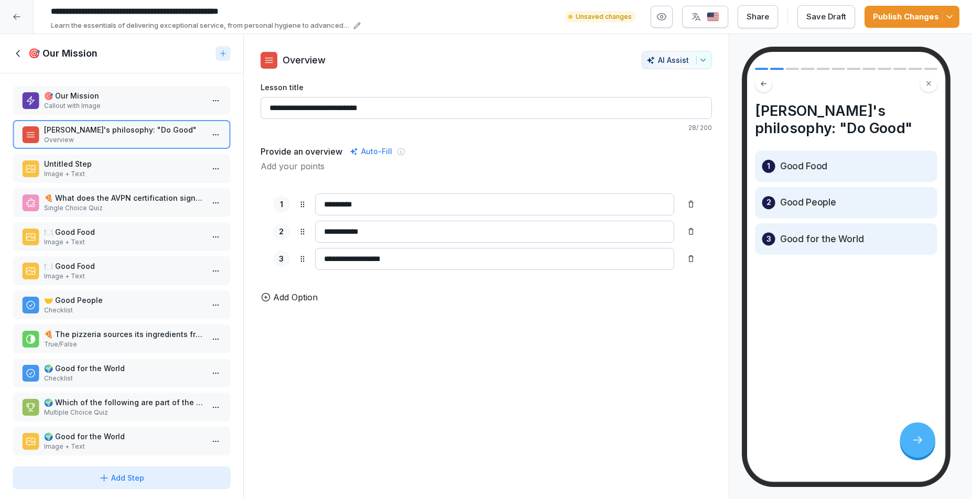
click at [22, 52] on icon at bounding box center [19, 54] width 12 height 12
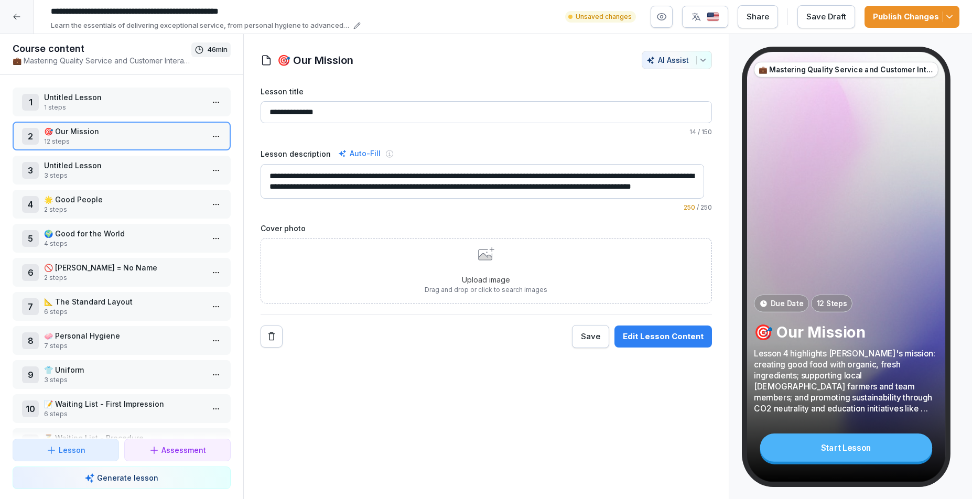
click at [112, 171] on p "3 steps" at bounding box center [123, 175] width 159 height 9
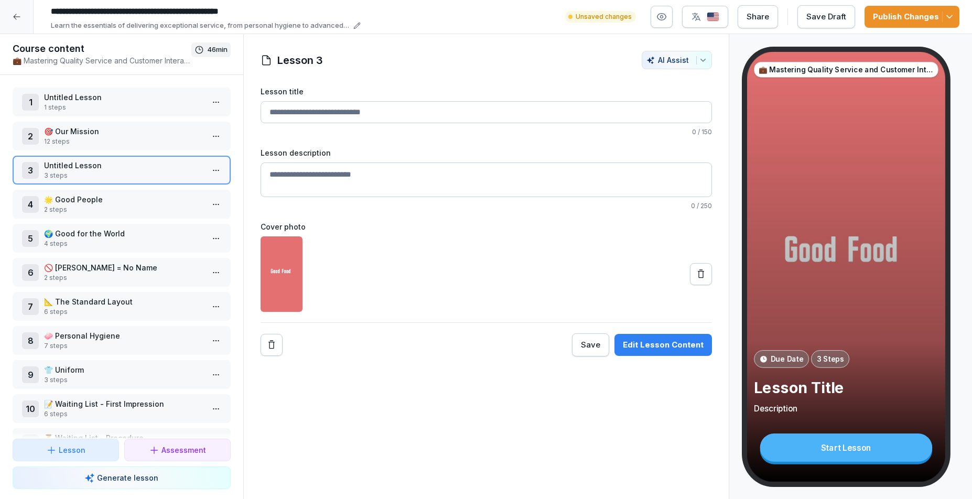
click at [39, 203] on div "4 🌟 Good People 2 steps" at bounding box center [121, 204] width 199 height 20
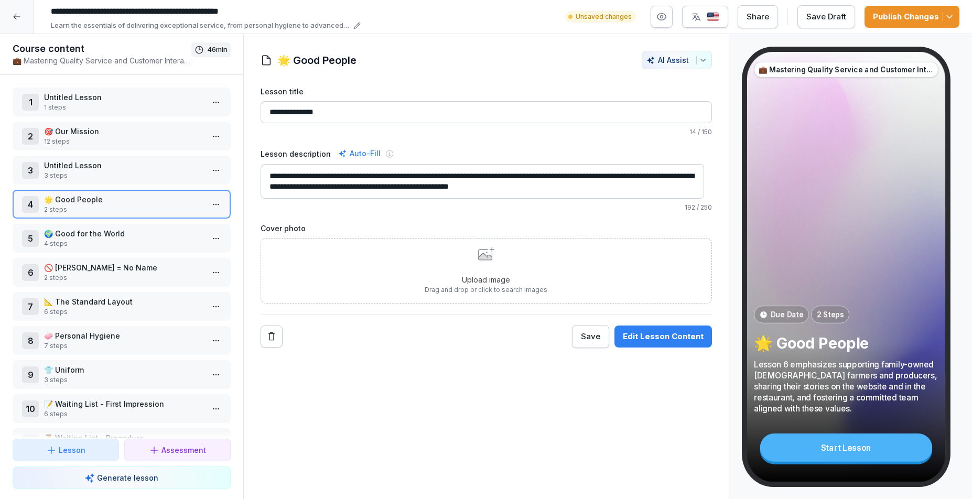
click at [105, 235] on p "🌍 Good for the World" at bounding box center [123, 233] width 159 height 11
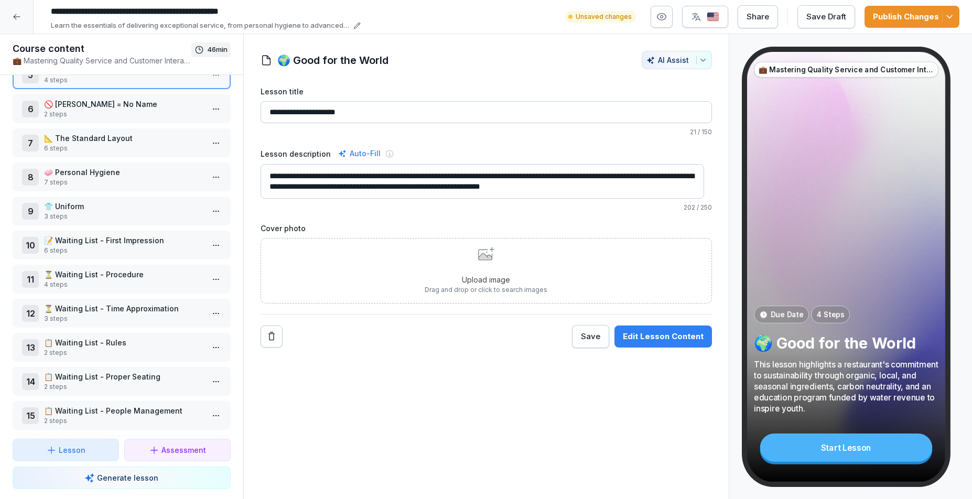
scroll to position [380, 0]
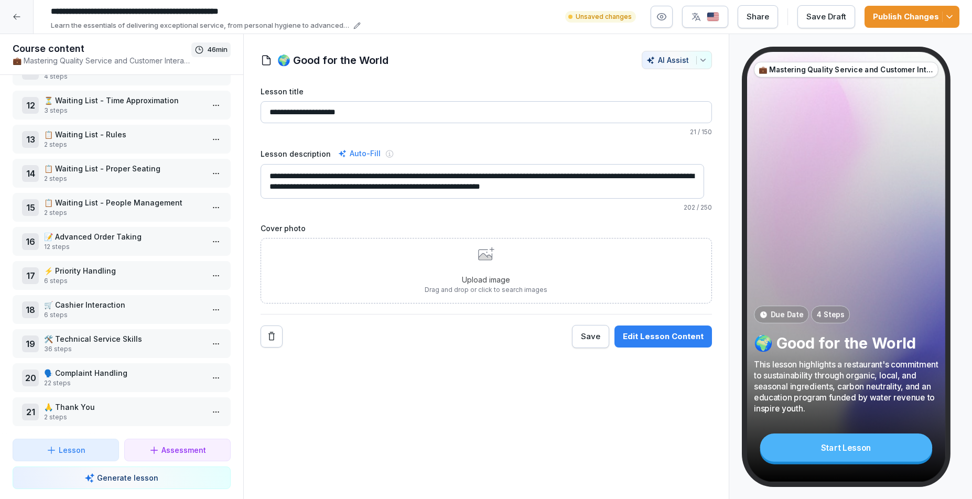
click at [111, 402] on p "🙏 Thank You" at bounding box center [123, 407] width 159 height 11
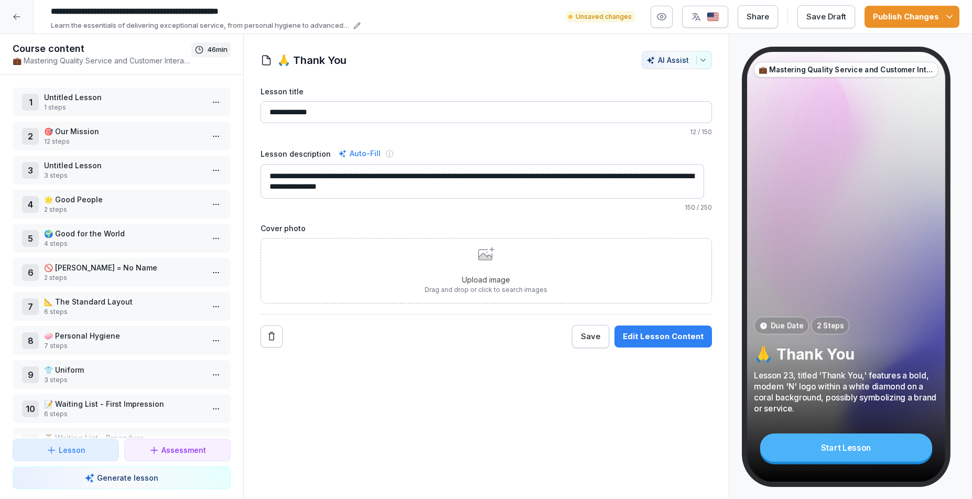
click at [118, 108] on p "1 steps" at bounding box center [123, 107] width 159 height 9
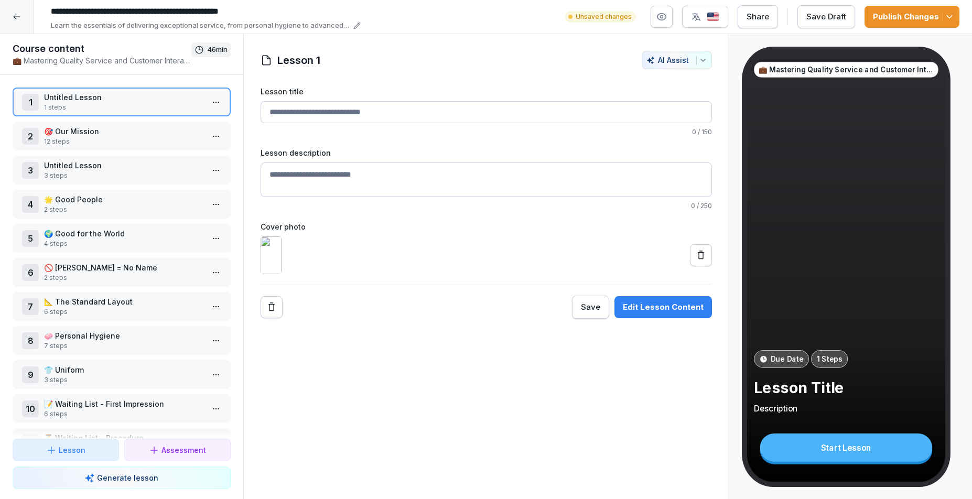
click at [124, 102] on p "Untitled Lesson" at bounding box center [123, 97] width 159 height 11
click at [127, 127] on p "🎯 Our Mission" at bounding box center [123, 131] width 159 height 11
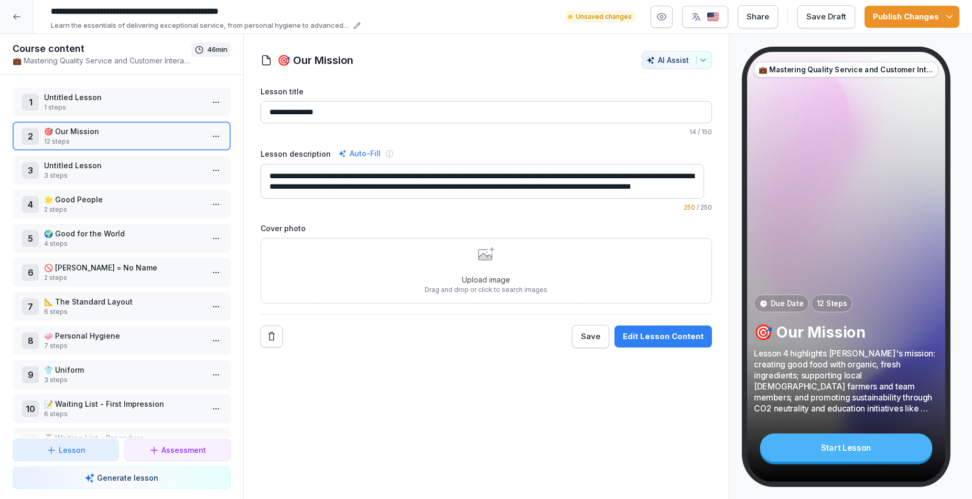
scroll to position [7, 0]
click at [654, 331] on div "Edit Lesson Content" at bounding box center [663, 337] width 81 height 12
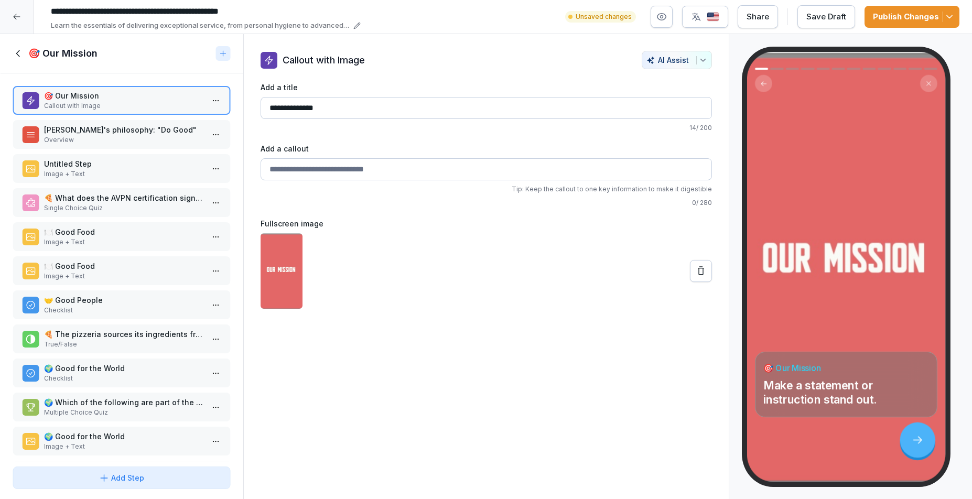
click at [125, 135] on p "[PERSON_NAME]'s philosophy: "Do Good"" at bounding box center [123, 129] width 159 height 11
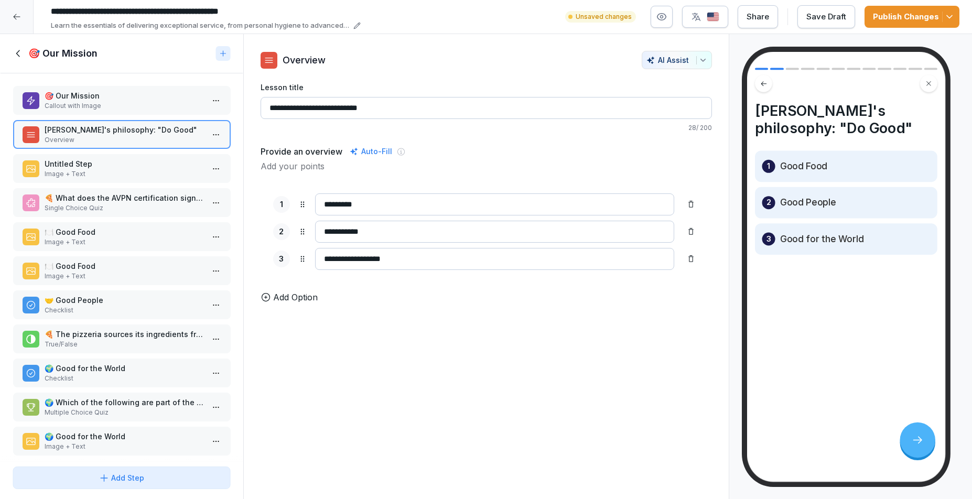
click at [118, 106] on p "Callout with Image" at bounding box center [123, 105] width 159 height 9
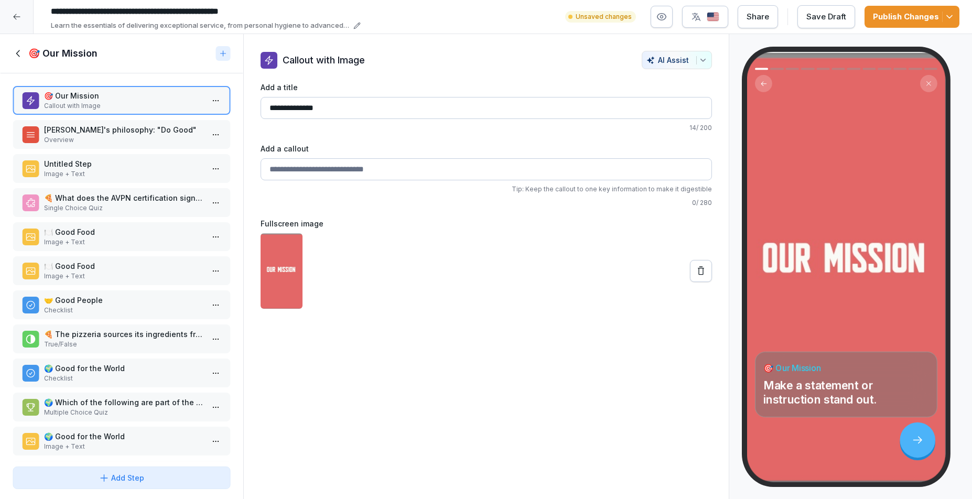
click at [116, 143] on p "Overview" at bounding box center [123, 139] width 159 height 9
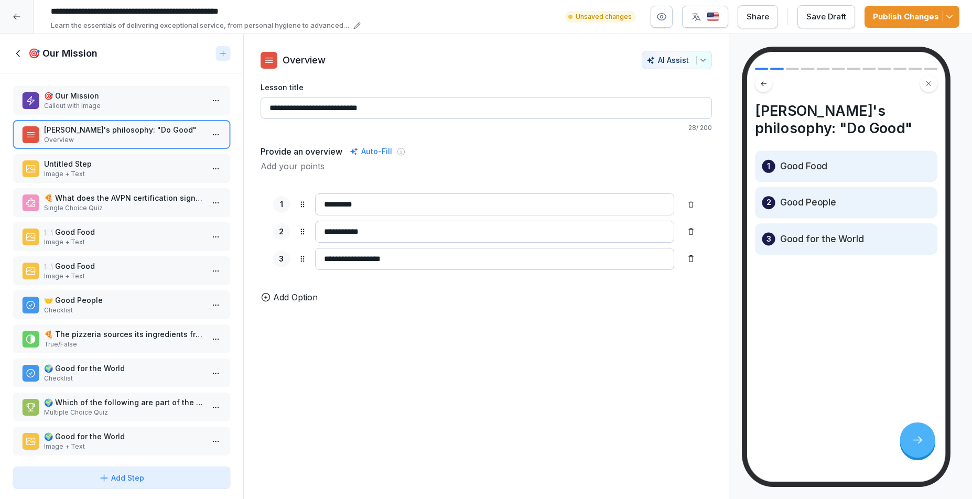
click at [133, 101] on p "🎯 Our Mission" at bounding box center [123, 95] width 159 height 11
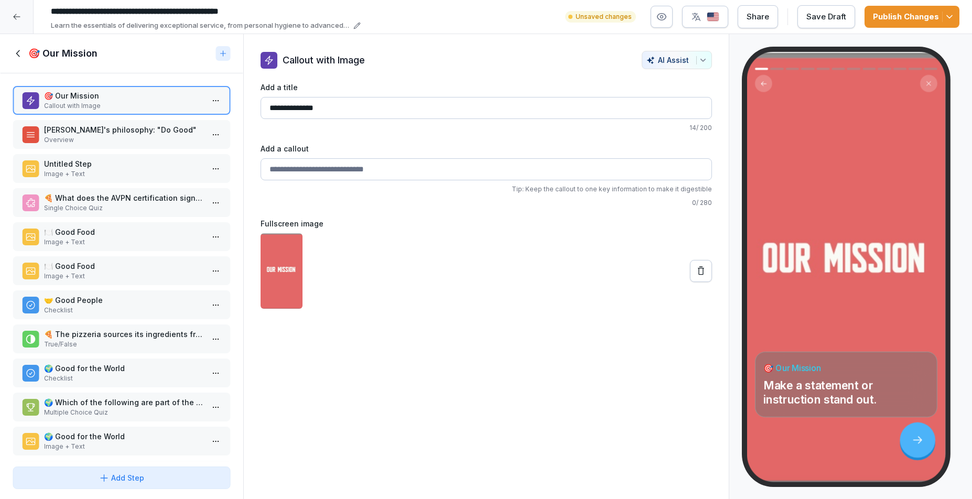
click at [165, 135] on p "[PERSON_NAME]'s philosophy: "Do Good"" at bounding box center [123, 129] width 159 height 11
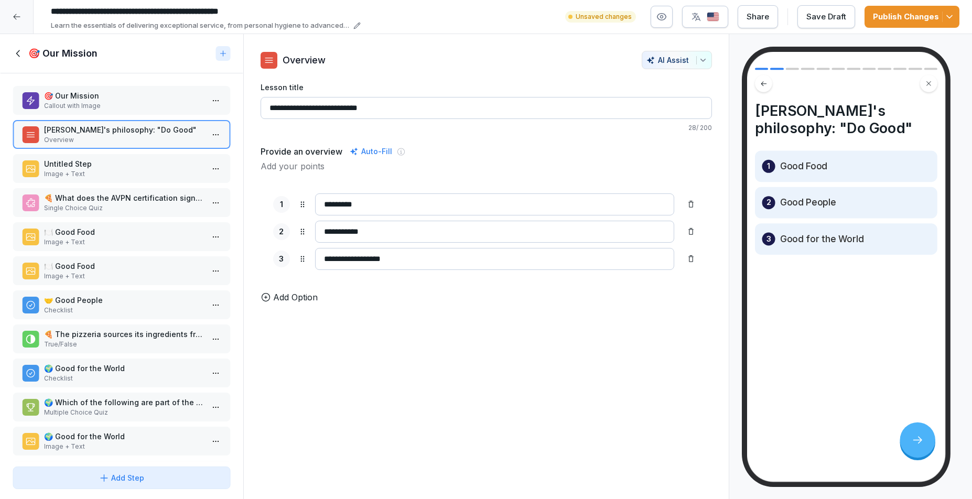
click at [121, 101] on p "🎯 Our Mission" at bounding box center [123, 95] width 159 height 11
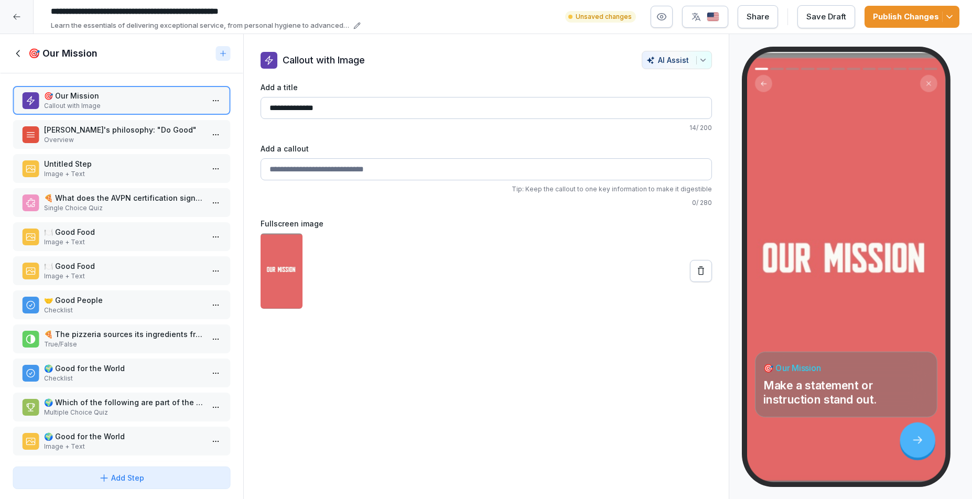
click at [131, 479] on div "Add Step" at bounding box center [122, 478] width 46 height 11
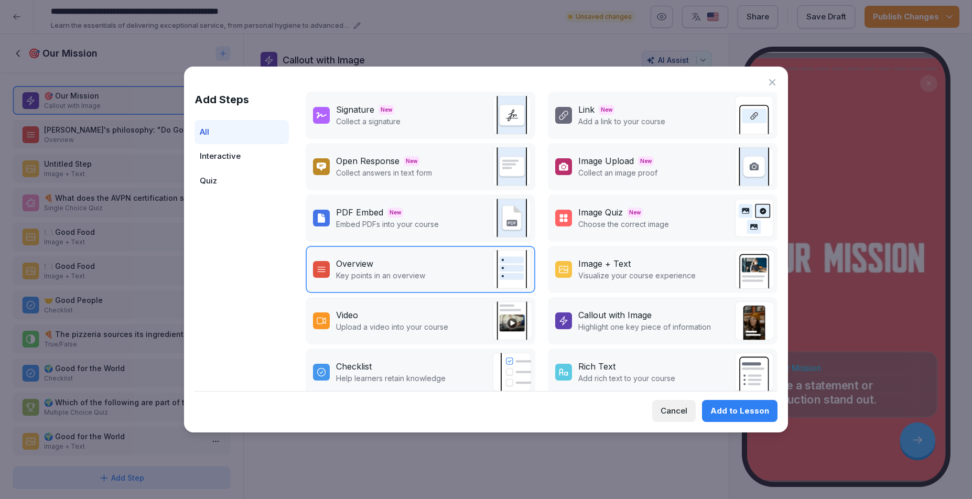
scroll to position [124, 0]
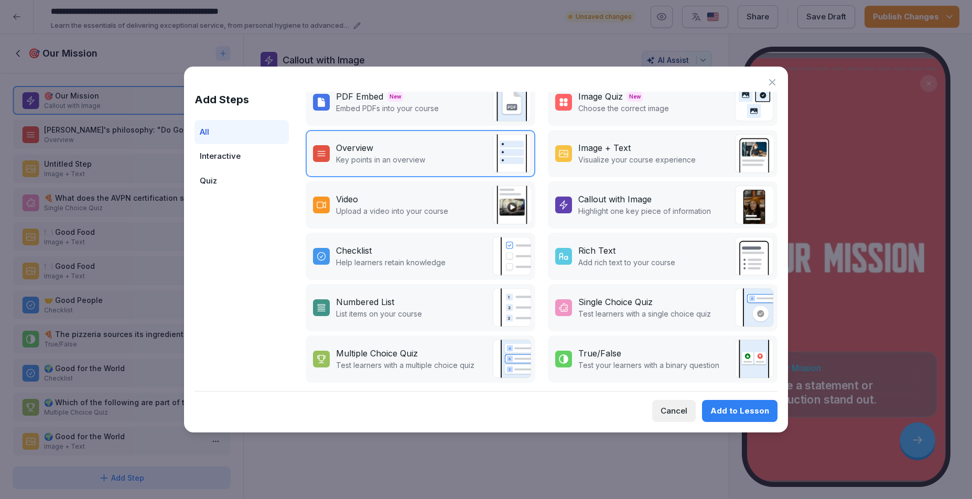
click at [651, 195] on div "Callout with Image" at bounding box center [644, 199] width 133 height 13
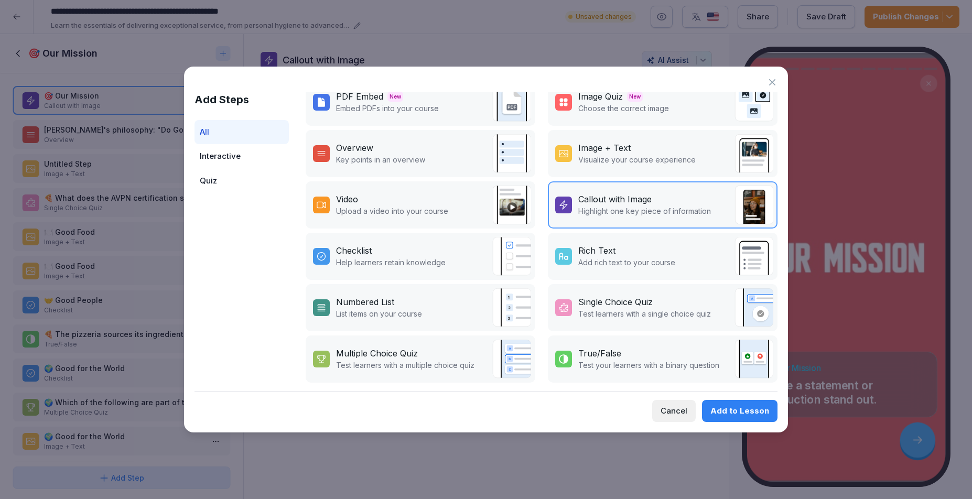
click at [747, 412] on div "Add to Lesson" at bounding box center [740, 411] width 59 height 12
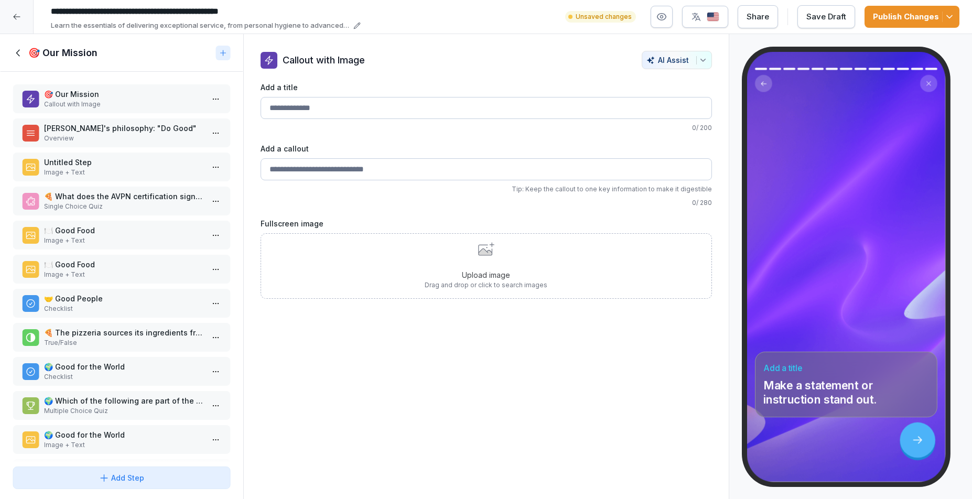
click at [461, 252] on div "Upload image Drag and drop or click to search images" at bounding box center [486, 266] width 123 height 48
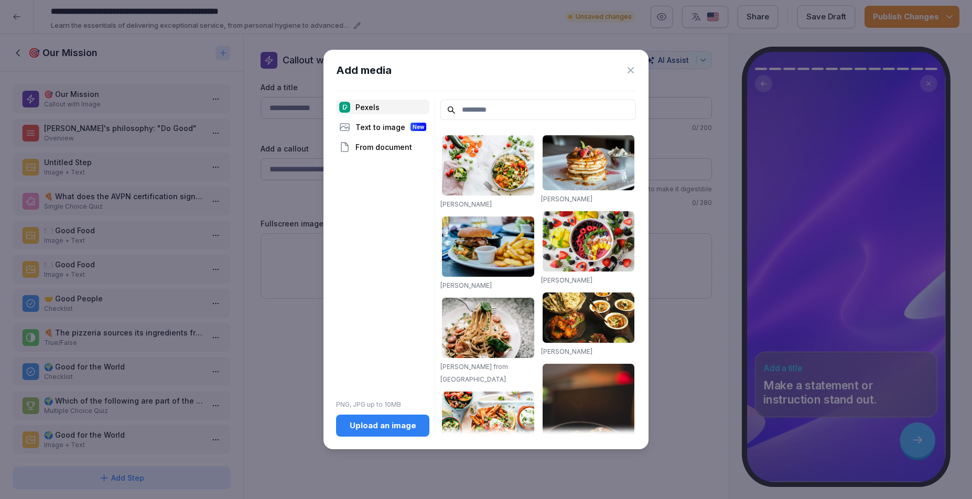
click at [389, 424] on div "Upload an image" at bounding box center [383, 426] width 77 height 12
